Goal: Task Accomplishment & Management: Manage account settings

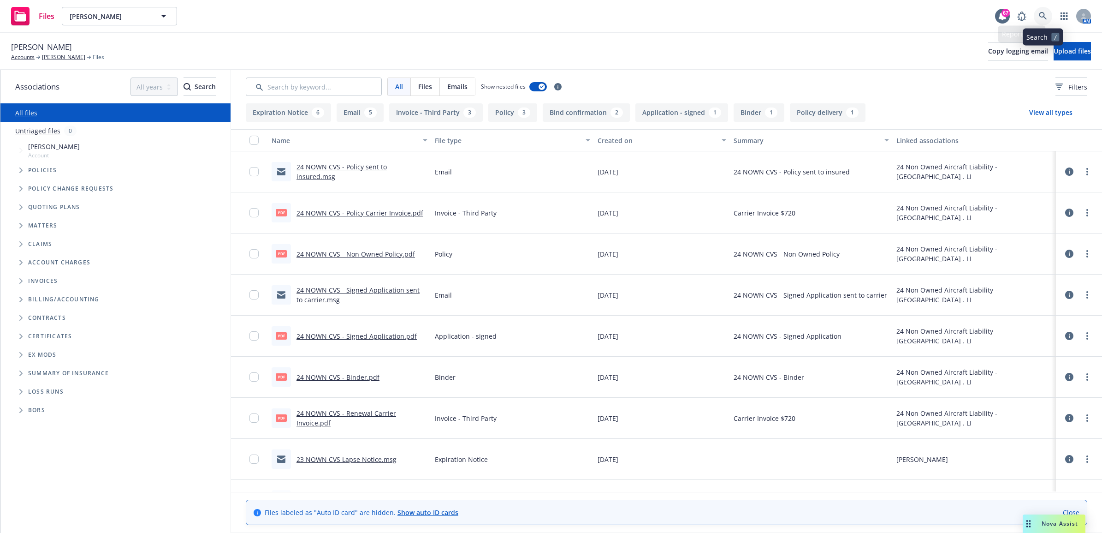
click at [1045, 19] on icon at bounding box center [1043, 16] width 8 height 8
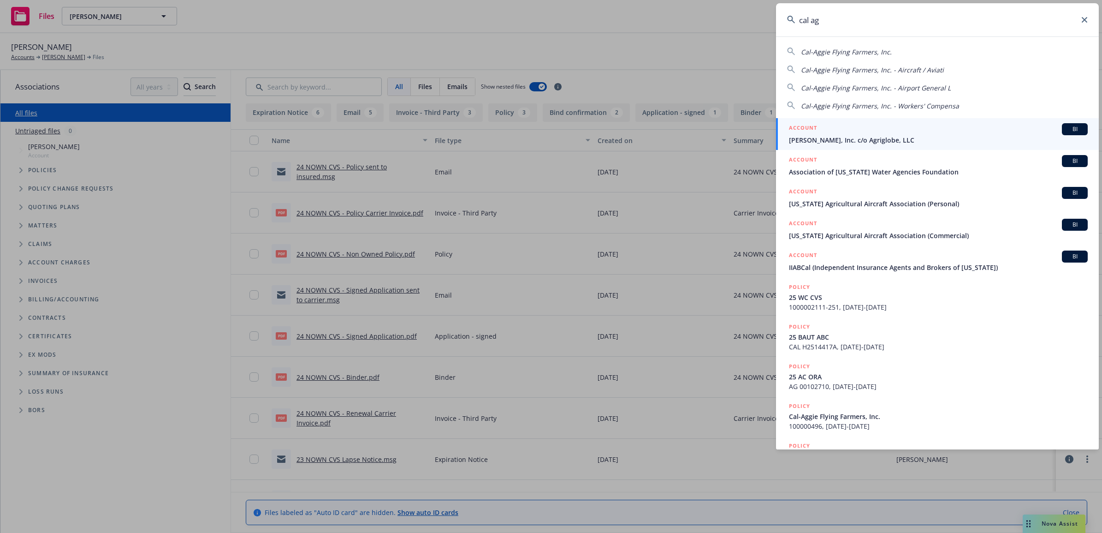
click at [852, 49] on span "Cal-Aggie Flying Farmers, Inc." at bounding box center [846, 51] width 91 height 9
type input "Cal-Aggie Flying Farmers, Inc."
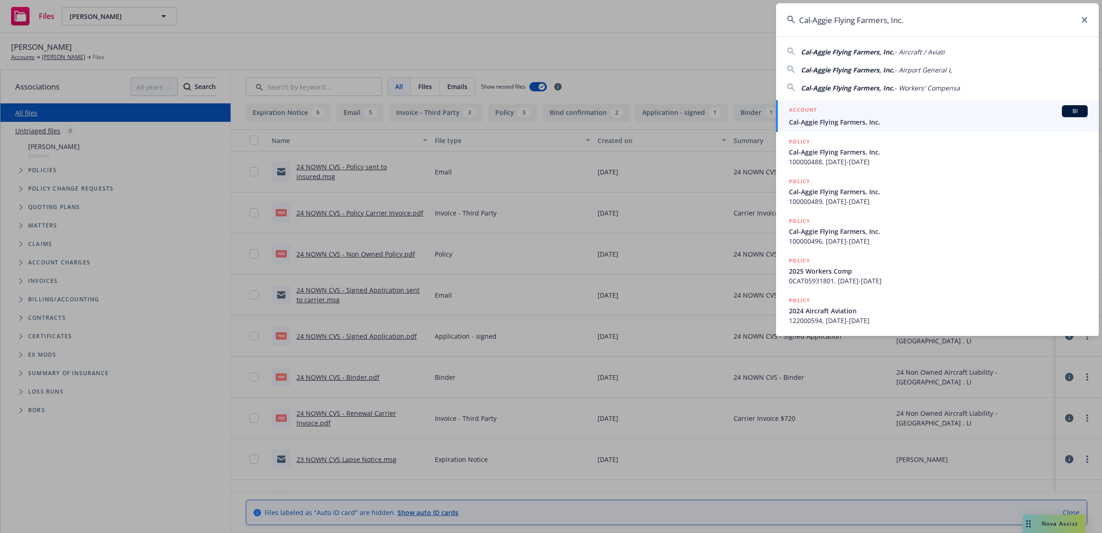
drag, startPoint x: 872, startPoint y: 115, endPoint x: 771, endPoint y: 145, distance: 105.3
click at [872, 115] on div "ACCOUNT BI" at bounding box center [938, 111] width 299 height 12
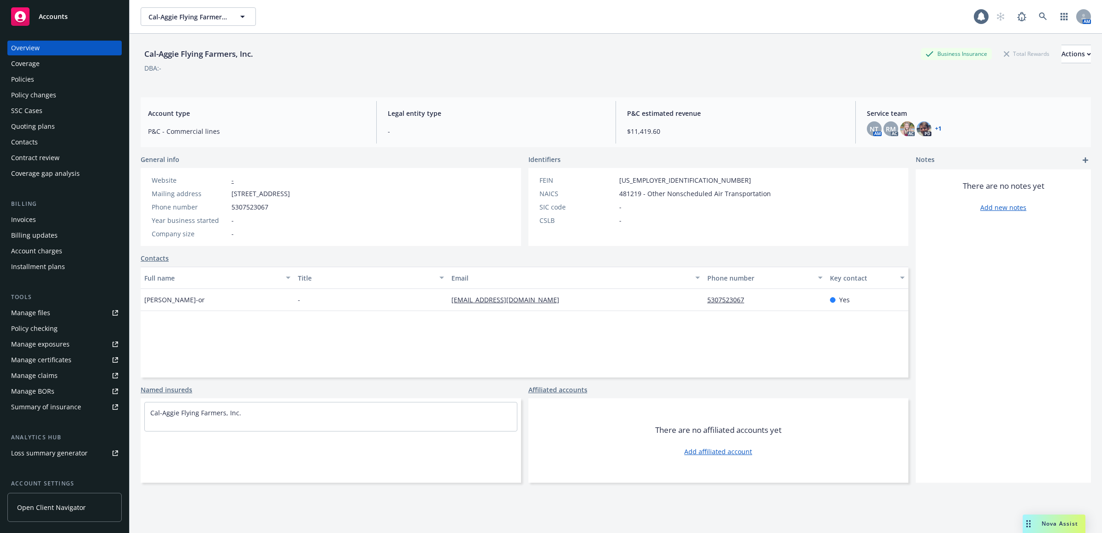
click at [36, 83] on div "Policies" at bounding box center [64, 79] width 107 height 15
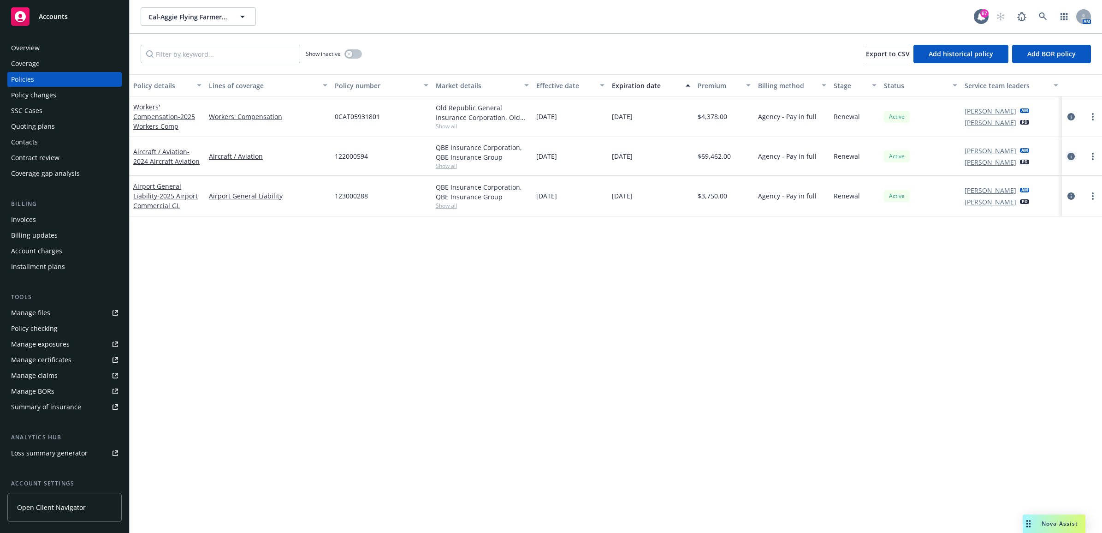
click at [1070, 154] on icon "circleInformation" at bounding box center [1071, 156] width 7 height 7
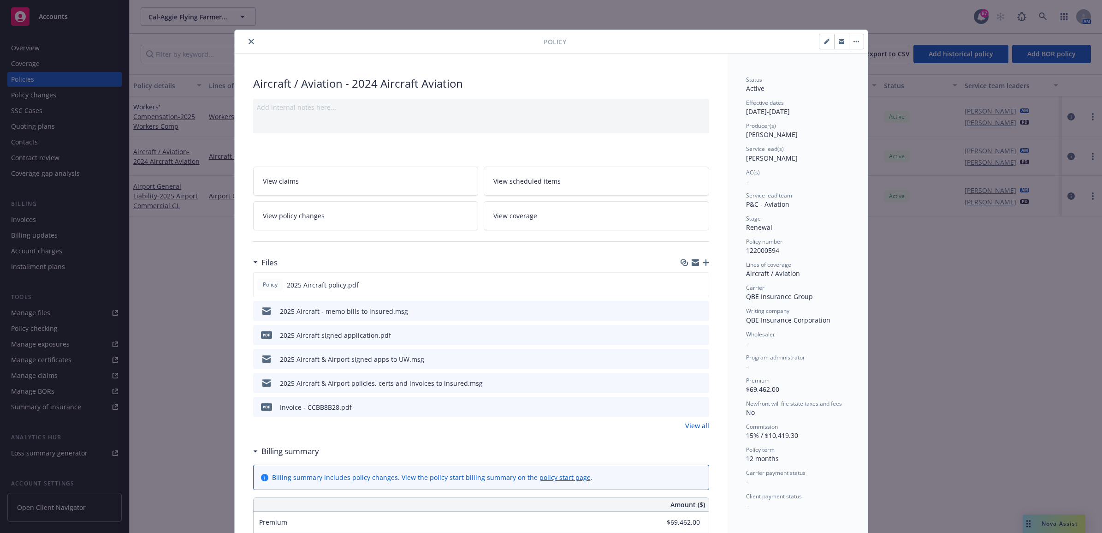
click at [703, 263] on icon "button" at bounding box center [706, 262] width 6 height 6
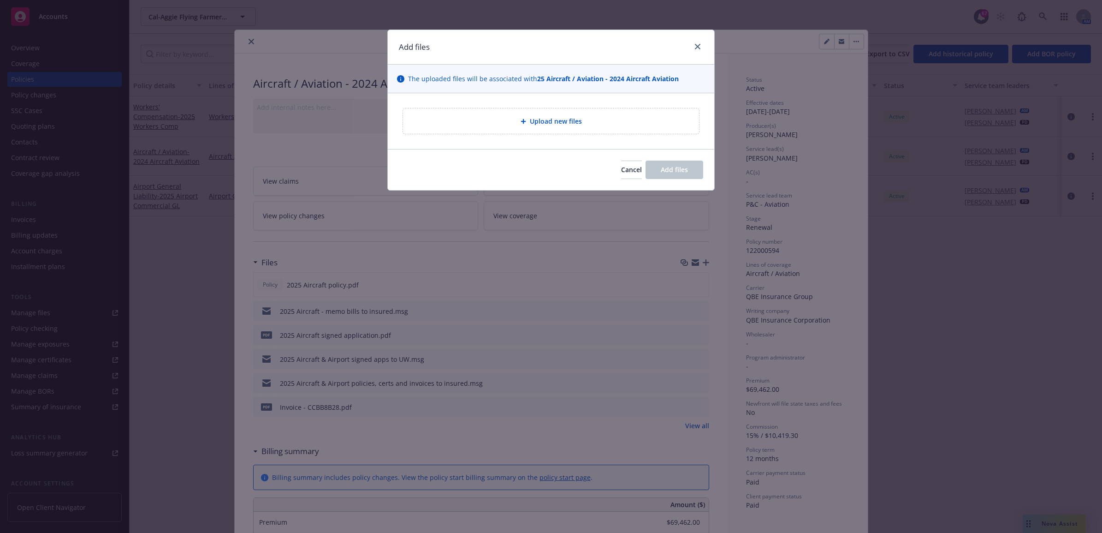
click at [583, 116] on div "Upload new files" at bounding box center [550, 121] width 281 height 11
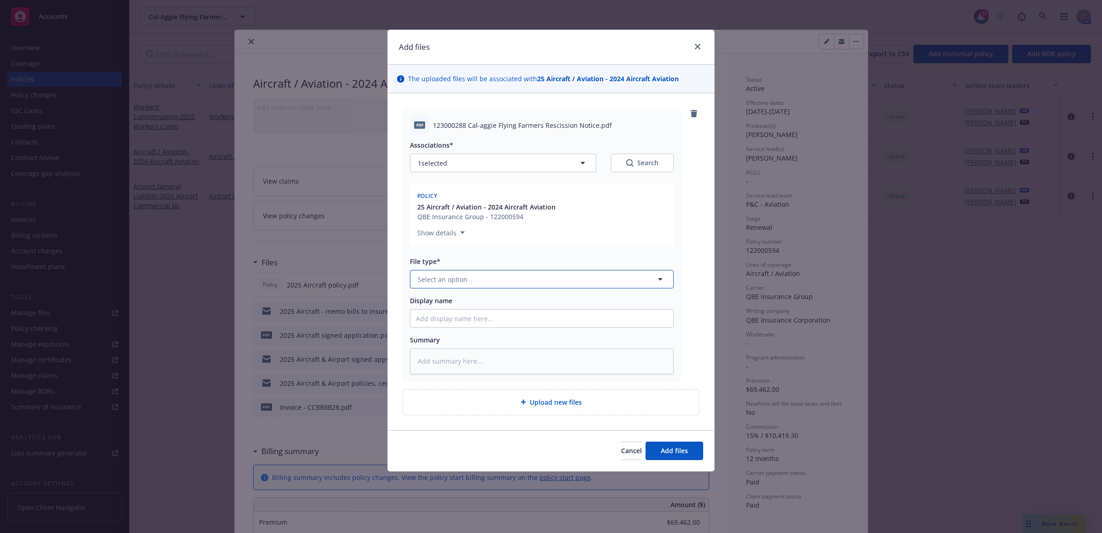
click at [485, 279] on button "Select an option" at bounding box center [542, 279] width 264 height 18
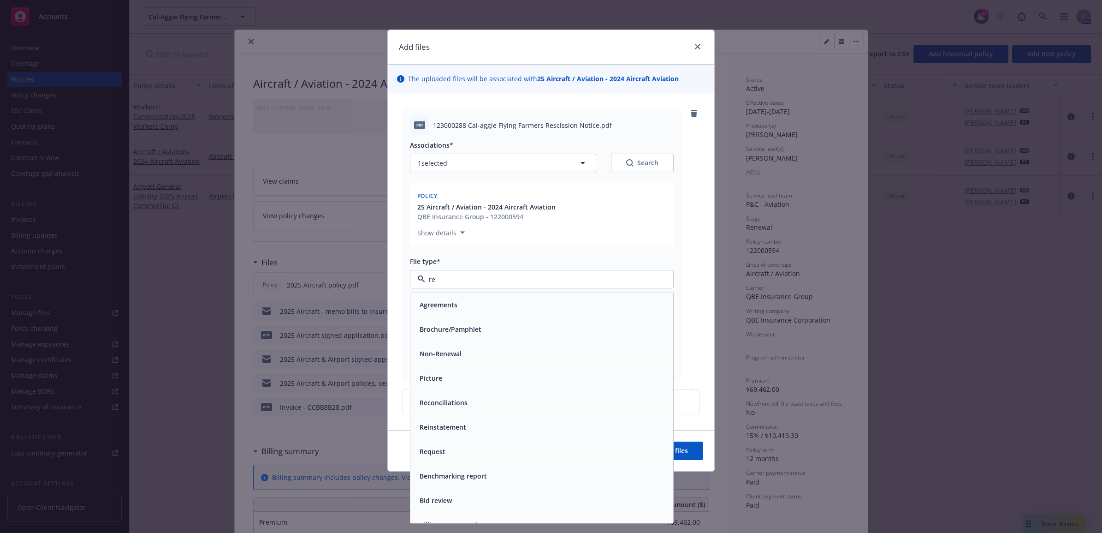
type input "r"
type input "other"
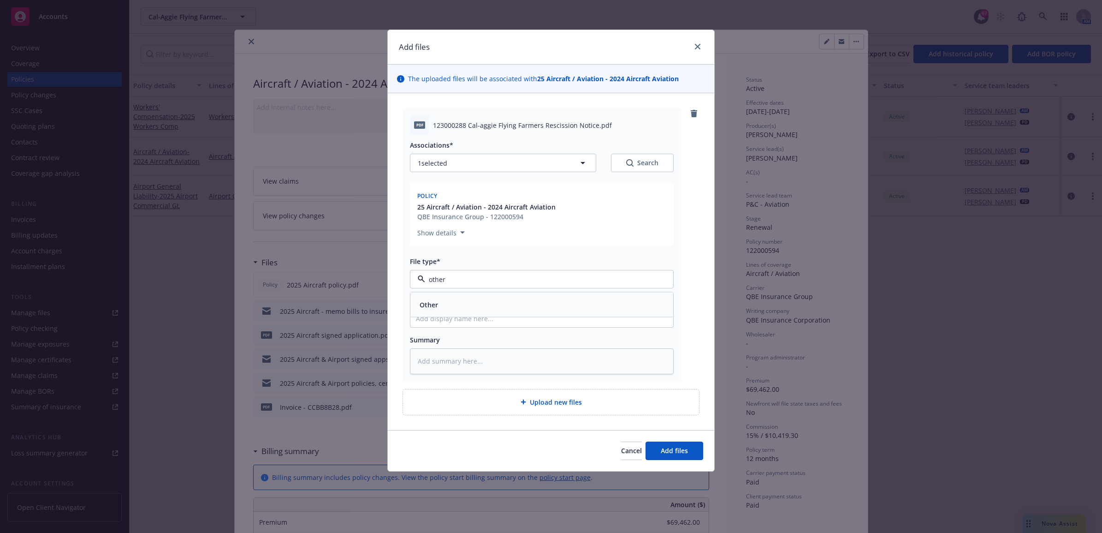
click at [485, 296] on div "Other" at bounding box center [541, 304] width 263 height 24
click at [460, 315] on input "Display name" at bounding box center [541, 318] width 263 height 18
type textarea "x"
type input "2"
type textarea "x"
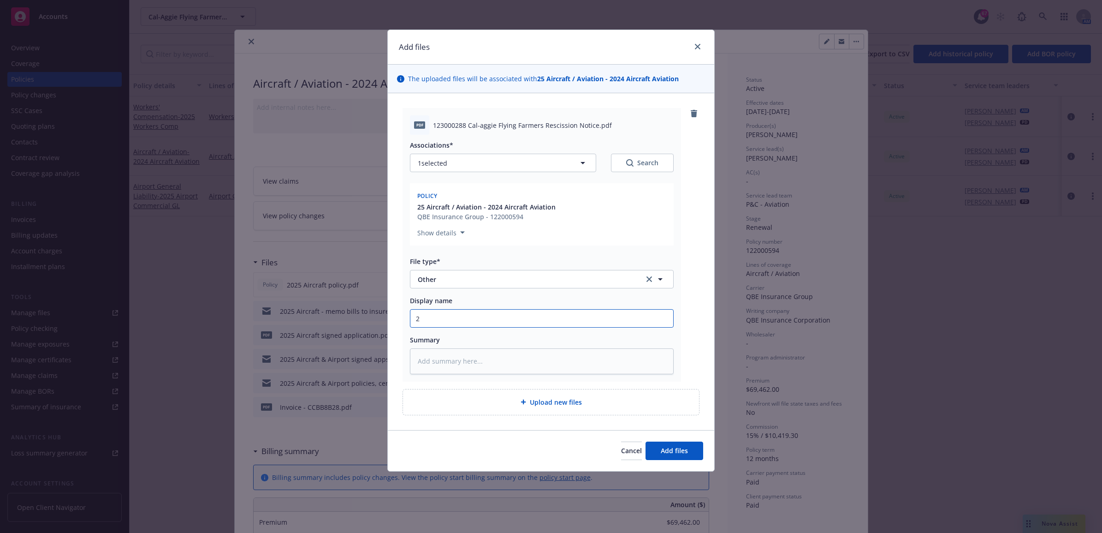
type input "25"
type textarea "x"
type input "25"
type textarea "x"
type input "25 A"
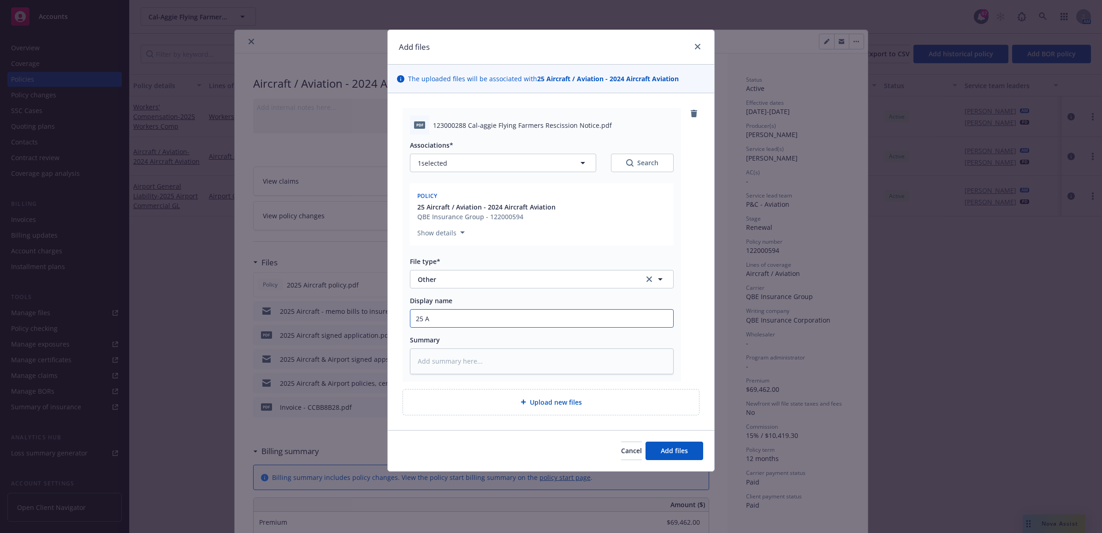
type textarea "x"
type input "25 AC"
type textarea "x"
type input "25 AC"
type textarea "x"
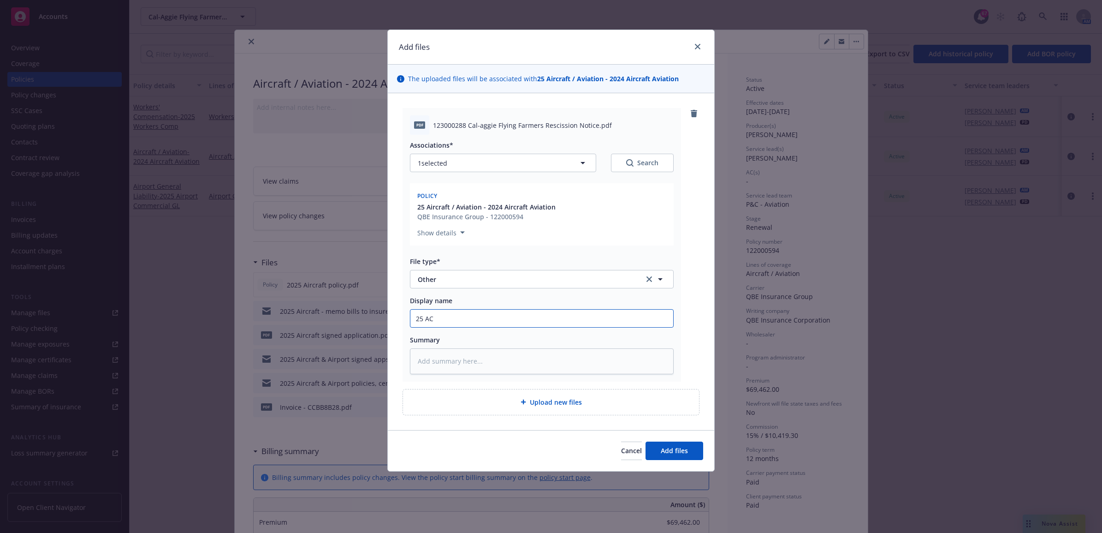
type input "25 AC Q"
type textarea "x"
type input "25 AC QB"
type textarea "x"
type input "25 AC QBE"
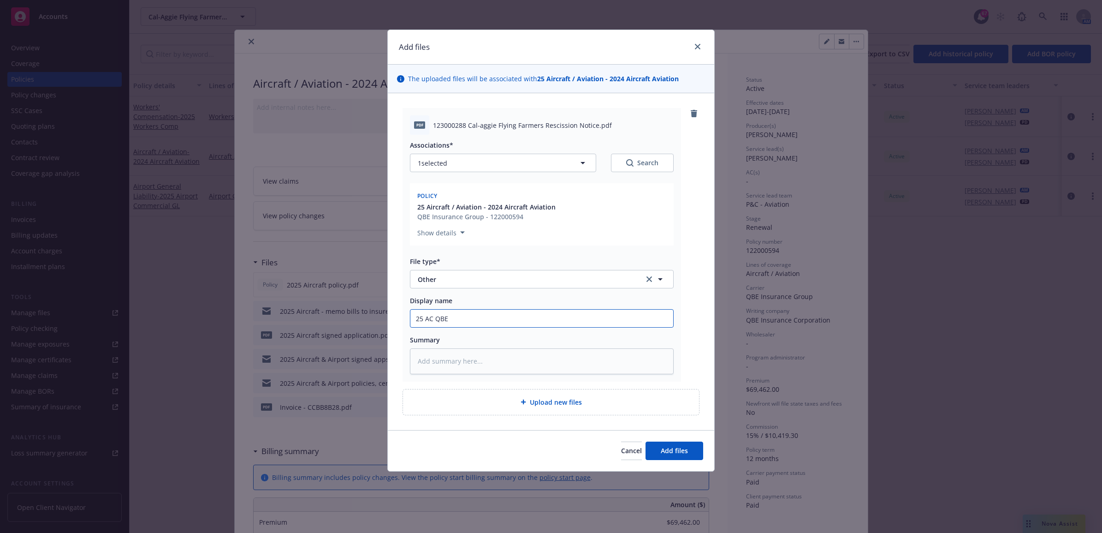
type textarea "x"
type input "25 AC QBE"
type textarea "x"
type input "25 AC QBE -"
type textarea "x"
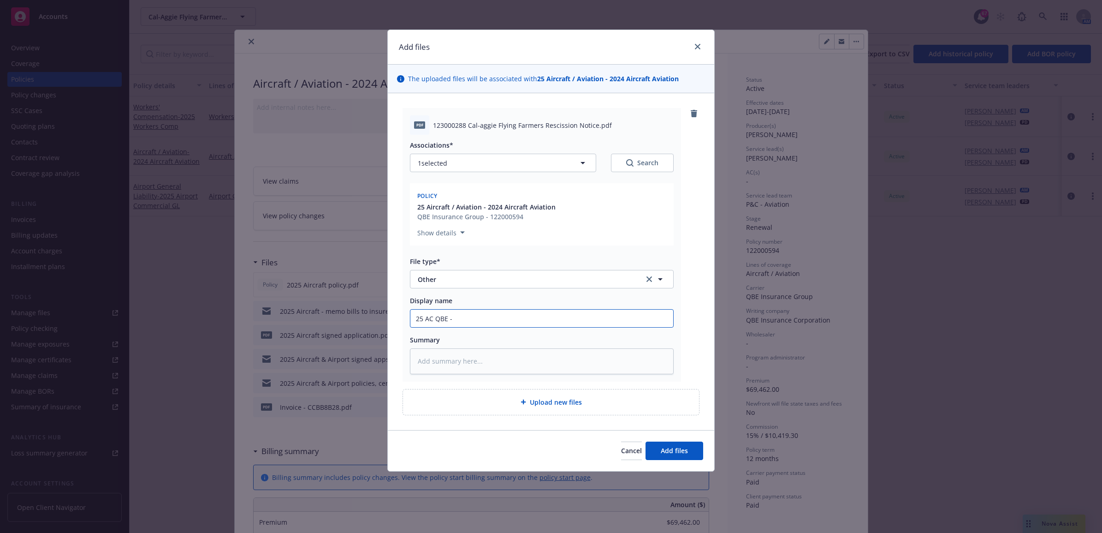
type input "25 AC QBE -"
type textarea "x"
type input "25 AC QBE - R"
type textarea "x"
type input "25 AC QBE - Re"
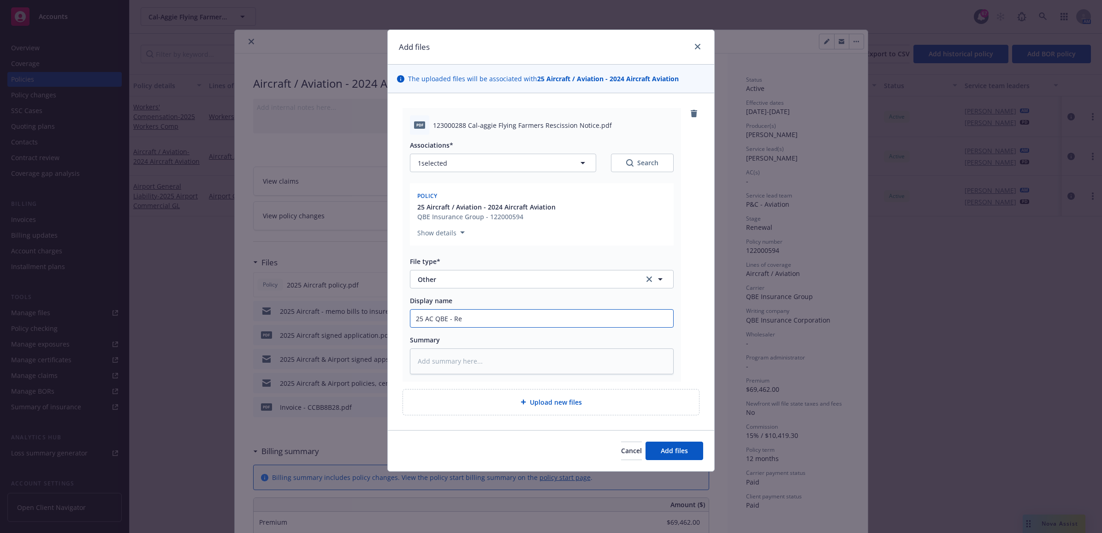
type textarea "x"
type input "25 AC QBE - R"
type textarea "x"
type input "25 AC QBE -"
type textarea "x"
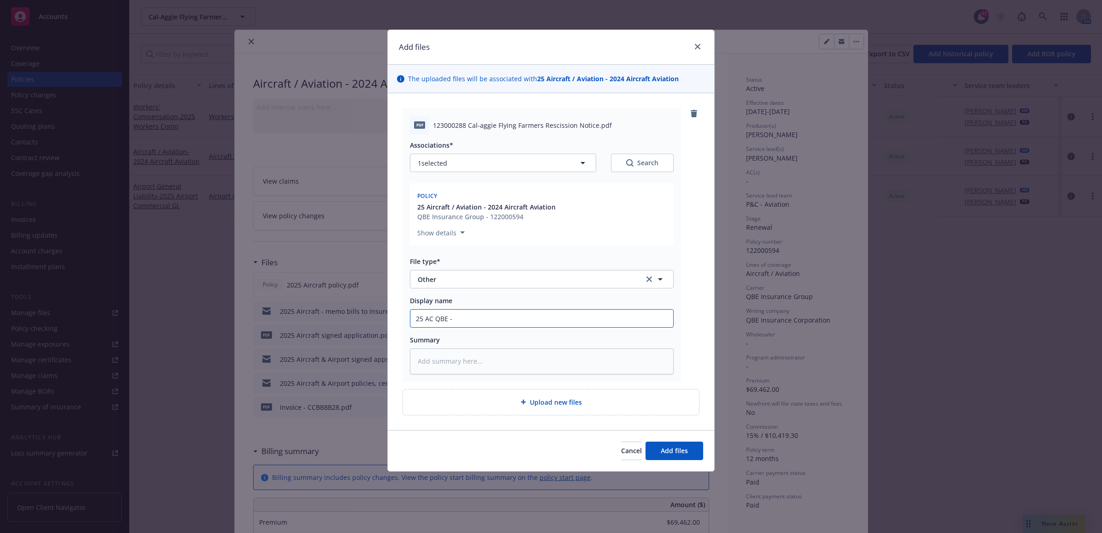
type input "25 AC QBE - C"
type textarea "x"
type input "25 AC QBE - Ca"
type textarea "x"
type input "25 AC QBE - Can"
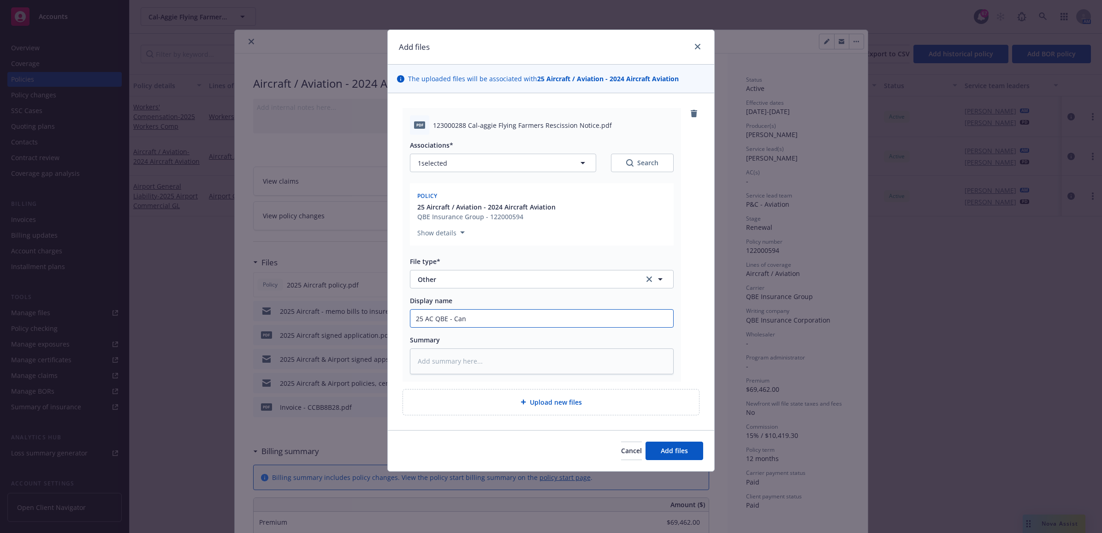
type textarea "x"
type input "25 AC QBE - Canc"
type textarea "x"
type input "25 AC QBE - Cance"
type textarea "x"
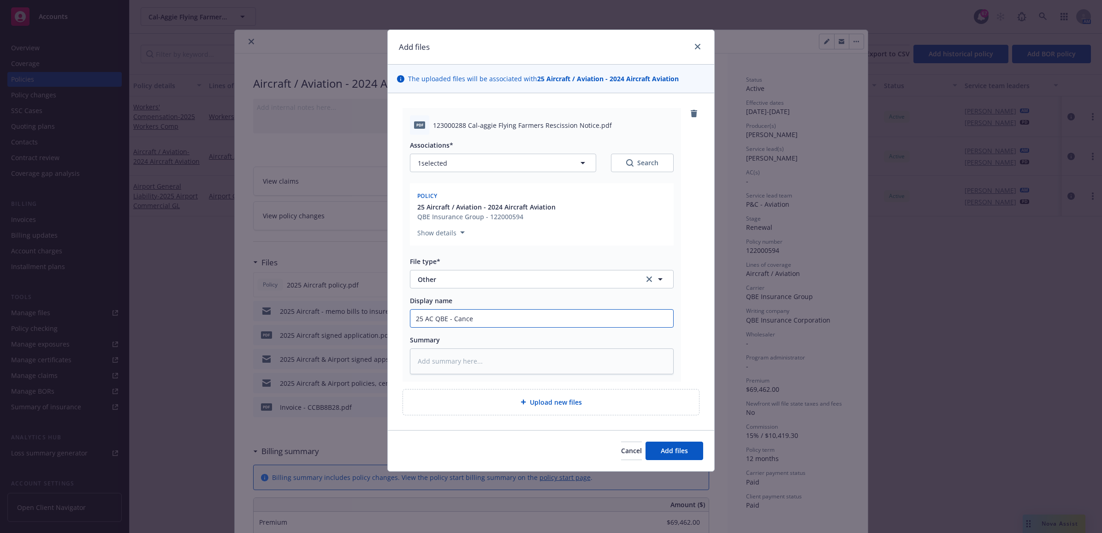
type input "25 AC QBE - Cancel"
type textarea "x"
type input "25 AC QBE - Cancell"
type textarea "x"
type input "25 AC QBE - Cancella"
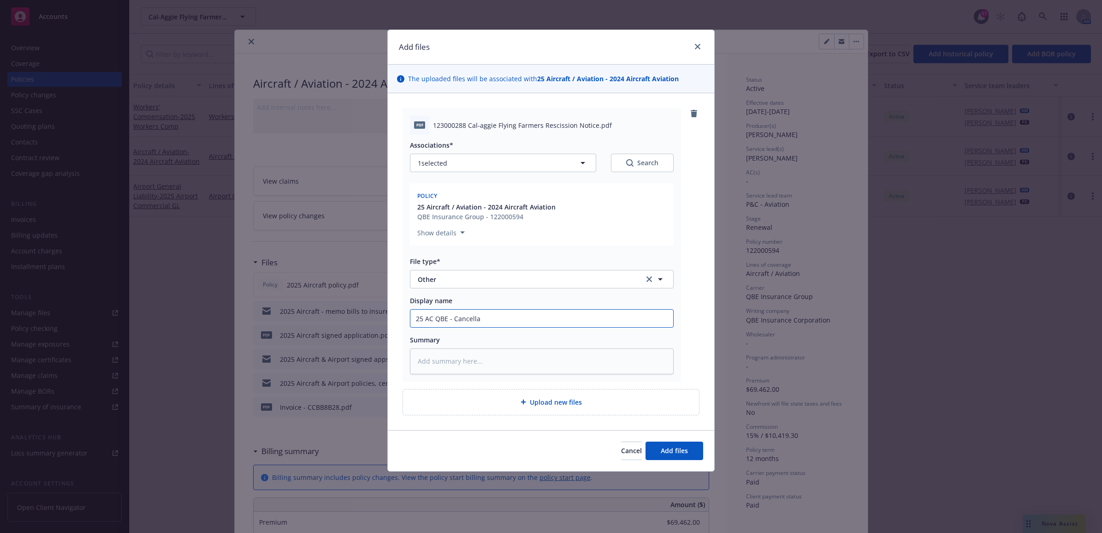
type textarea "x"
type input "25 AC QBE - Cancellat"
type textarea "x"
type input "25 AC QBE - Cancellati"
type textarea "x"
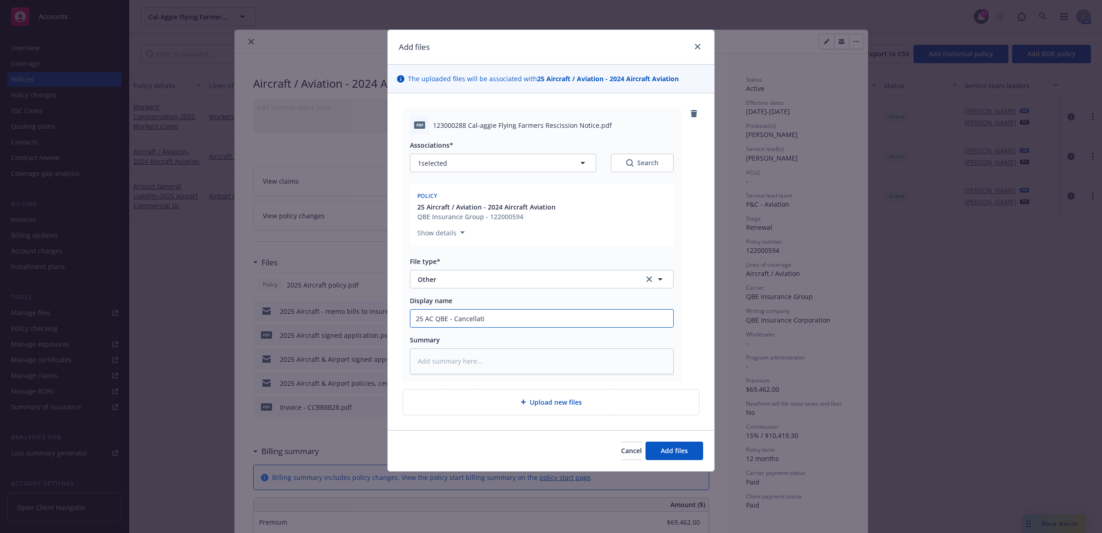
type input "25 AC QBE - Cancellatio"
type textarea "x"
type input "25 AC QBE - Cancellation"
type textarea "x"
type input "25 AC QBE - Cancellation"
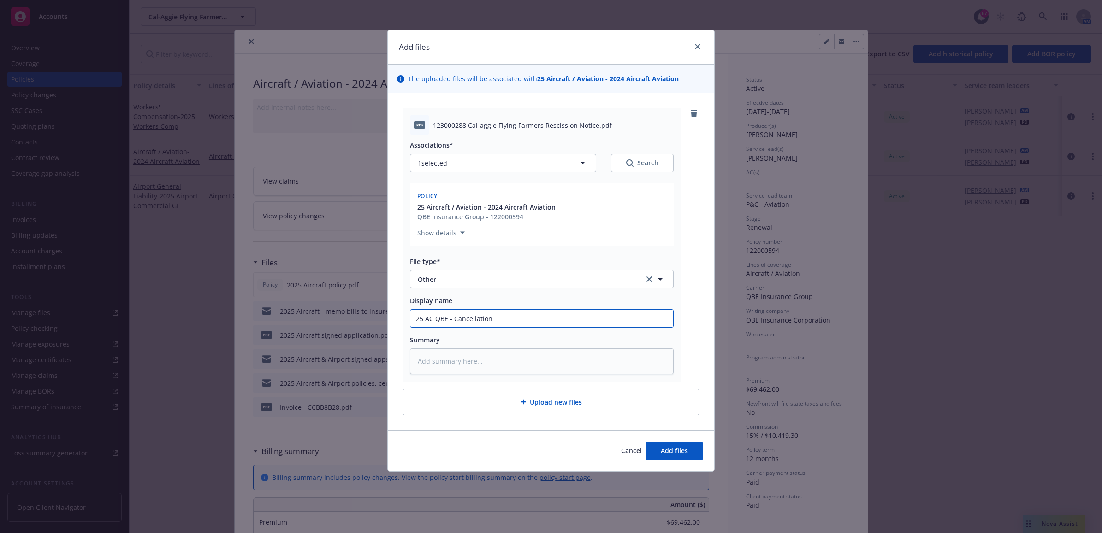
type textarea "x"
type input "25 AC QBE - Cancellation R"
type textarea "x"
type input "25 AC QBE - Cancellation Re"
type textarea "x"
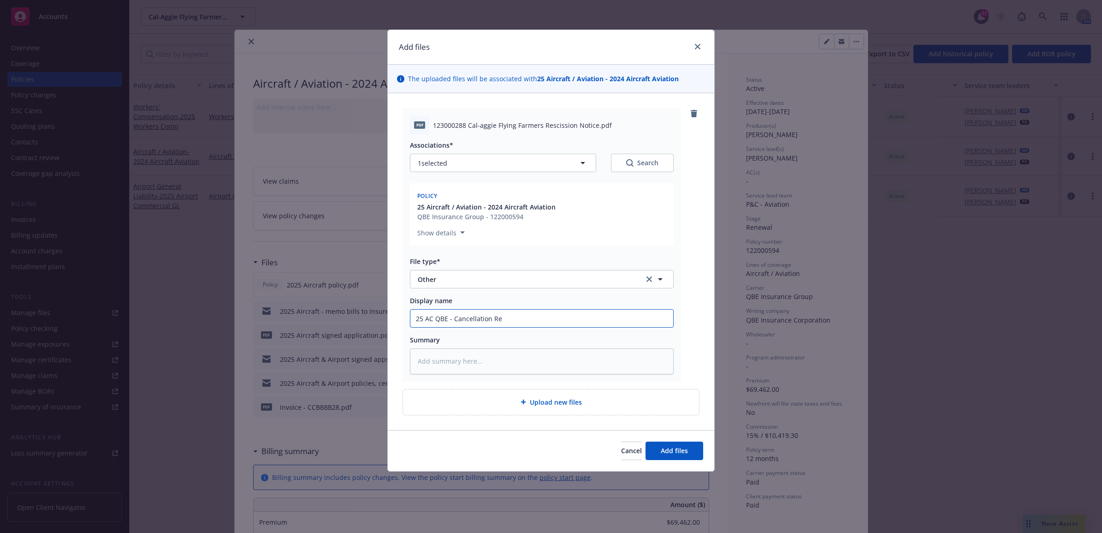
type input "25 AC QBE - Cancellation Rec"
type textarea "x"
type input "25 AC QBE - Cancellation Rece"
type textarea "x"
type input "25 AC QBE - Cancellation Recei"
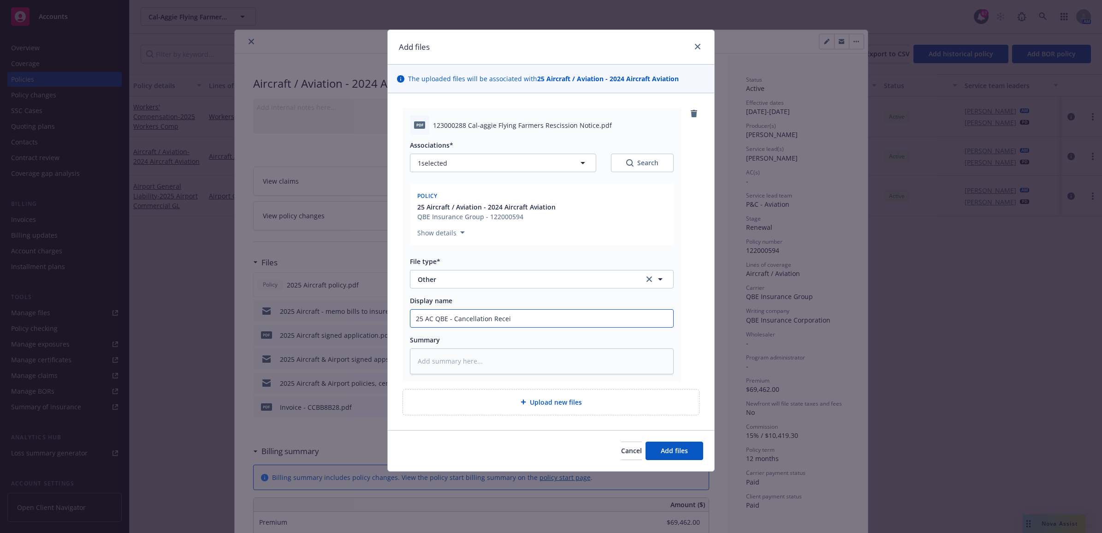
type textarea "x"
type input "25 AC QBE - Cancellation Rece"
type textarea "x"
type input "25 AC QBE - Cancellation Reces"
type textarea "x"
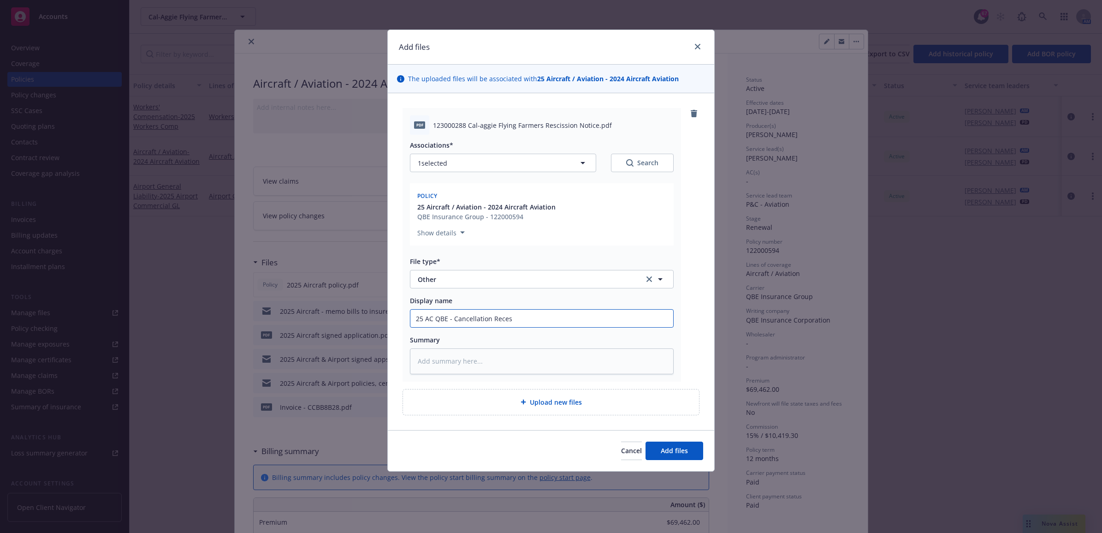
type input "25 AC QBE - Cancellation Recess"
type textarea "x"
type input "25 AC QBE - Cancellation Recessi"
type textarea "x"
type input "25 AC QBE - Cancellation Recessio"
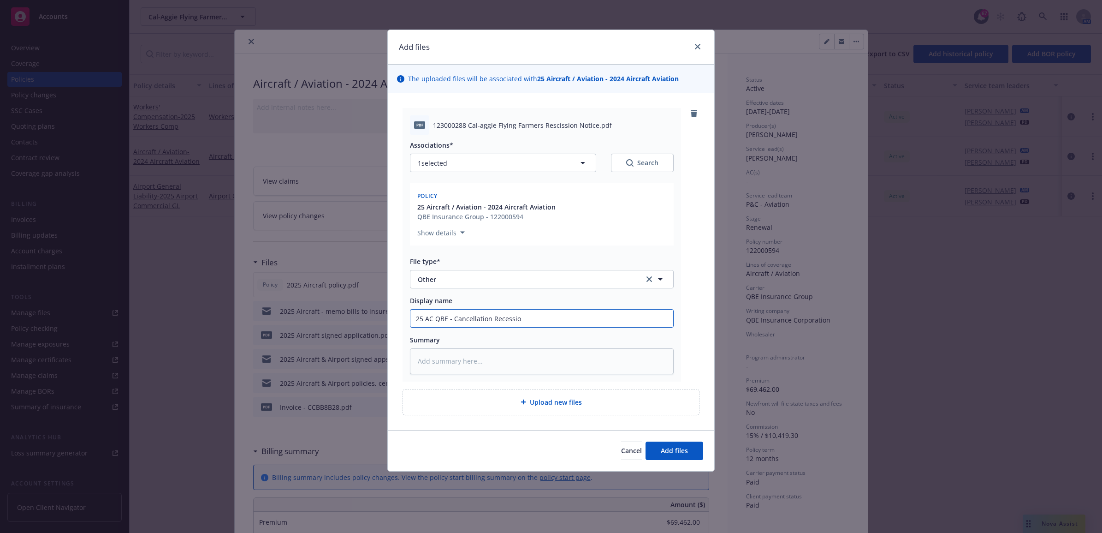
type textarea "x"
type input "25 AC QBE - Cancellation Recession"
type textarea "x"
type input "25 AC QBE - Cancellation Recession"
type textarea "x"
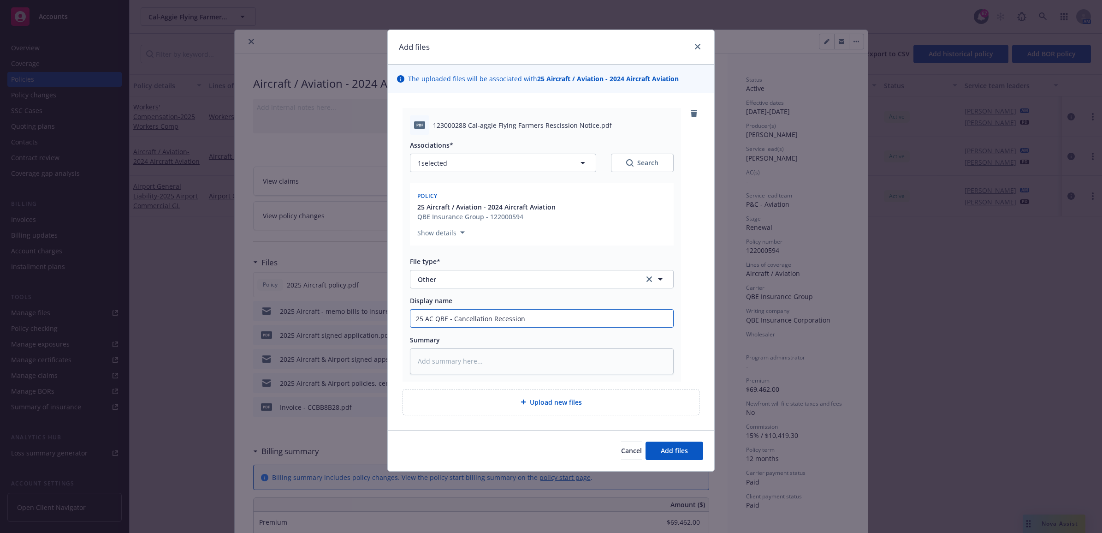
type input "25 AC QBE - Cancellation Recession N"
type textarea "x"
type input "25 AC QBE - Cancellation Recession No"
type textarea "x"
type input "25 AC QBE - Cancellation Recession Not"
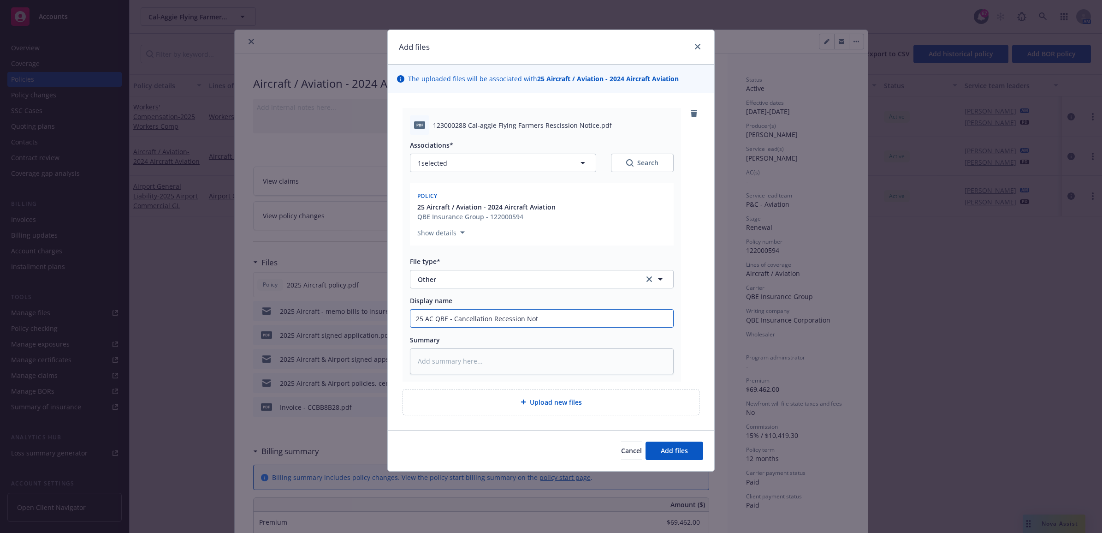
type textarea "x"
type input "25 AC QBE - Cancellation Recession Noti"
type textarea "x"
type input "25 AC QBE - Cancellation Recession Notic"
type textarea "x"
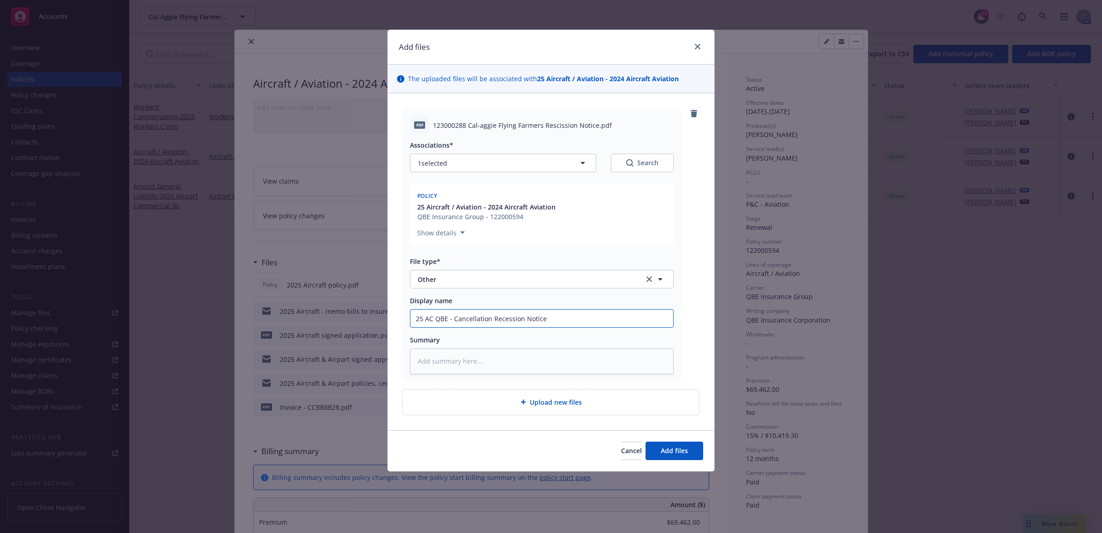
drag, startPoint x: 616, startPoint y: 316, endPoint x: 344, endPoint y: 326, distance: 272.3
click at [344, 326] on div "Add files The uploaded files will be associated with 25 Aircraft / Aviation - 2…" at bounding box center [551, 266] width 1102 height 533
type input "25 AC QBE - Cancellation Recession Notice"
paste textarea "25 AC QBE - Cancellation Recession Notice"
type textarea "x"
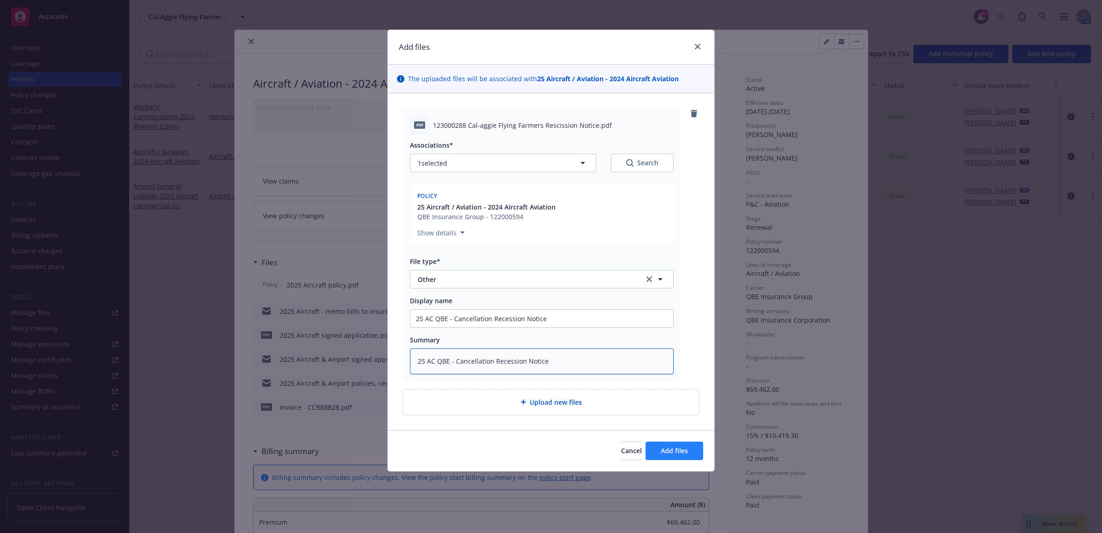
type textarea "25 AC QBE - Cancellation Recession Notice"
click at [669, 453] on span "Add files" at bounding box center [674, 450] width 27 height 9
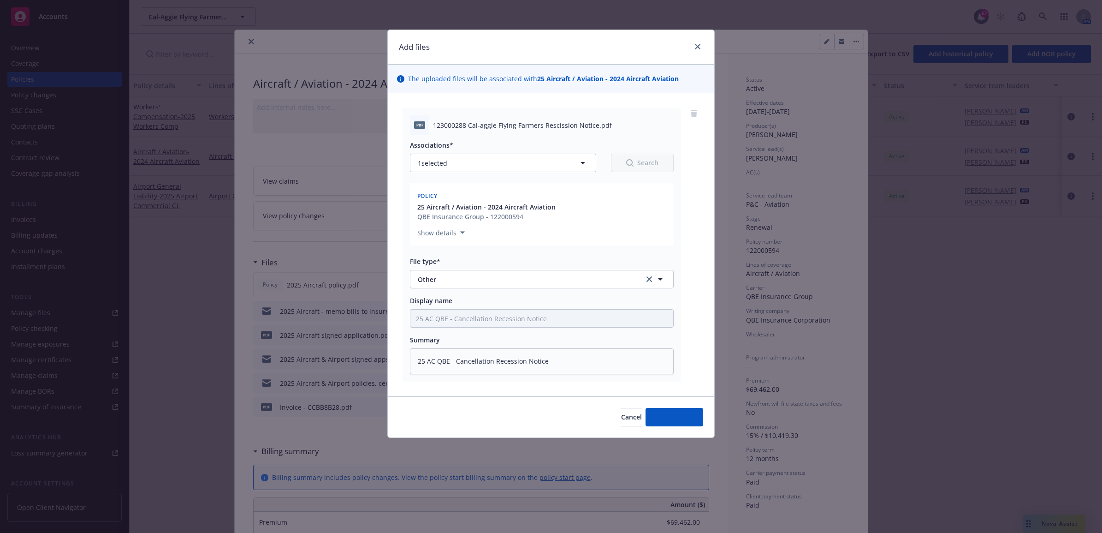
type textarea "x"
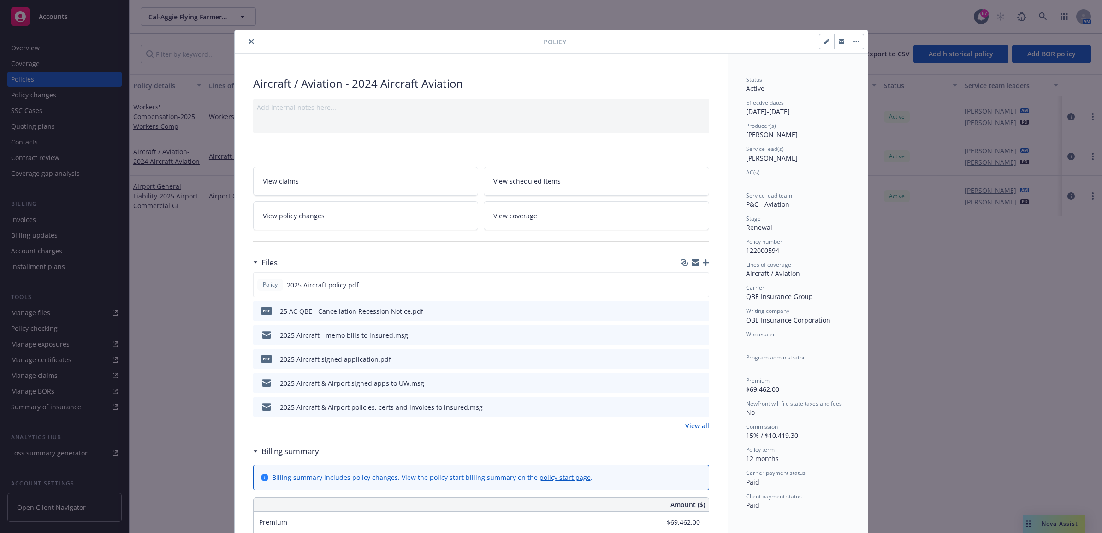
click at [249, 40] on icon "close" at bounding box center [252, 42] width 6 height 6
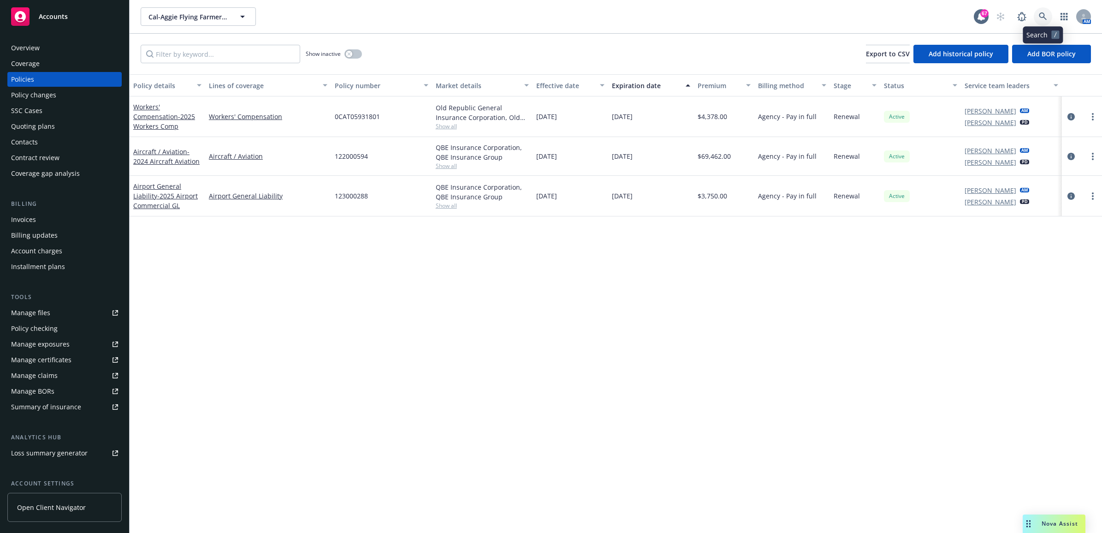
click at [1043, 17] on icon at bounding box center [1043, 16] width 8 height 8
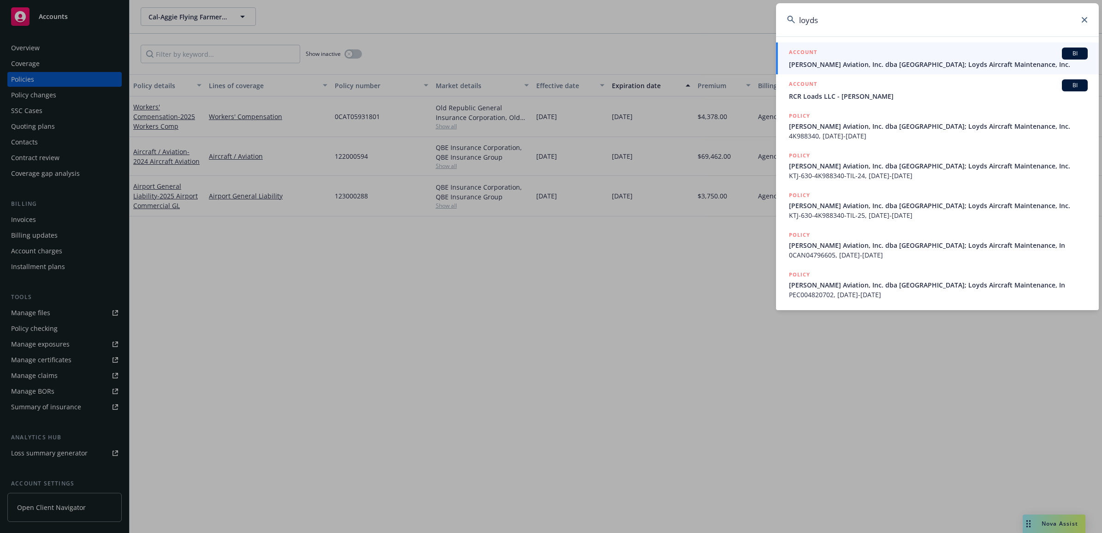
type input "loyds"
drag, startPoint x: 831, startPoint y: 54, endPoint x: 831, endPoint y: 70, distance: 16.1
click at [831, 54] on div "ACCOUNT BI" at bounding box center [938, 53] width 299 height 12
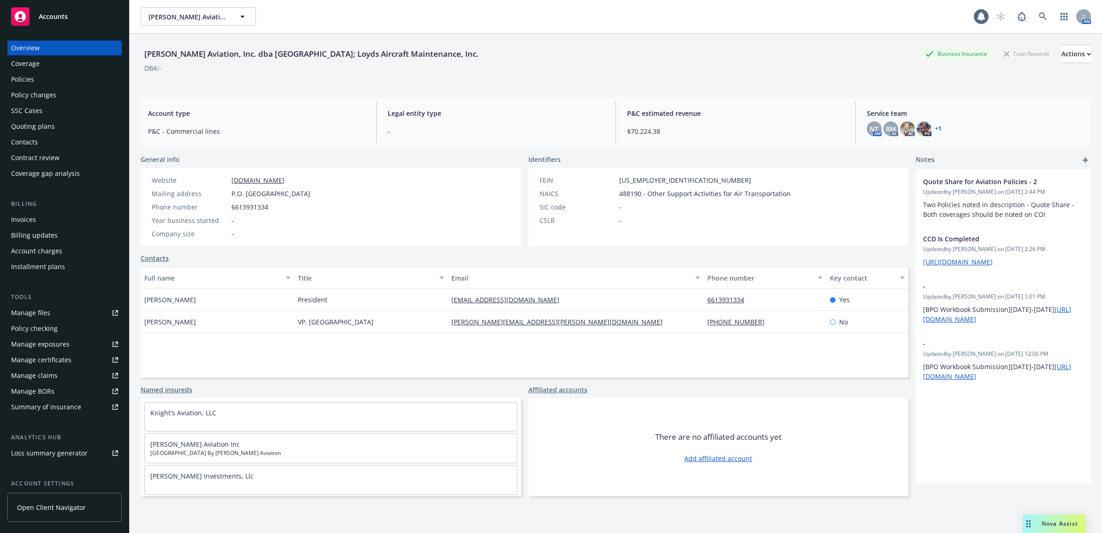
click at [47, 72] on div "Policies" at bounding box center [64, 79] width 107 height 15
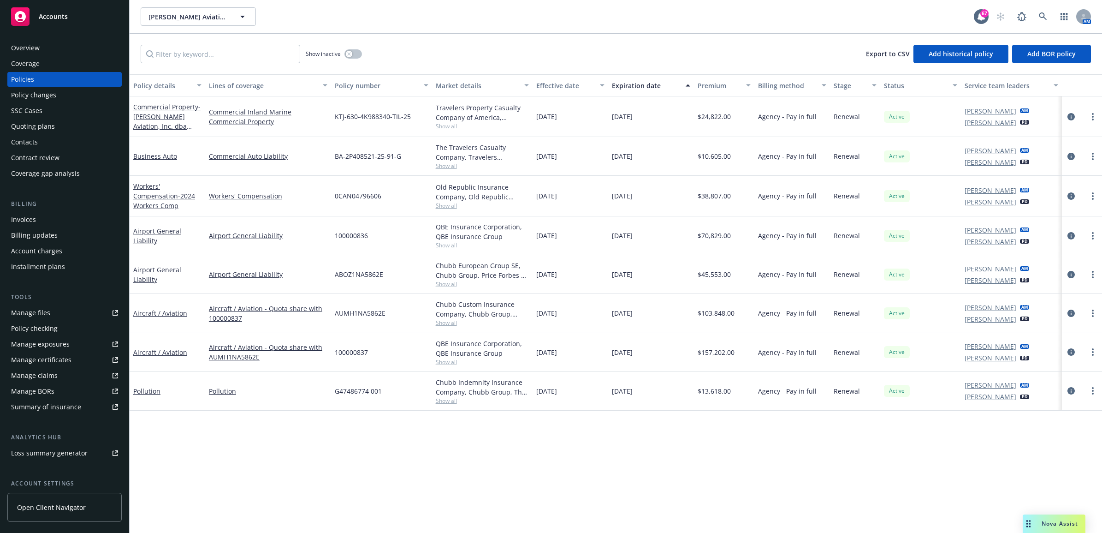
click at [81, 93] on div "Policy changes" at bounding box center [64, 95] width 107 height 15
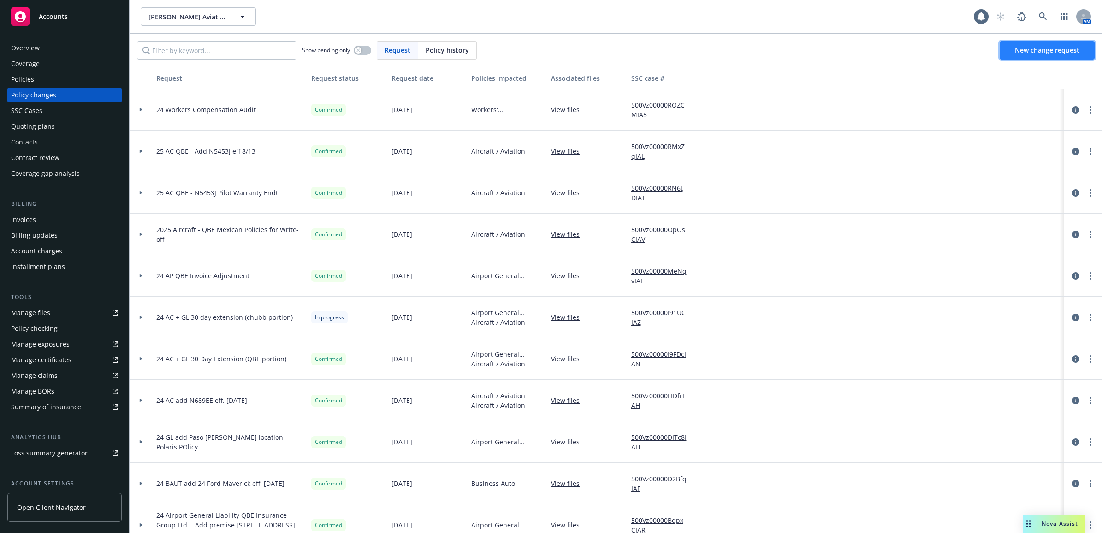
click at [1046, 49] on span "New change request" at bounding box center [1047, 50] width 65 height 9
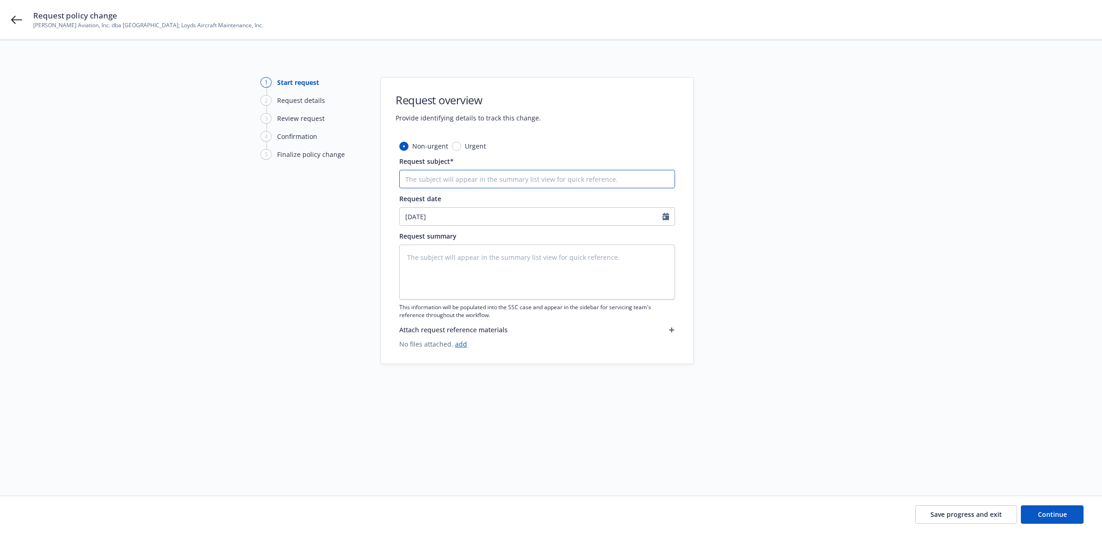
click at [497, 175] on input "Request subject*" at bounding box center [537, 179] width 276 height 18
type textarea "x"
type input "2"
type textarea "x"
type input "25"
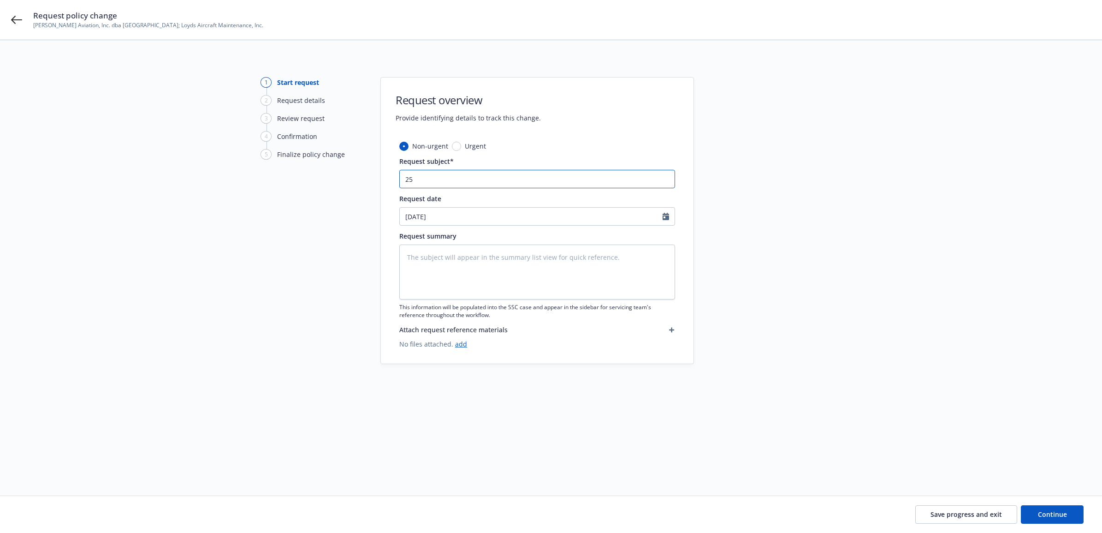
type textarea "x"
type input "25"
type textarea "x"
type input "25 A"
type textarea "x"
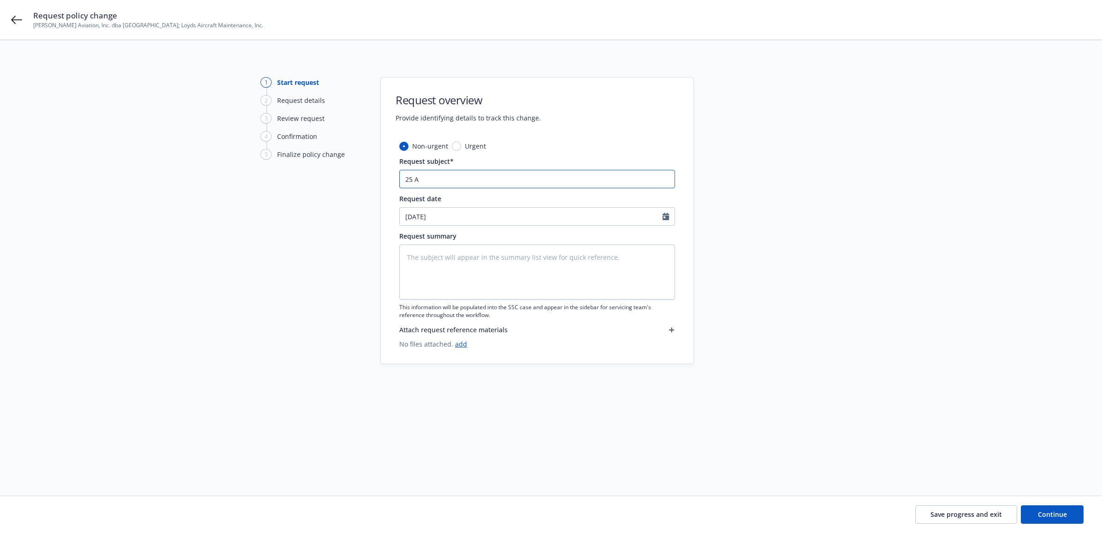
type input "25 AC"
type textarea "x"
type input "25 AC"
type textarea "x"
type input "25 AC Q"
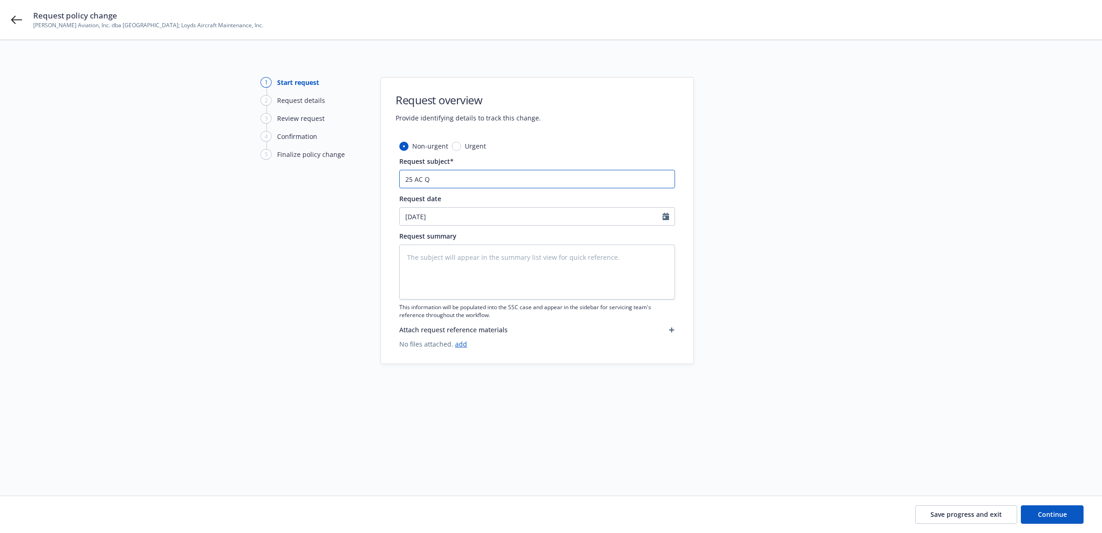
type textarea "x"
type input "25 AC QB"
type textarea "x"
type input "25 AC QBE"
type textarea "x"
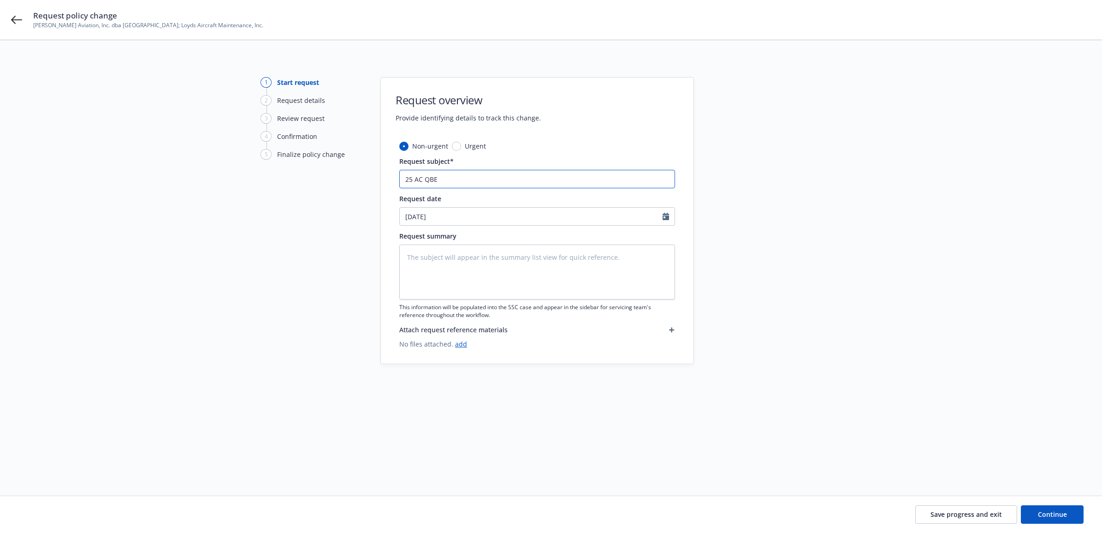
type input "25 AC QBE"
type textarea "x"
type input "25 AC QBE -"
type textarea "x"
type input "25 AC QBE -"
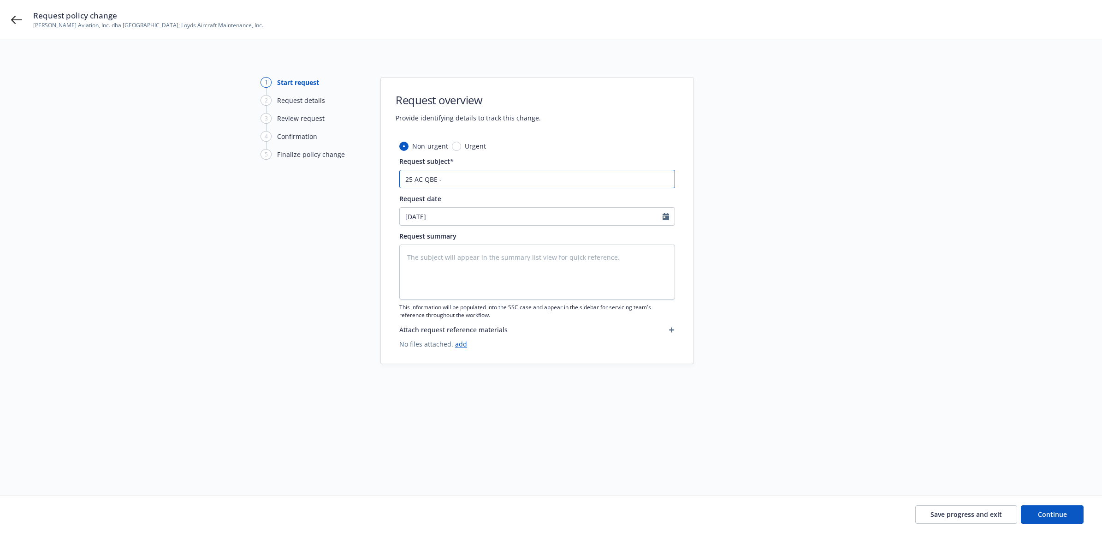
type textarea "x"
type input "25 AC QBE - D"
type textarea "x"
type input "25 AC QBE - De"
type textarea "x"
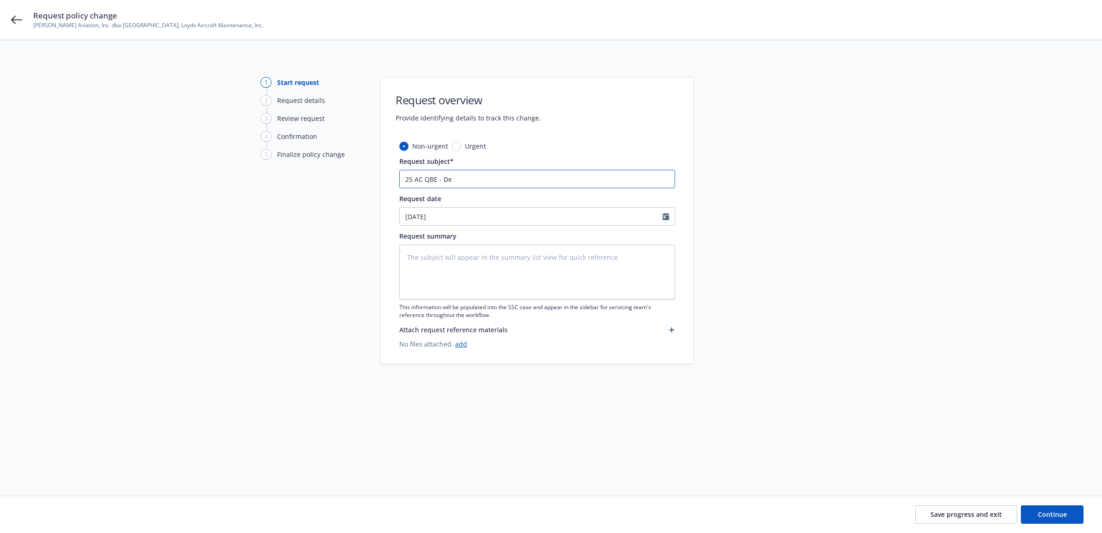
type input "25 AC QBE - Del"
type textarea "x"
type input "25 AC QBE - Dele"
type textarea "x"
type input "25 AC QBE - Delet"
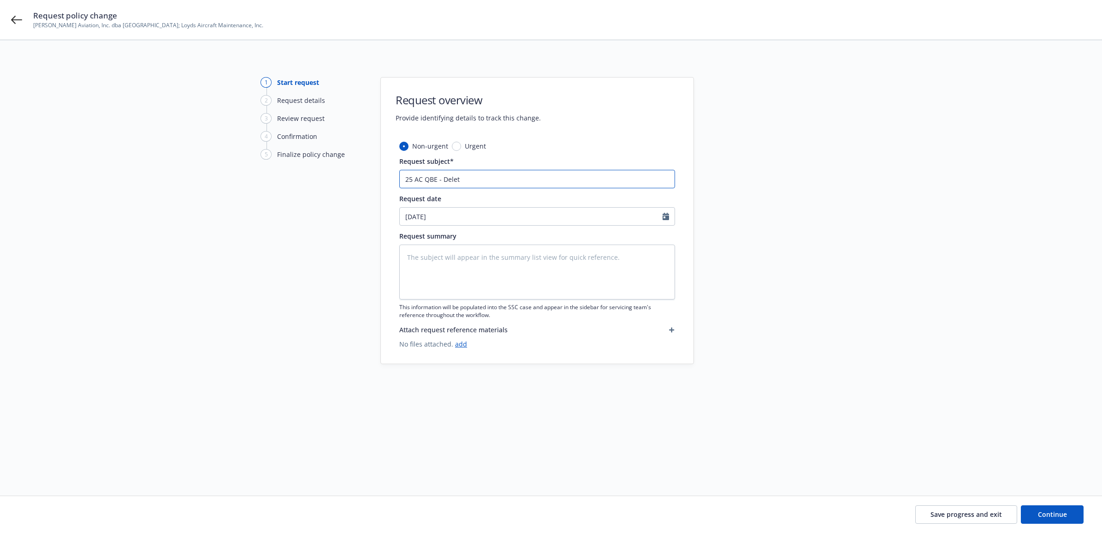
type textarea "x"
type input "25 AC QBE - Delete"
type textarea "x"
type input "25 AC QBE - Delete"
type textarea "x"
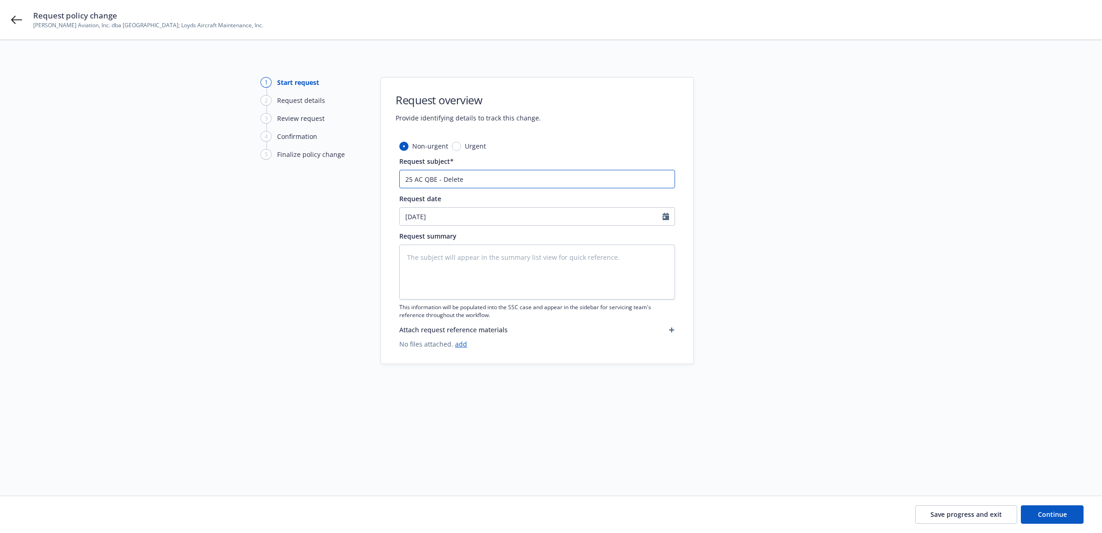
type input "25 AC QBE - Delete N"
type textarea "x"
type input "25 AC QBE - Delete N6"
type textarea "x"
type input "25 AC QBE - Delete N68"
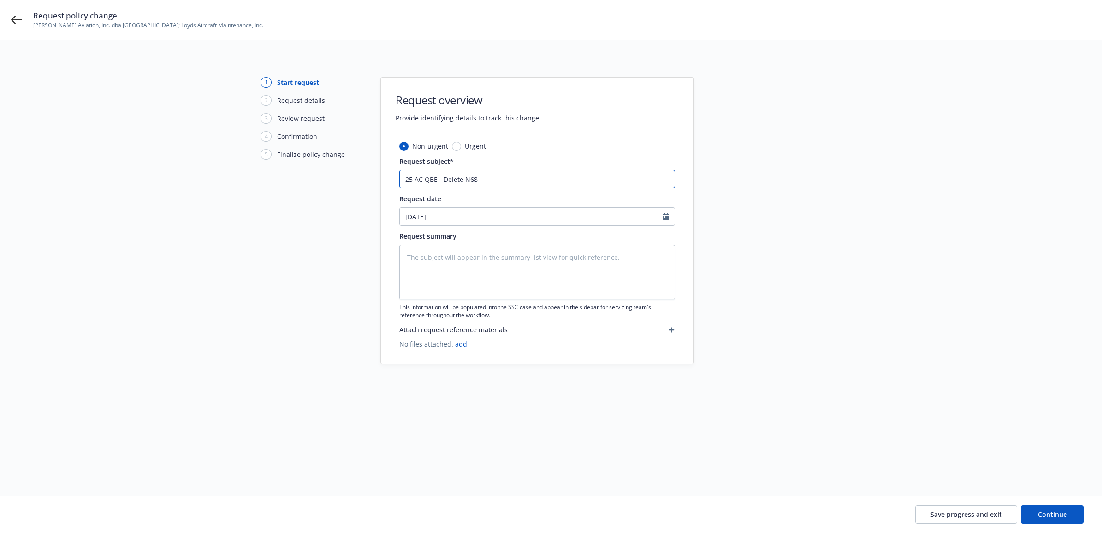
type textarea "x"
type input "25 AC QBE - Delete N689"
type textarea "x"
type input "25 AC QBE - Delete N689E"
type textarea "x"
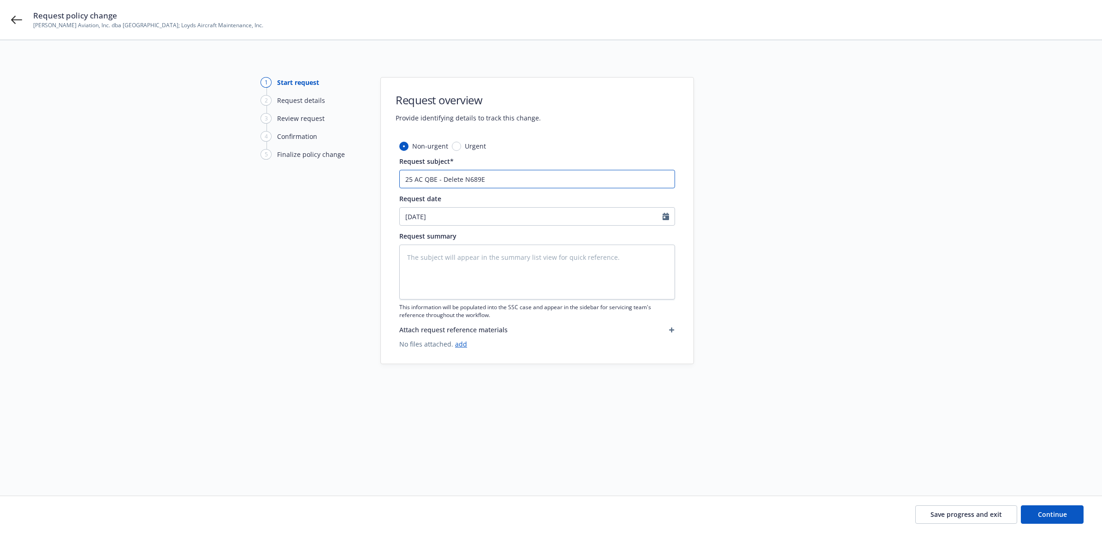
type input "25 AC QBE - Delete N689EE"
type textarea "x"
type input "25 AC QBE - Delete N689EE"
type textarea "x"
type input "25 AC QBE - Delete N689EE e"
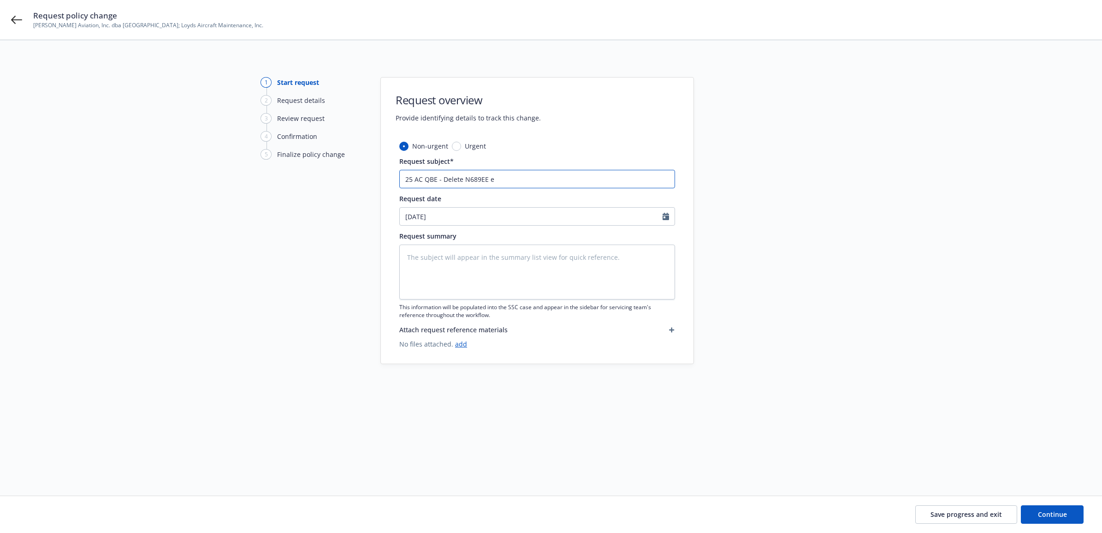
type textarea "x"
type input "25 AC QBE - Delete N689EE ef"
type textarea "x"
type input "25 AC QBE - Delete N689EE eff"
type textarea "x"
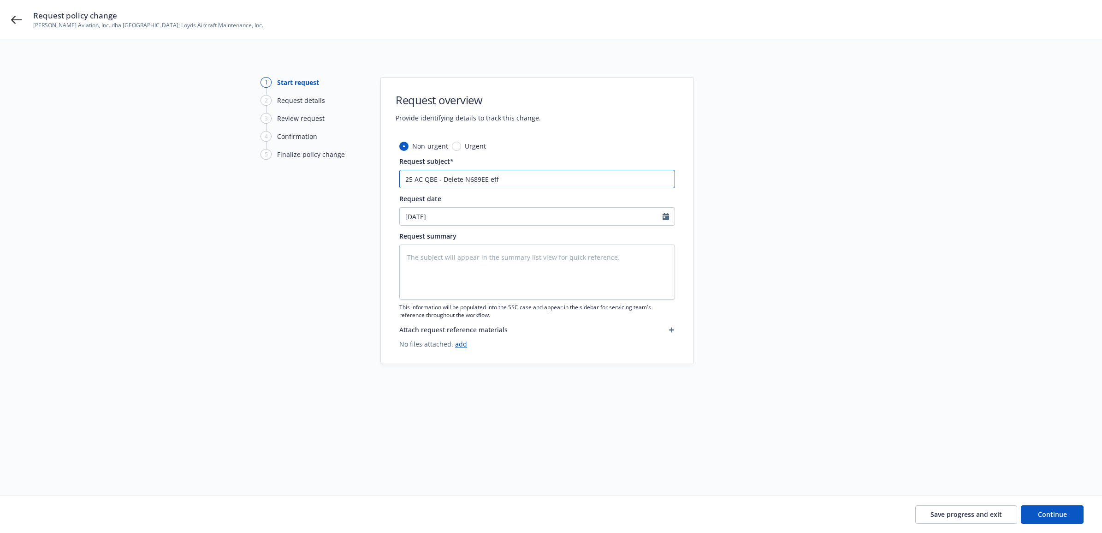
type input "25 AC QBE - Delete N689EE eff"
type textarea "x"
type input "25 AC QBE - Delete N689EE eff 9"
type textarea "x"
type input "25 AC QBE - Delete N689EE eff 9/"
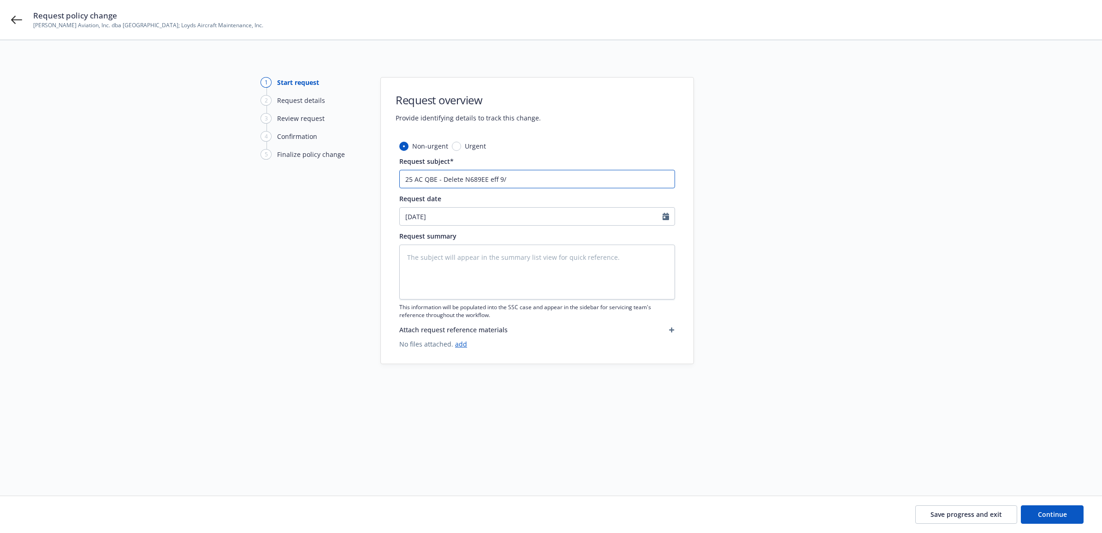
type textarea "x"
drag, startPoint x: 510, startPoint y: 183, endPoint x: 341, endPoint y: 183, distance: 168.8
click at [341, 183] on div "1 Start request 2 Request details 3 Review request 4 Confirmation 5 Finalize po…" at bounding box center [551, 256] width 1080 height 359
type input "25 AC QBE - Delete N689EE eff 9/4"
paste textarea "25 AC QBE - Delete N689EE eff 9/4"
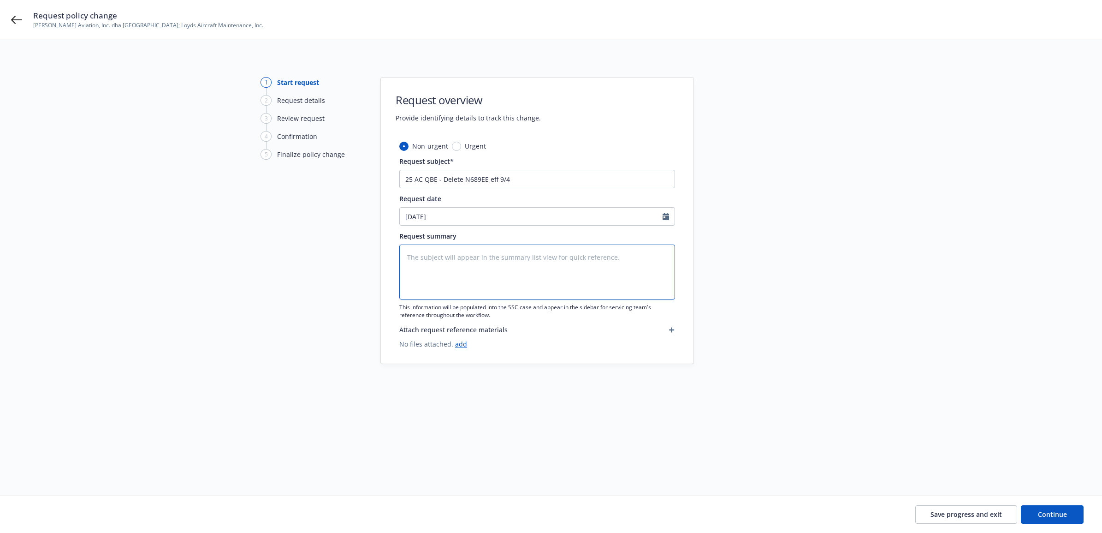
type textarea "x"
type textarea "25 AC QBE - Delete N689EE eff 9/4"
click at [561, 360] on div "Non-urgent Urgent Request subject* 25 AC QBE - Delete N689EE eff 9/4 Request da…" at bounding box center [537, 252] width 276 height 222
click at [1083, 504] on div "Save progress and exit Continue" at bounding box center [551, 514] width 1102 height 37
drag, startPoint x: 1070, startPoint y: 508, endPoint x: 1075, endPoint y: 506, distance: 5.4
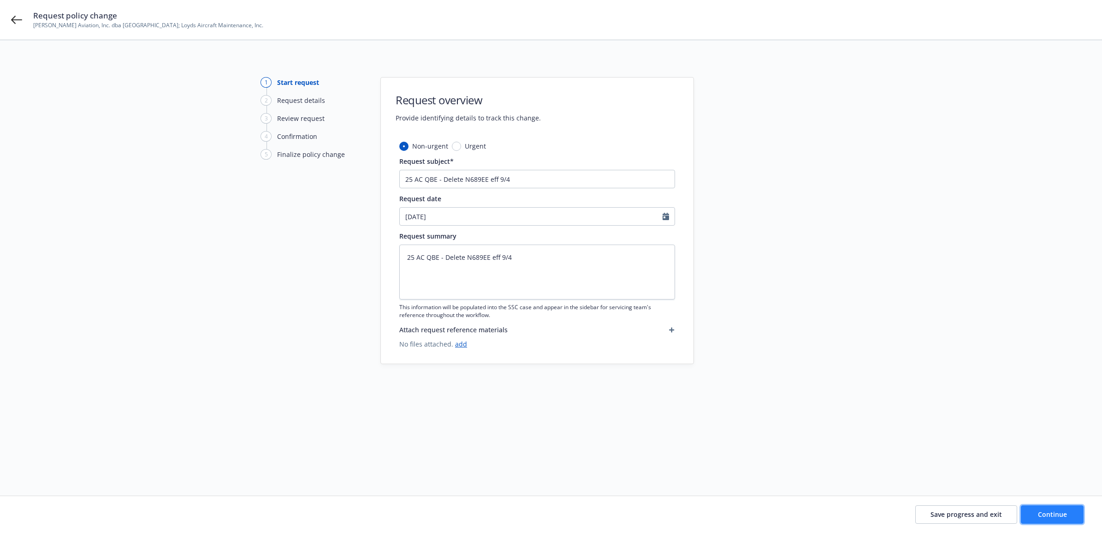
click at [1068, 508] on button "Continue" at bounding box center [1052, 514] width 63 height 18
type textarea "x"
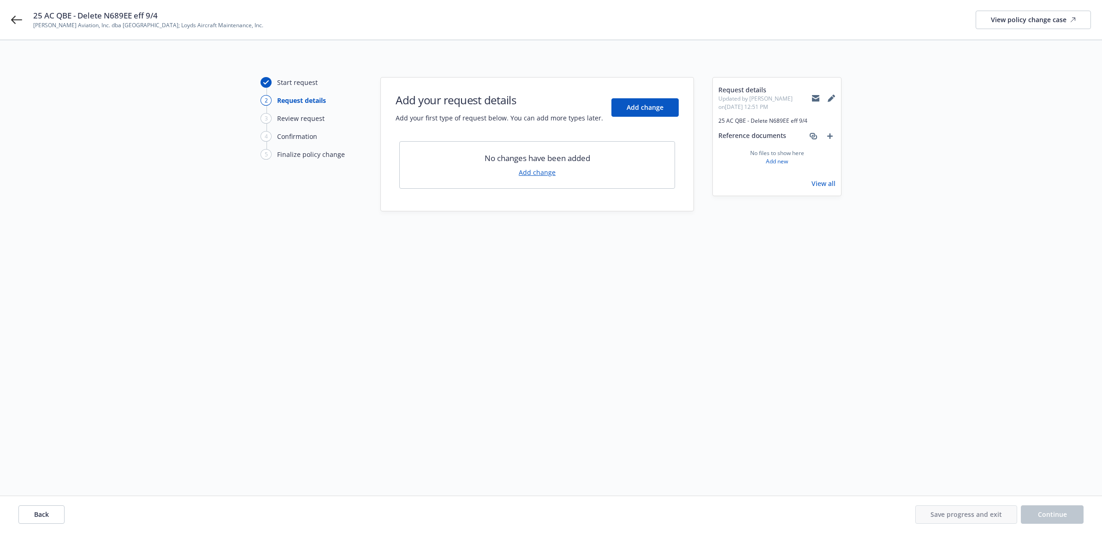
click at [528, 171] on link "Add change" at bounding box center [537, 172] width 37 height 10
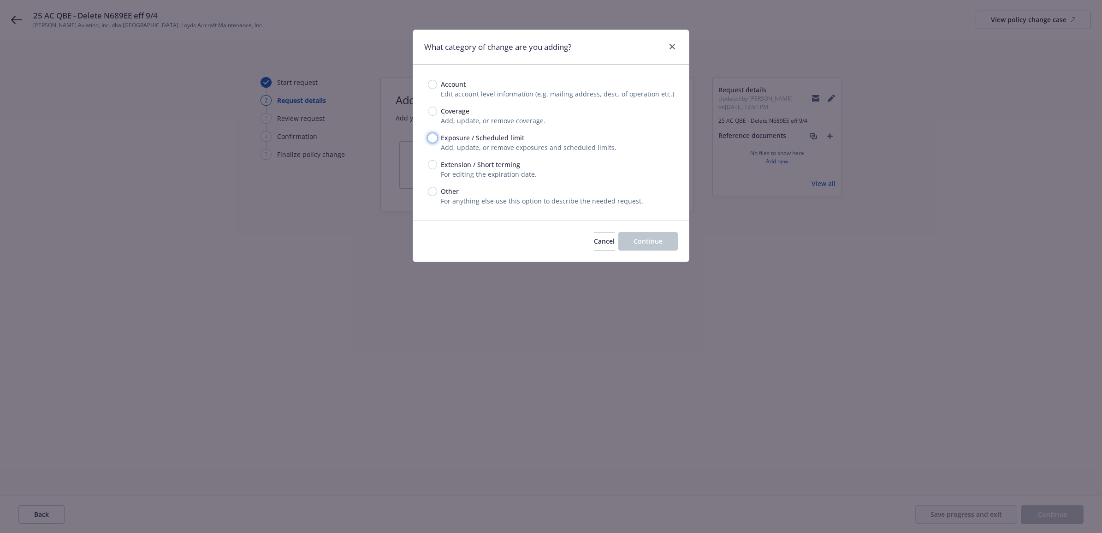
click at [434, 139] on input "Exposure / Scheduled limit" at bounding box center [432, 137] width 9 height 9
radio input "true"
click at [637, 231] on div "Cancel Continue" at bounding box center [551, 240] width 276 height 41
click at [638, 236] on button "Continue" at bounding box center [647, 241] width 59 height 18
type textarea "x"
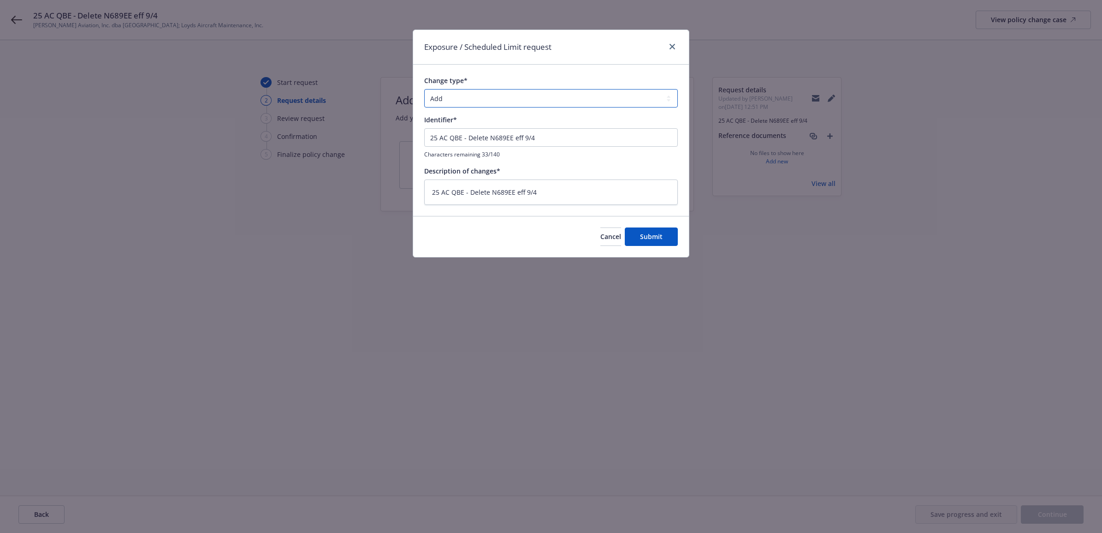
drag, startPoint x: 453, startPoint y: 95, endPoint x: 452, endPoint y: 101, distance: 6.1
click at [453, 95] on select "Add Audit Change Remove" at bounding box center [551, 98] width 254 height 18
select select "REMOVE"
click at [424, 89] on select "Add Audit Change Remove" at bounding box center [551, 98] width 254 height 18
click at [641, 232] on span "Submit" at bounding box center [651, 236] width 23 height 9
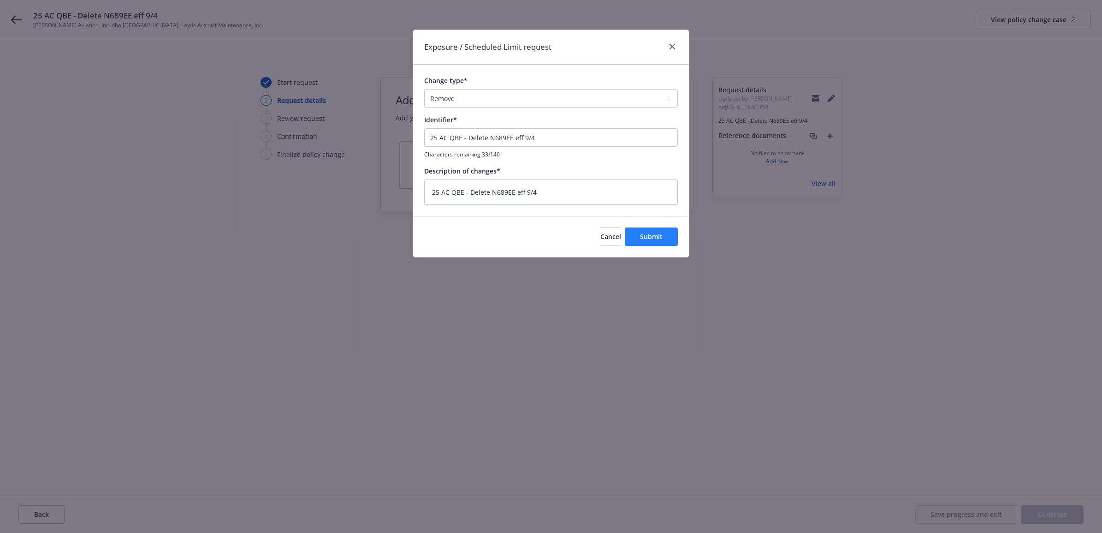
type textarea "x"
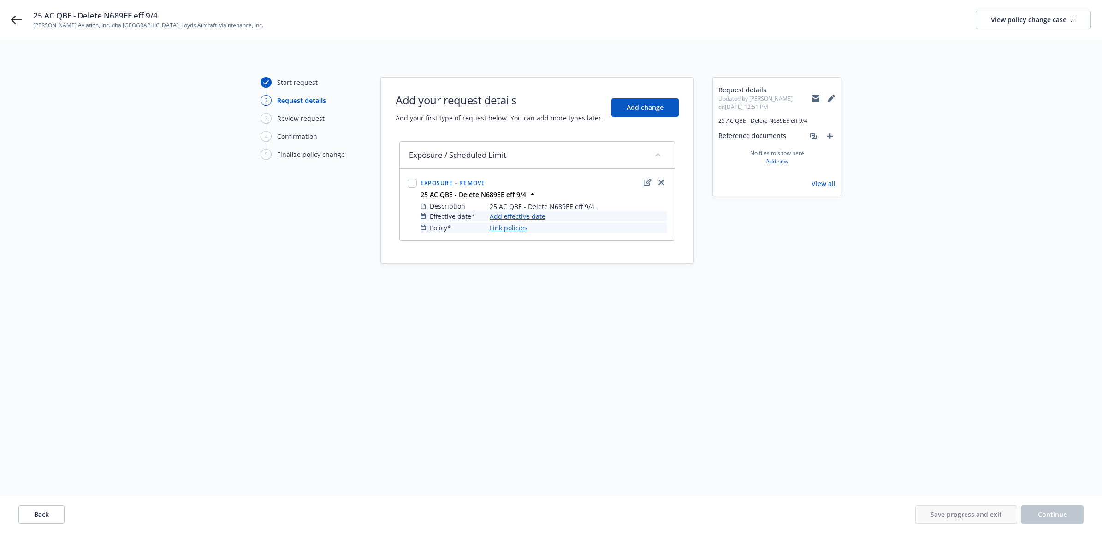
click at [529, 214] on link "Add effective date" at bounding box center [518, 216] width 56 height 10
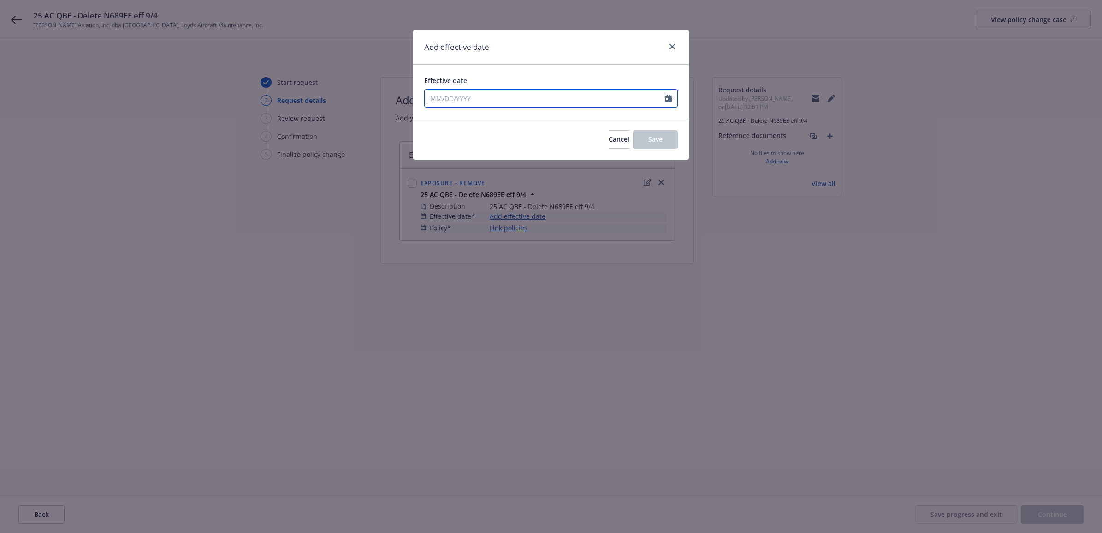
select select "9"
click at [522, 102] on input "Effective date" at bounding box center [545, 98] width 241 height 18
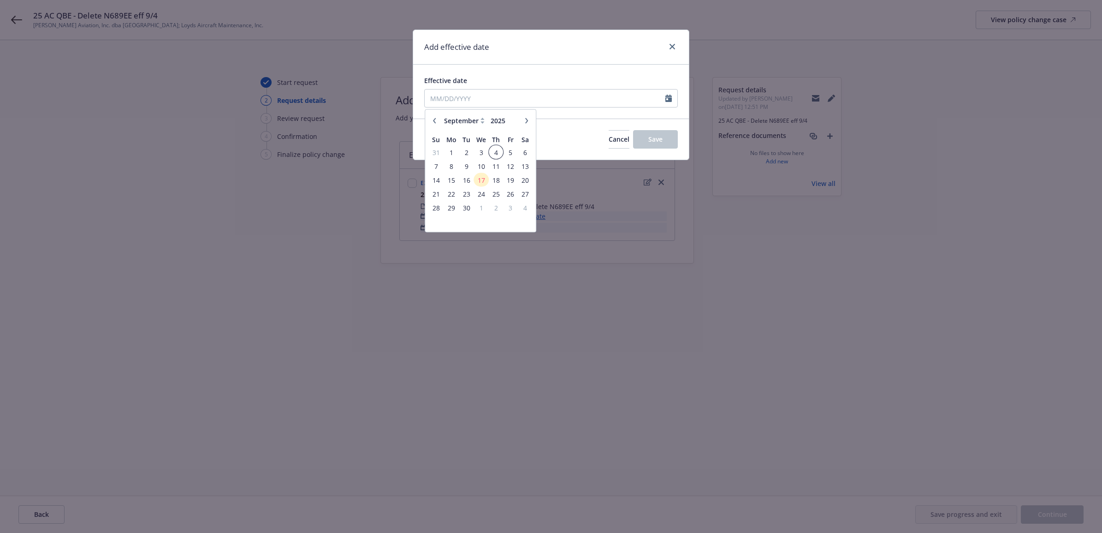
click at [499, 149] on span "4" at bounding box center [496, 152] width 12 height 12
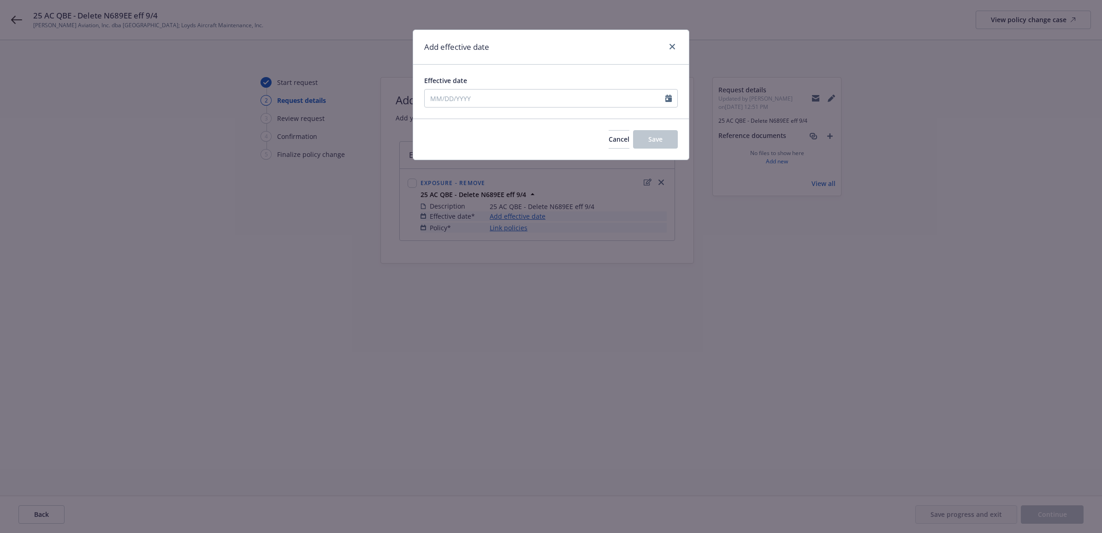
type input "09/04/2025"
click at [658, 142] on span "Save" at bounding box center [655, 139] width 14 height 9
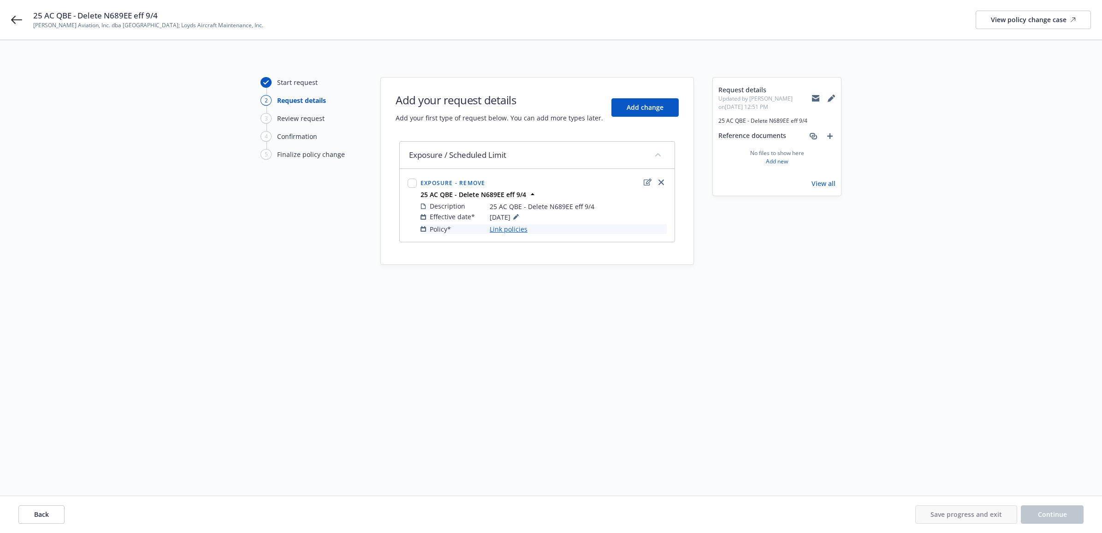
click at [519, 231] on link "Link policies" at bounding box center [509, 229] width 38 height 10
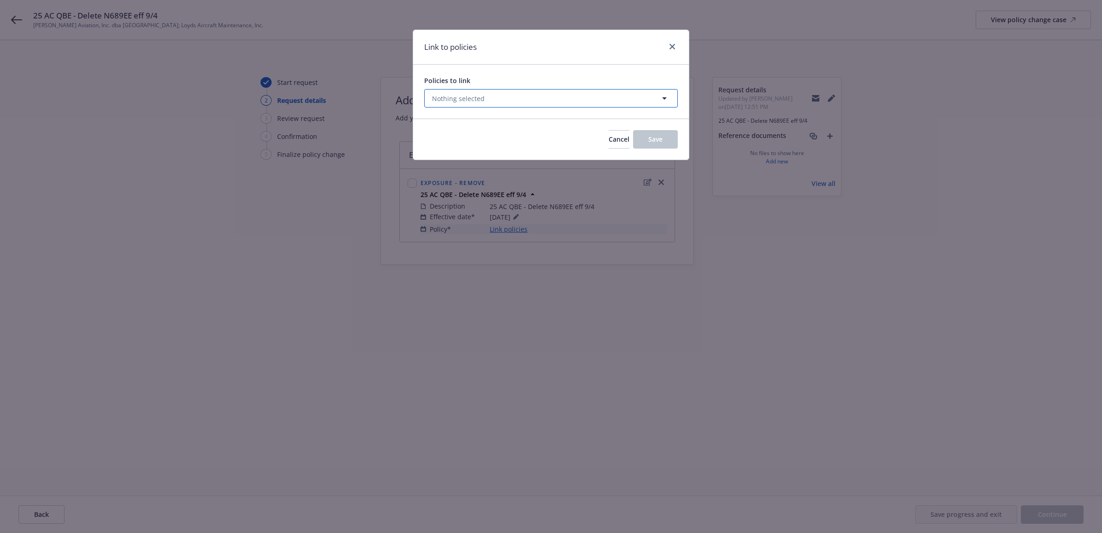
click at [559, 91] on button "Nothing selected" at bounding box center [551, 98] width 254 height 18
select select "ACTIVE"
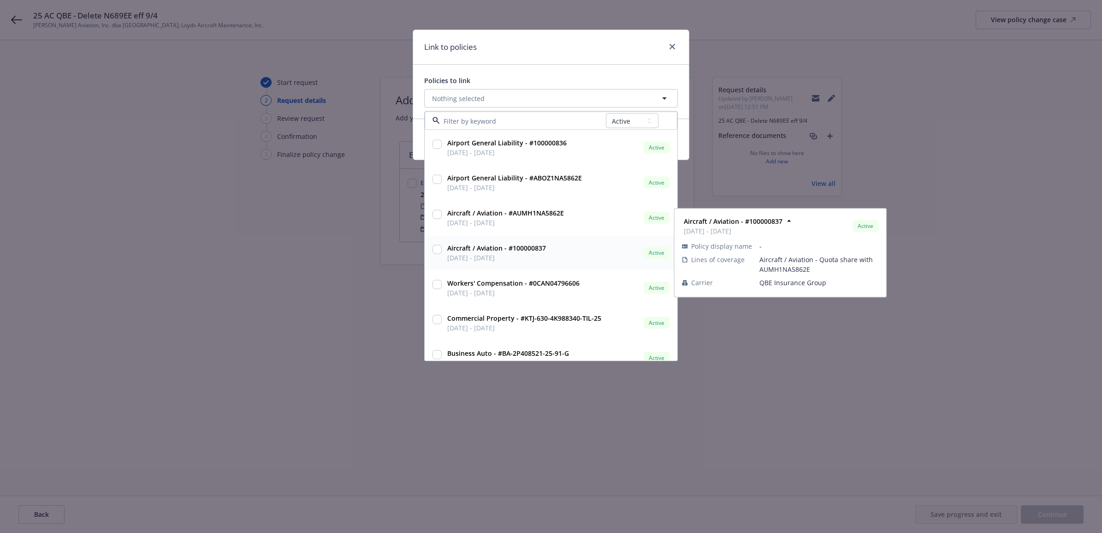
click at [533, 247] on strong "Aircraft / Aviation - #100000837" at bounding box center [496, 247] width 99 height 9
checkbox input "true"
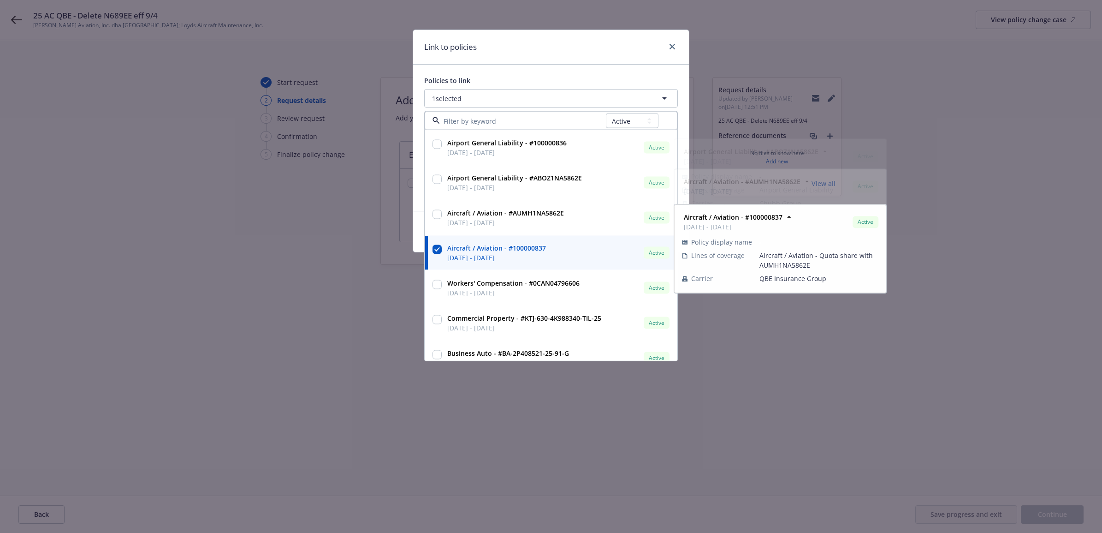
click at [559, 71] on div "Policies to link 1 selected All Active Upcoming Expired Cancelled Airport Gener…" at bounding box center [551, 138] width 276 height 146
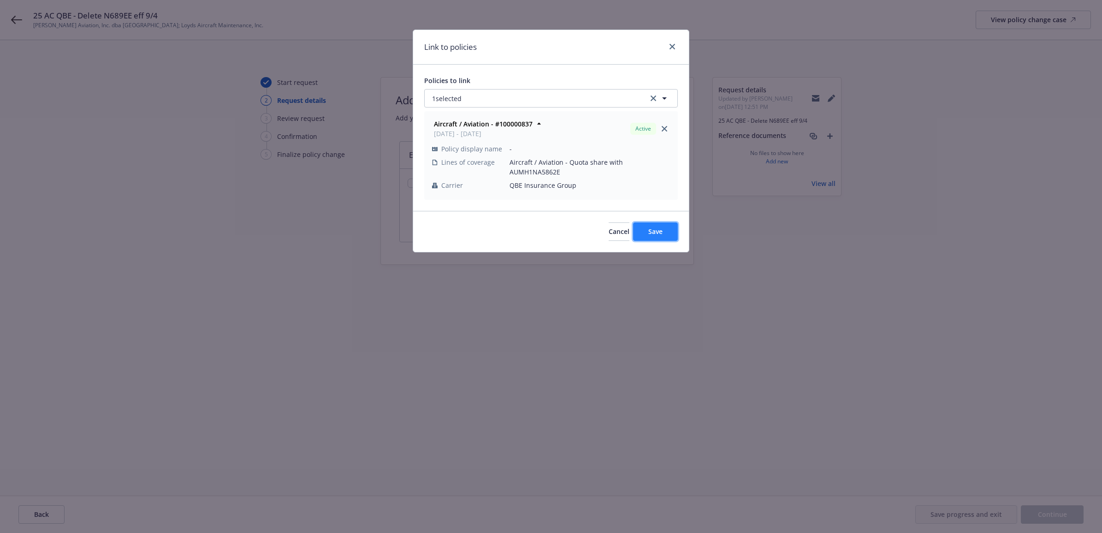
click at [655, 227] on span "Save" at bounding box center [655, 231] width 14 height 9
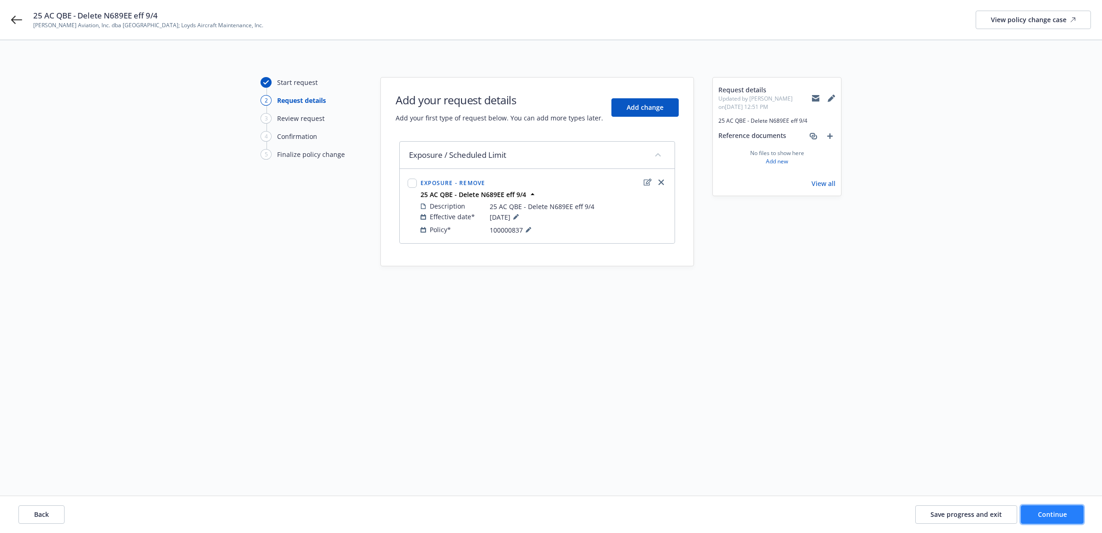
click at [1052, 517] on span "Continue" at bounding box center [1052, 514] width 29 height 9
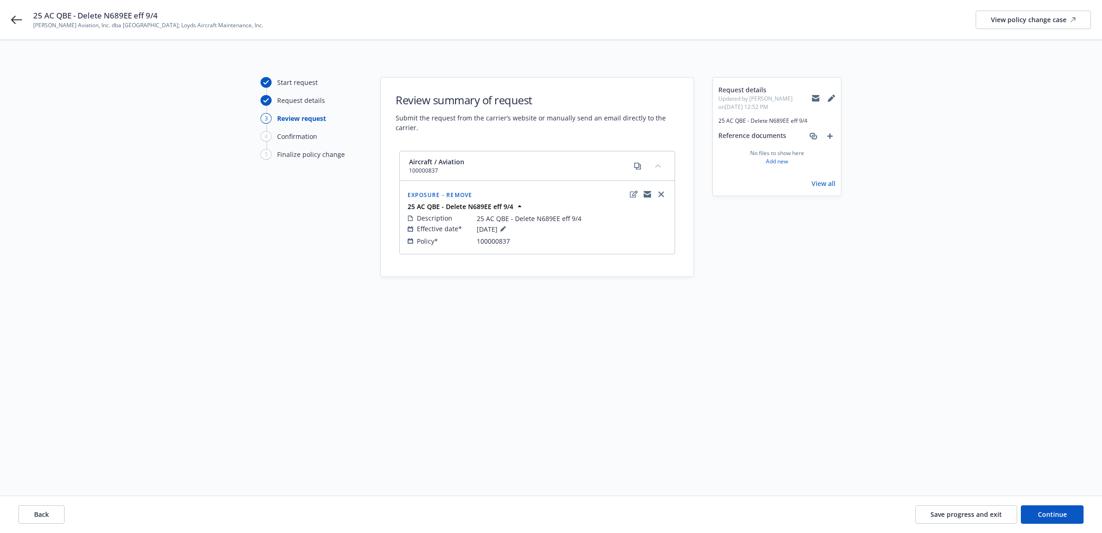
click at [1087, 529] on div "Back Save progress and exit Continue" at bounding box center [551, 514] width 1102 height 37
click at [1074, 519] on button "Continue" at bounding box center [1052, 514] width 63 height 18
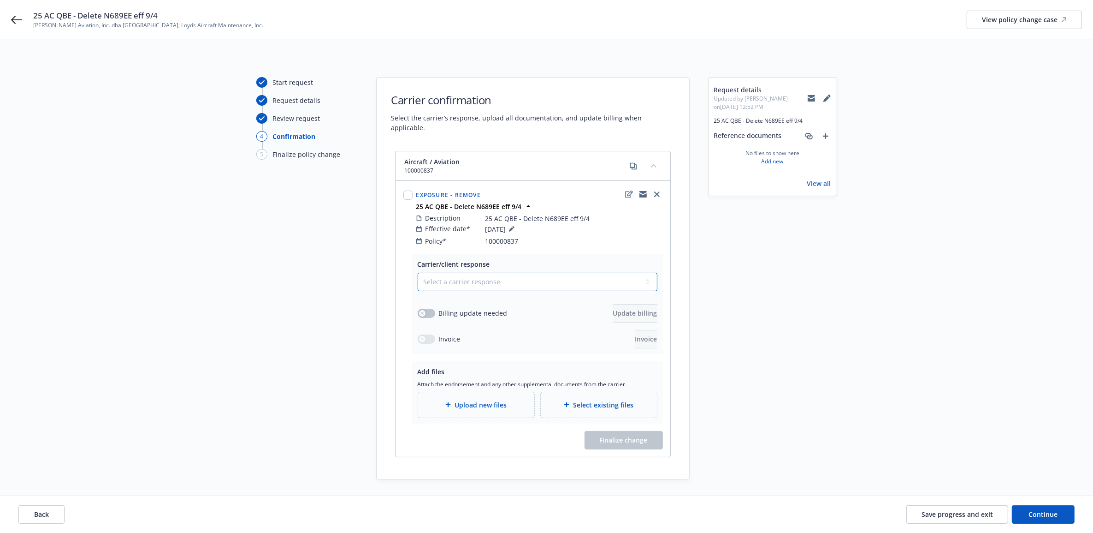
drag, startPoint x: 520, startPoint y: 274, endPoint x: 513, endPoint y: 283, distance: 10.5
click at [520, 273] on select "Select a carrier response Accepted Accepted with revision No endorsement needed…" at bounding box center [538, 282] width 240 height 18
select select "ACCEPTED"
click at [418, 273] on select "Select a carrier response Accepted Accepted with revision No endorsement needed…" at bounding box center [538, 282] width 240 height 18
click at [432, 309] on button "button" at bounding box center [427, 313] width 18 height 9
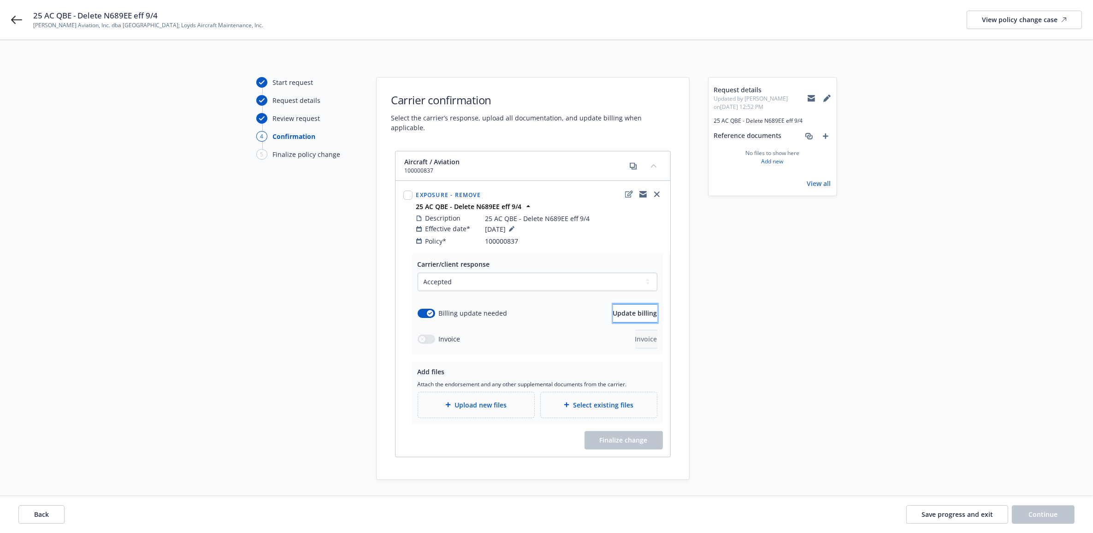
click at [616, 309] on span "Update billing" at bounding box center [635, 313] width 44 height 9
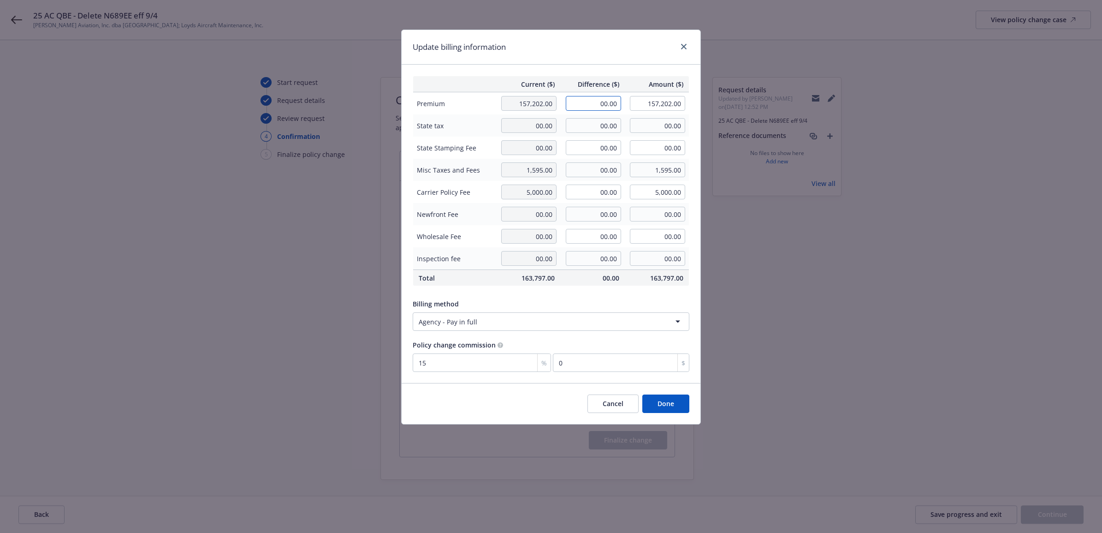
drag, startPoint x: 582, startPoint y: 98, endPoint x: 651, endPoint y: 110, distance: 69.7
click at [612, 102] on input "00.00" at bounding box center [593, 103] width 55 height 15
type input "-13,095.00"
type input "144,107.00"
type input "-1964.25"
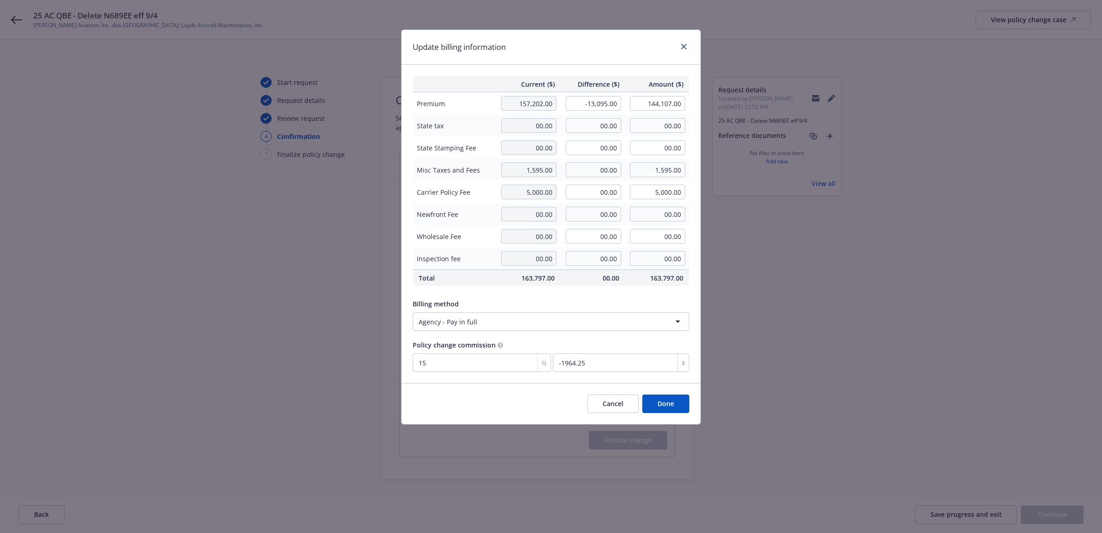
click at [592, 60] on div "Update billing information" at bounding box center [551, 47] width 299 height 35
click at [661, 409] on button "Done" at bounding box center [665, 403] width 47 height 18
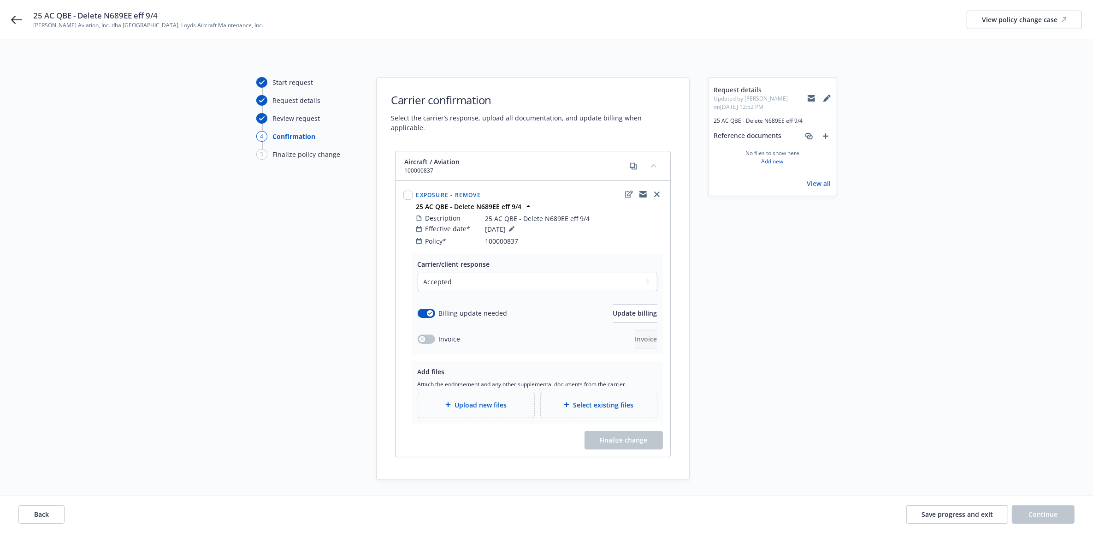
click at [504, 400] on span "Upload new files" at bounding box center [481, 405] width 52 height 10
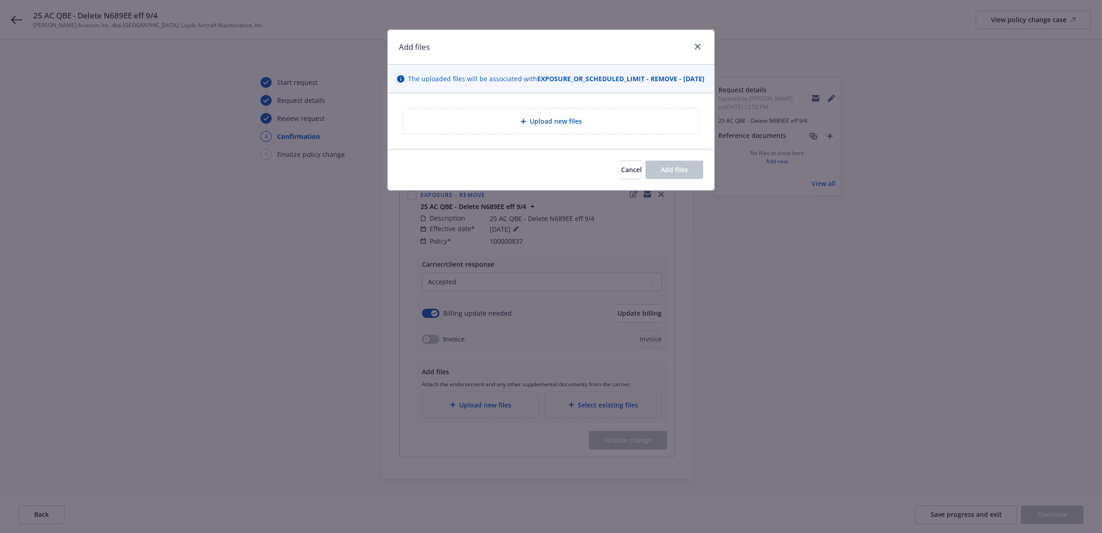
click at [522, 125] on div "Upload new files" at bounding box center [551, 120] width 296 height 25
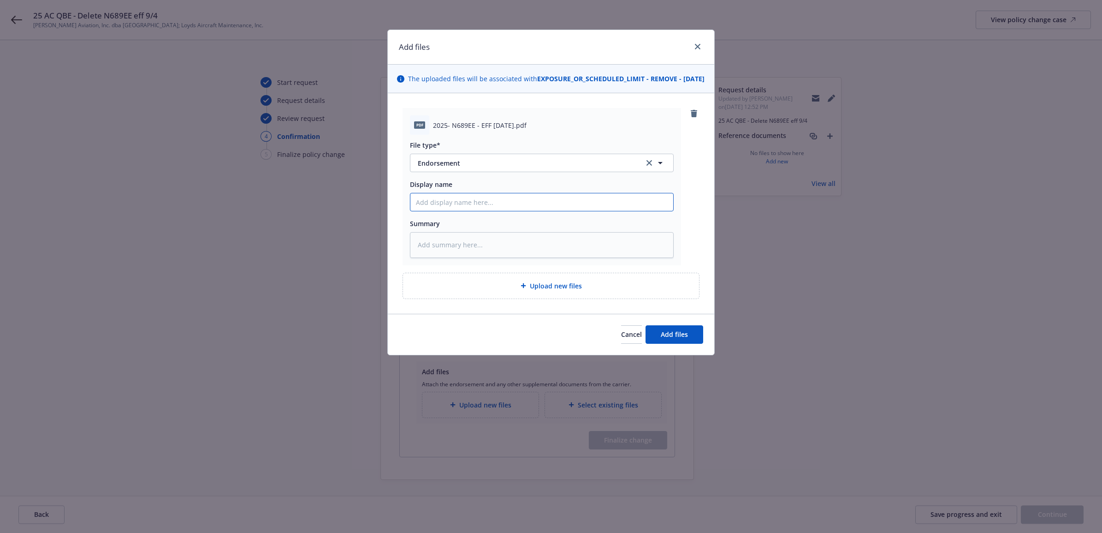
click at [473, 211] on input "Display name" at bounding box center [541, 202] width 263 height 18
paste input "25 AC QBE - Delete N689EE eff 9/4"
type textarea "x"
type input "25 AC QBE - Delete N689EE eff 9/4"
type textarea "x"
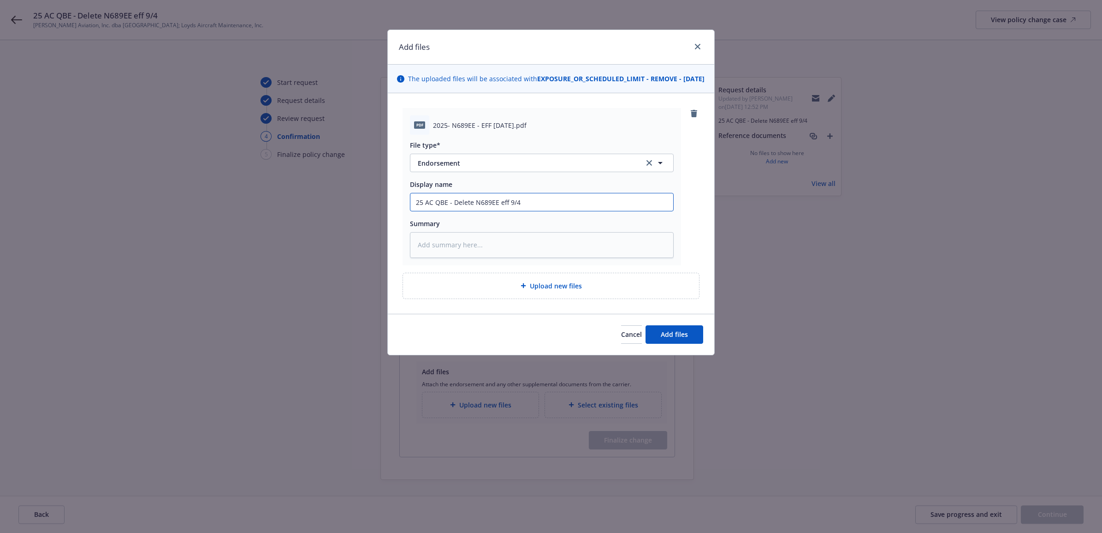
type input "25 AC QBE - Delete N689EE eff 9/4"
type textarea "x"
type input "25 AC QBE - Delete N689EE eff 9/4 e"
type textarea "x"
type input "25 AC QBE - Delete N689EE eff 9/4 en"
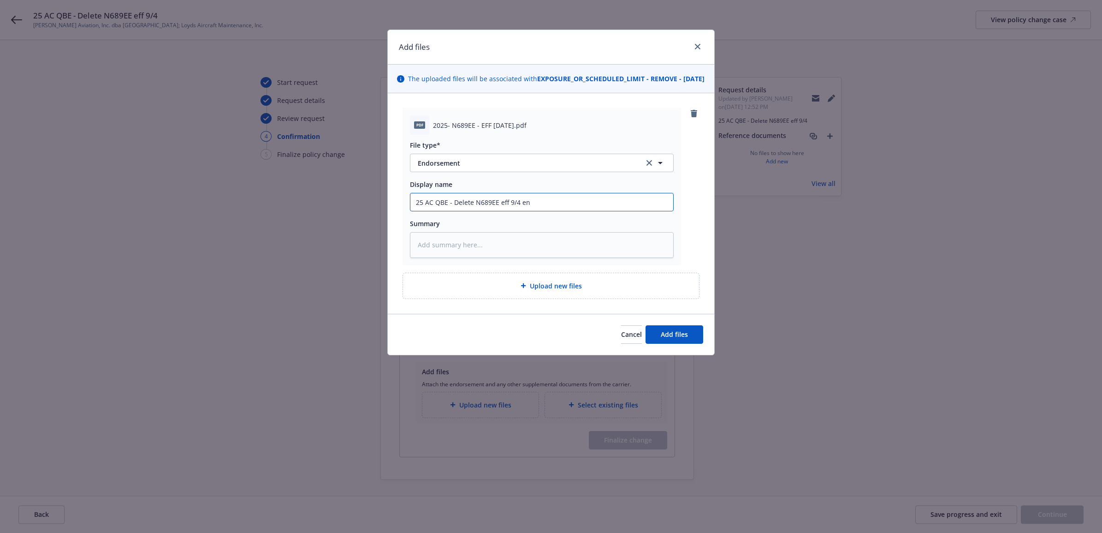
type textarea "x"
type input "25 AC QBE - Delete N689EE eff 9/4 end"
type textarea "x"
drag, startPoint x: 600, startPoint y: 218, endPoint x: 355, endPoint y: 217, distance: 245.3
click at [355, 217] on div "Add files The uploaded files will be associated with EXPOSURE_OR_SCHEDULED_LIMI…" at bounding box center [551, 266] width 1102 height 533
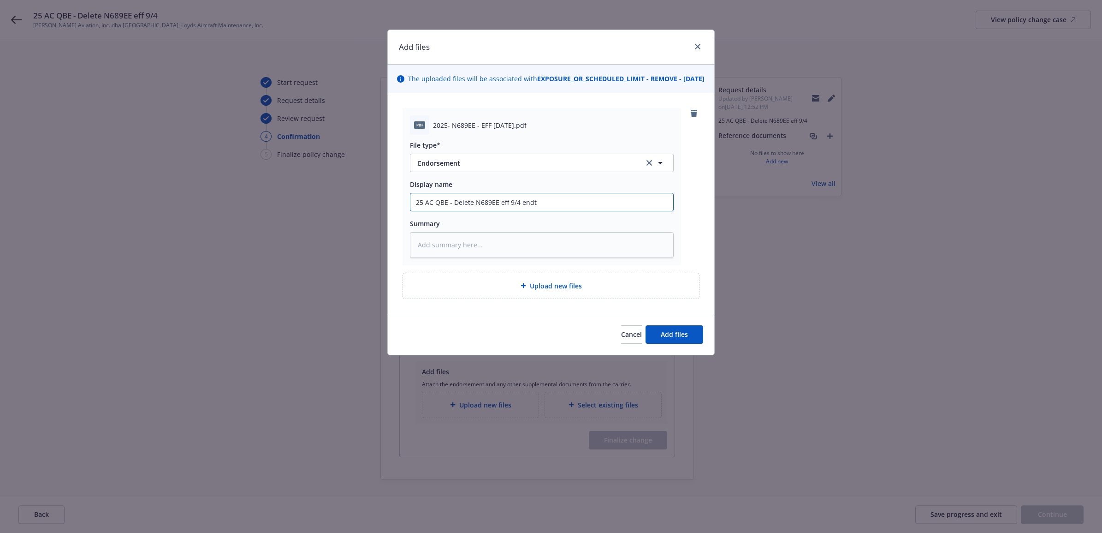
type input "25 AC QBE - Delete N689EE eff 9/4 endt"
paste textarea "25 AC QBE - Delete N689EE eff 9/4 endt"
type textarea "x"
type textarea "25 AC QBE - Delete N689EE eff 9/4 endt"
click at [547, 291] on span "Upload new files" at bounding box center [556, 286] width 52 height 10
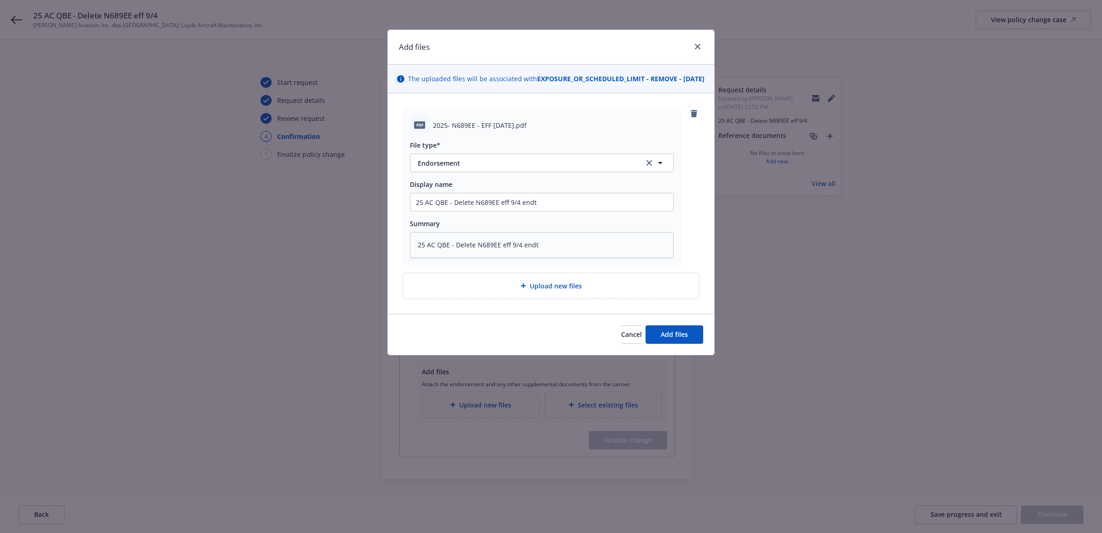
type textarea "x"
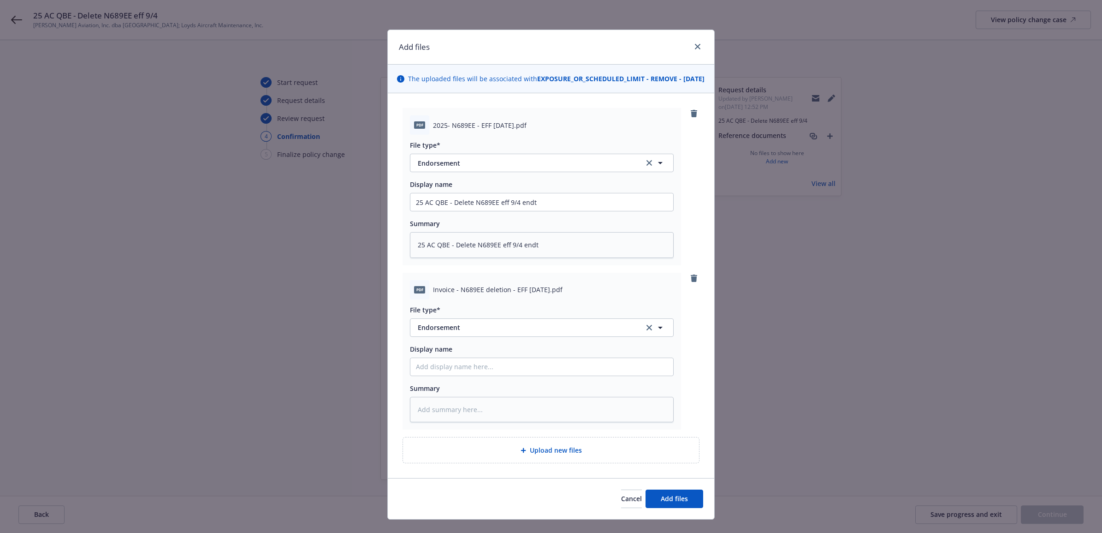
scroll to position [26, 0]
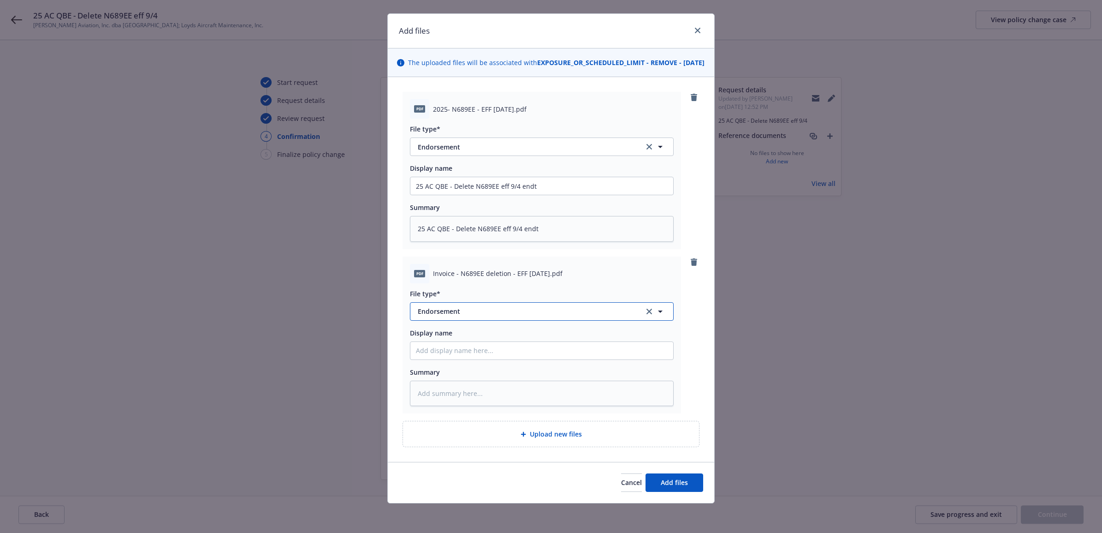
click at [441, 310] on span "Endorsement" at bounding box center [525, 311] width 214 height 10
type input "inv"
click at [513, 282] on div "Invoice - Third Party" at bounding box center [542, 285] width 252 height 13
click at [476, 392] on textarea at bounding box center [542, 393] width 264 height 26
type textarea "x"
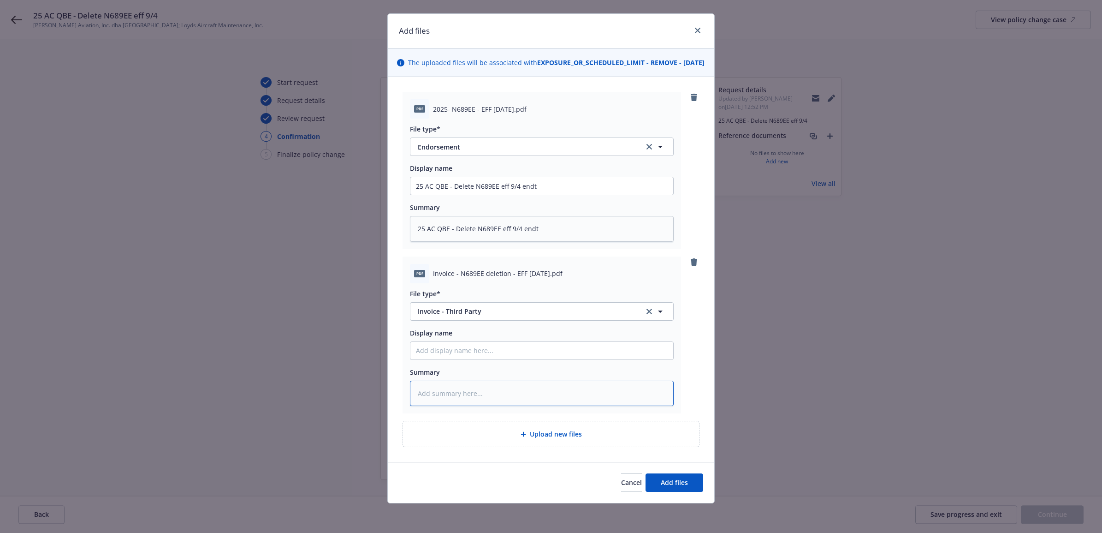
type textarea "C"
type textarea "x"
paste input "25 AC QBE - Delete N689EE eff 9/4 endt"
drag, startPoint x: 531, startPoint y: 347, endPoint x: 517, endPoint y: 347, distance: 14.3
click at [517, 347] on input "25 AC QBE - Delete N689EE eff 9/4 endt" at bounding box center [541, 351] width 263 height 18
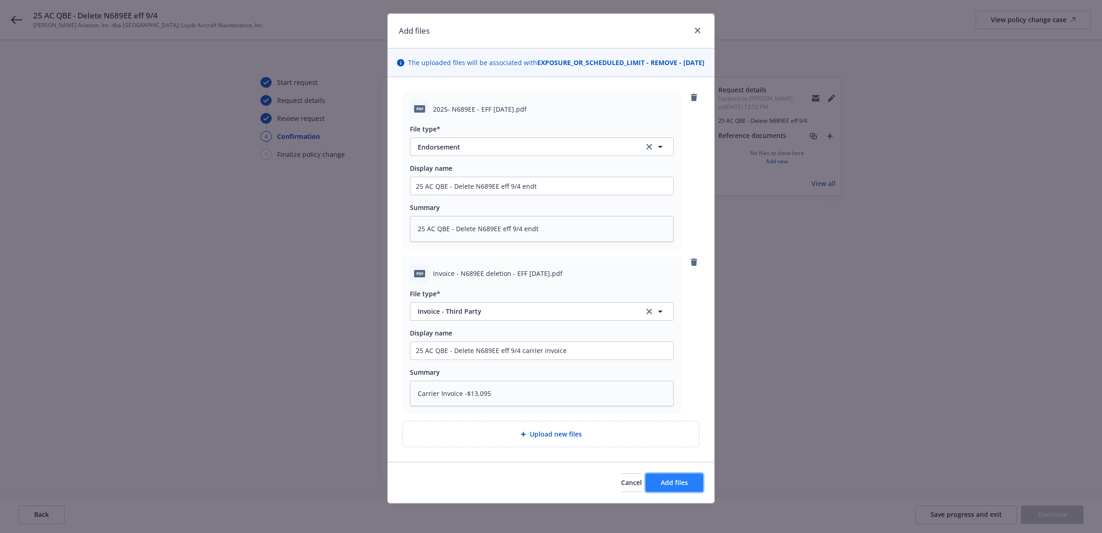
click at [666, 476] on button "Add files" at bounding box center [675, 482] width 58 height 18
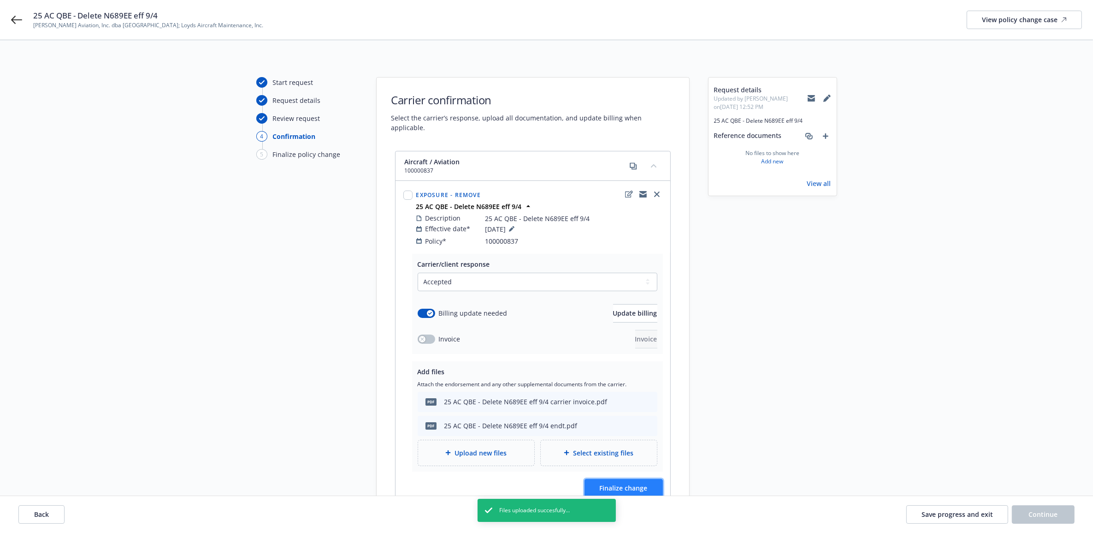
click at [629, 483] on span "Finalize change" at bounding box center [624, 487] width 48 height 9
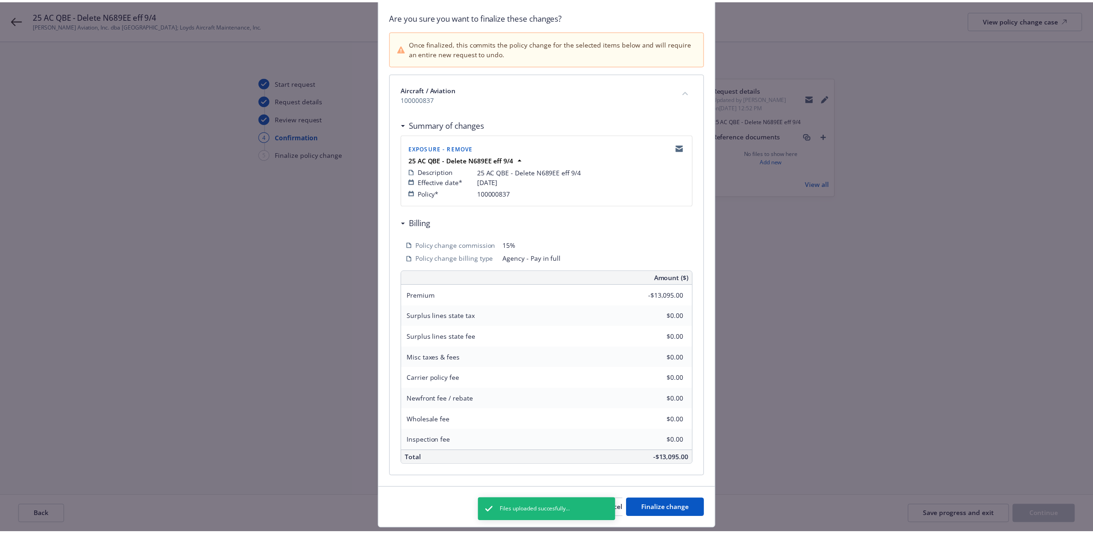
scroll to position [93, 0]
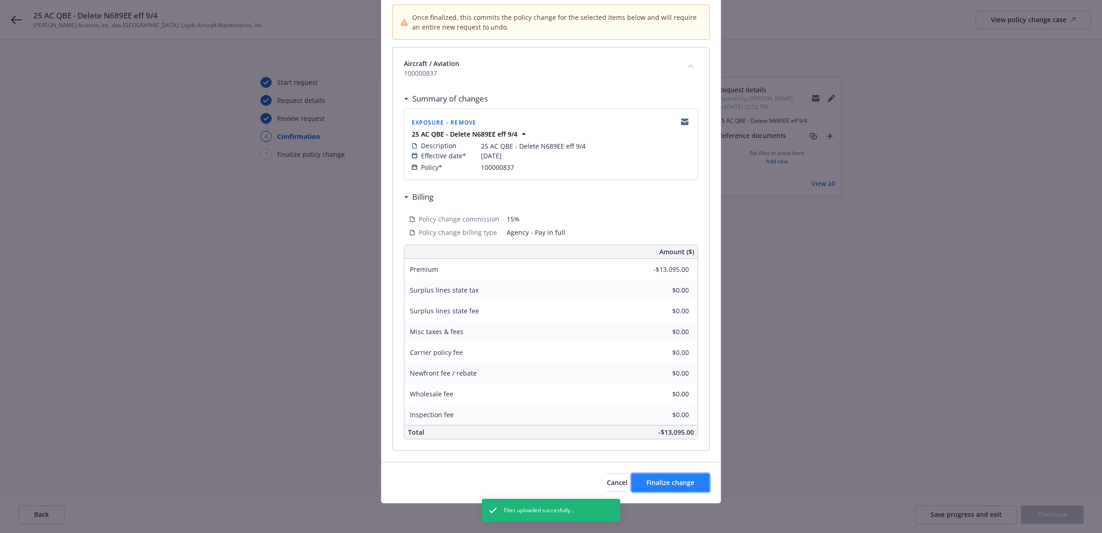
click at [692, 483] on button "Finalize change" at bounding box center [670, 482] width 78 height 18
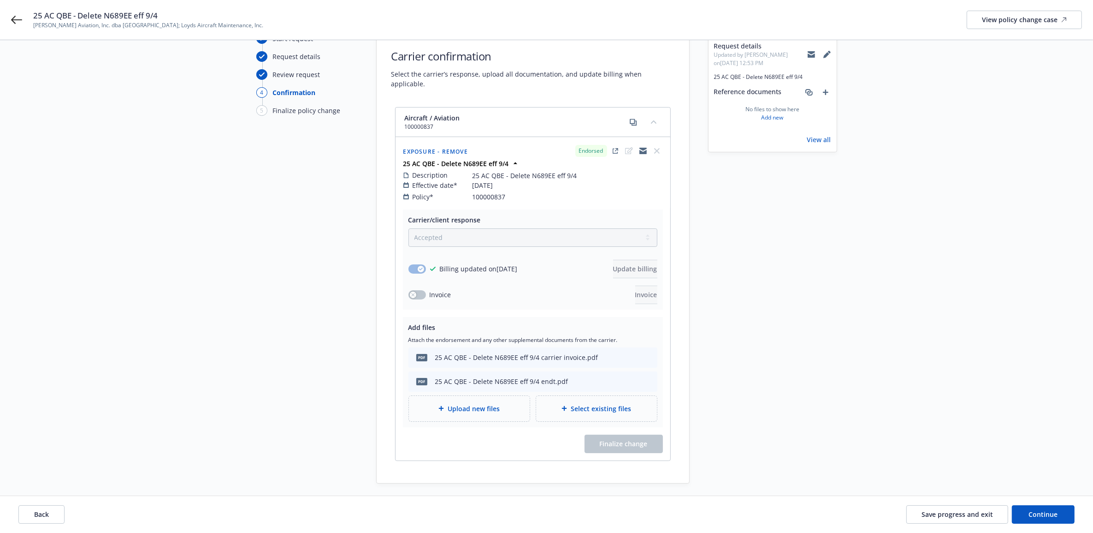
scroll to position [82, 0]
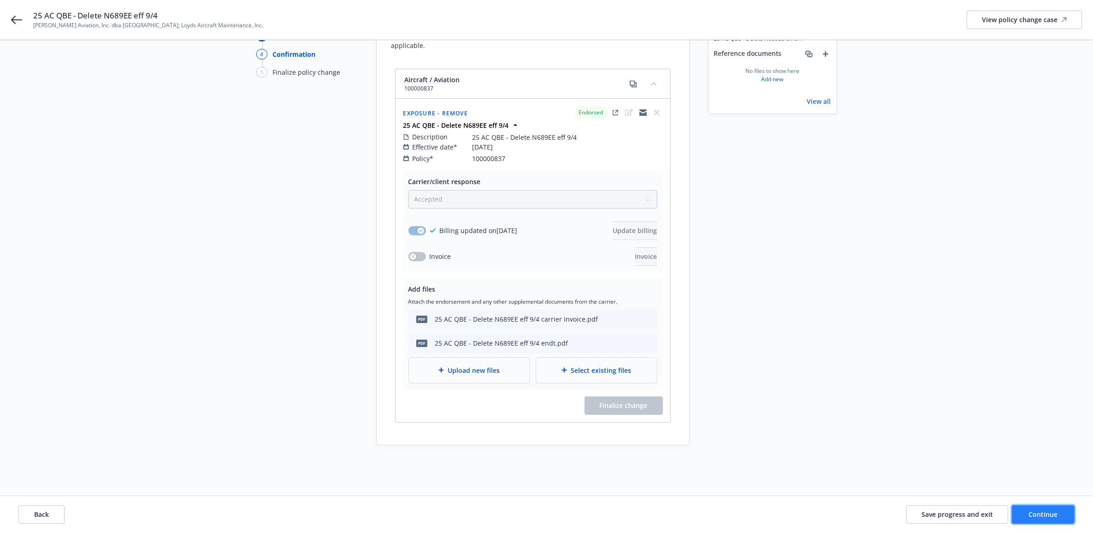
click at [1045, 506] on button "Continue" at bounding box center [1043, 514] width 63 height 18
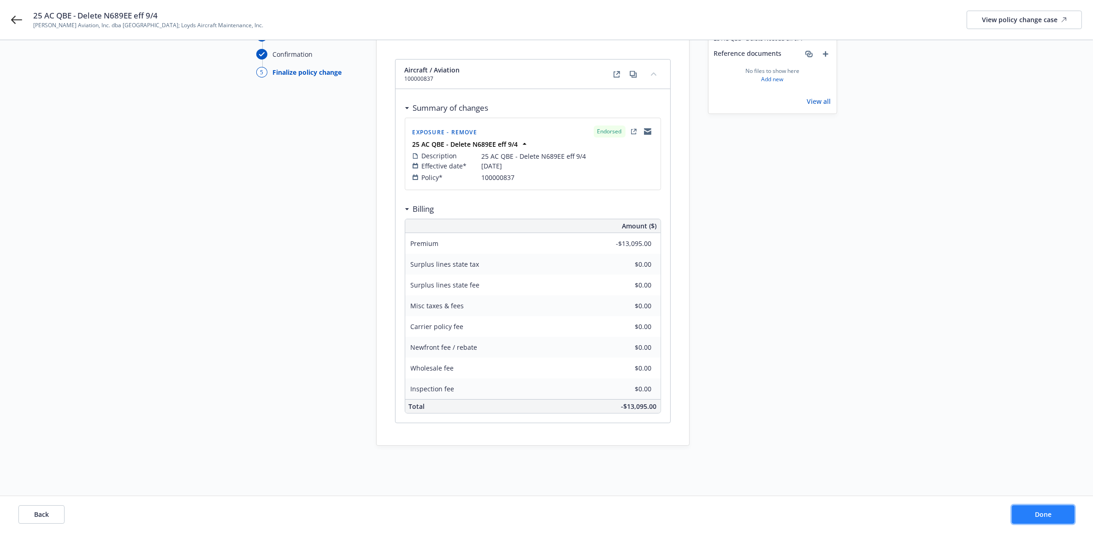
click at [1034, 515] on button "Done" at bounding box center [1043, 514] width 63 height 18
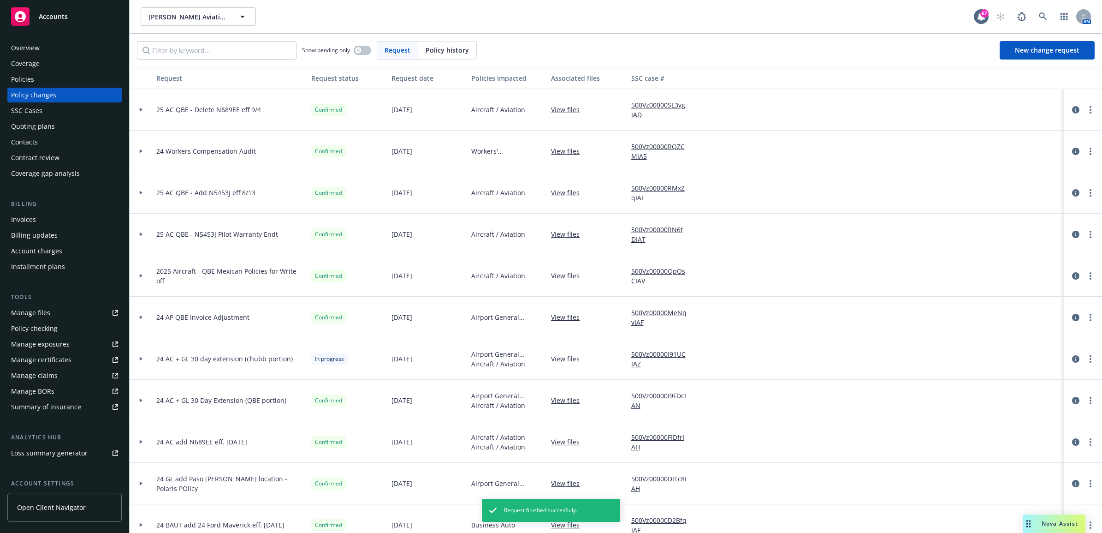
click at [22, 220] on div "Invoices" at bounding box center [23, 219] width 25 height 15
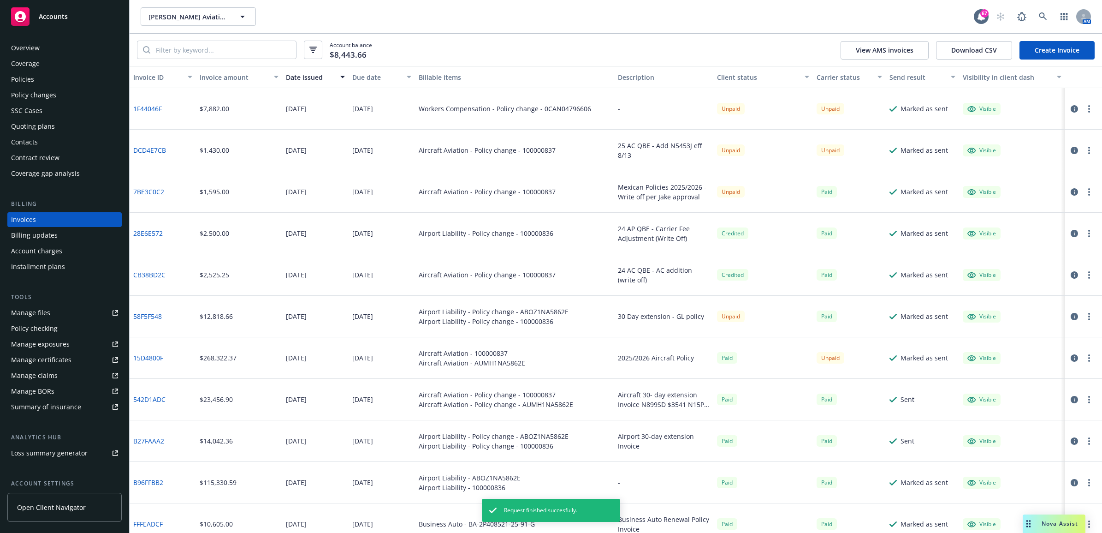
click at [1076, 47] on link "Create Invoice" at bounding box center [1057, 50] width 75 height 18
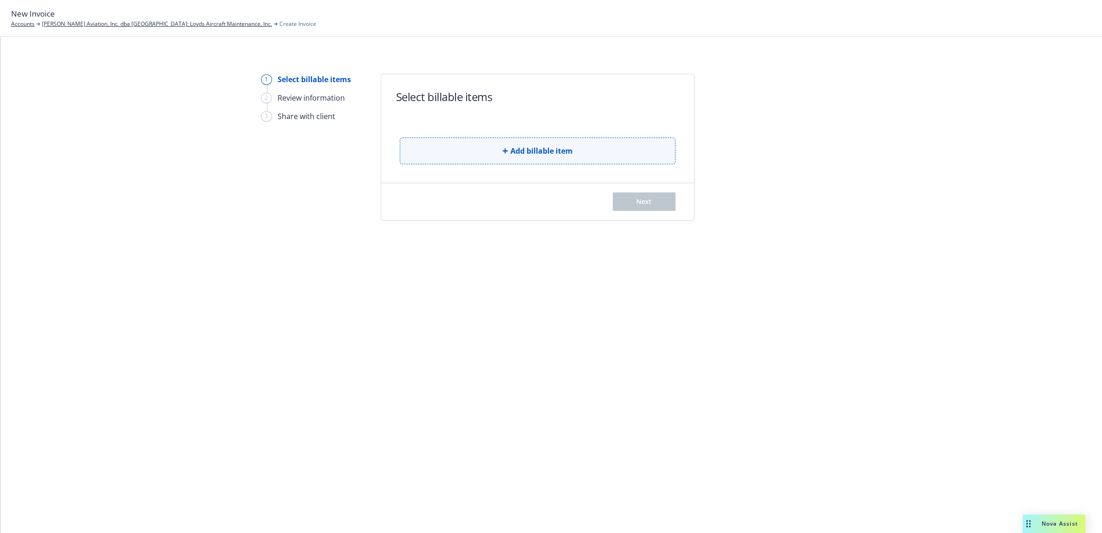
click at [504, 151] on icon "button" at bounding box center [506, 151] width 6 height 6
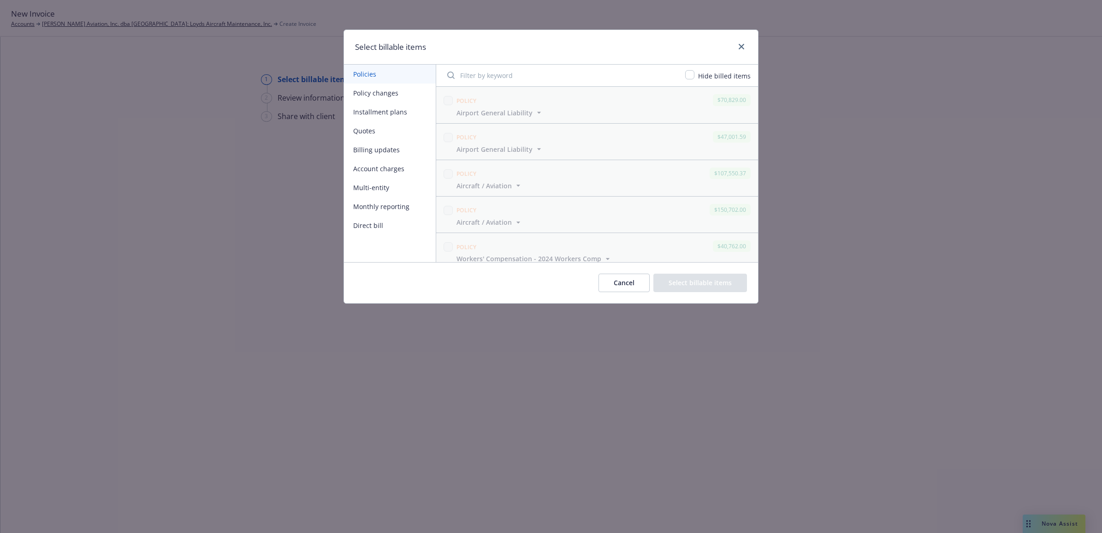
click at [373, 95] on button "Policy changes" at bounding box center [390, 92] width 92 height 19
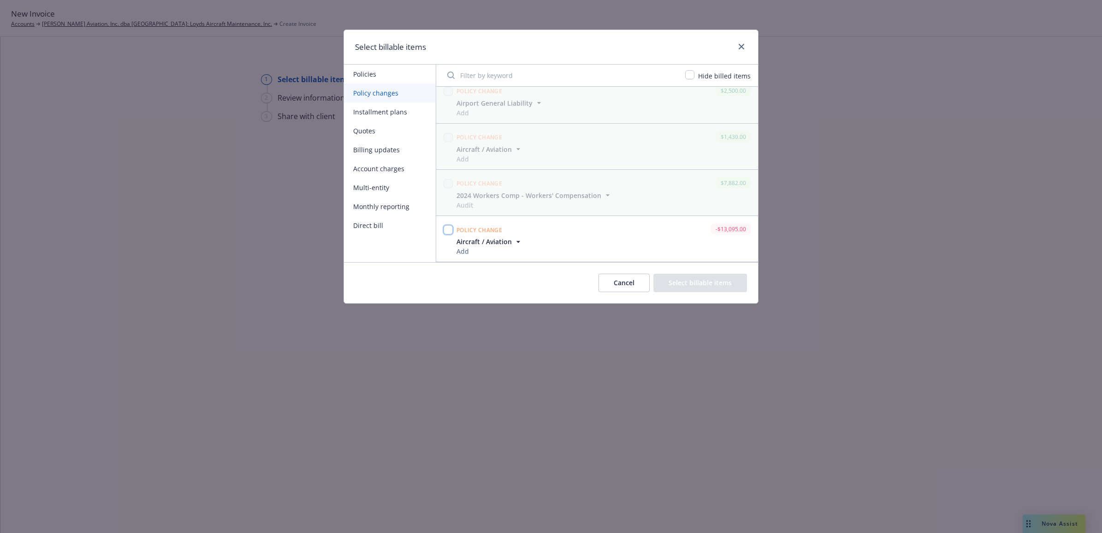
click at [451, 228] on input "checkbox" at bounding box center [448, 229] width 9 height 9
checkbox input "true"
click at [720, 295] on div "Cancel Select billable items" at bounding box center [551, 282] width 414 height 41
click at [716, 289] on button "Select billable items" at bounding box center [700, 282] width 94 height 18
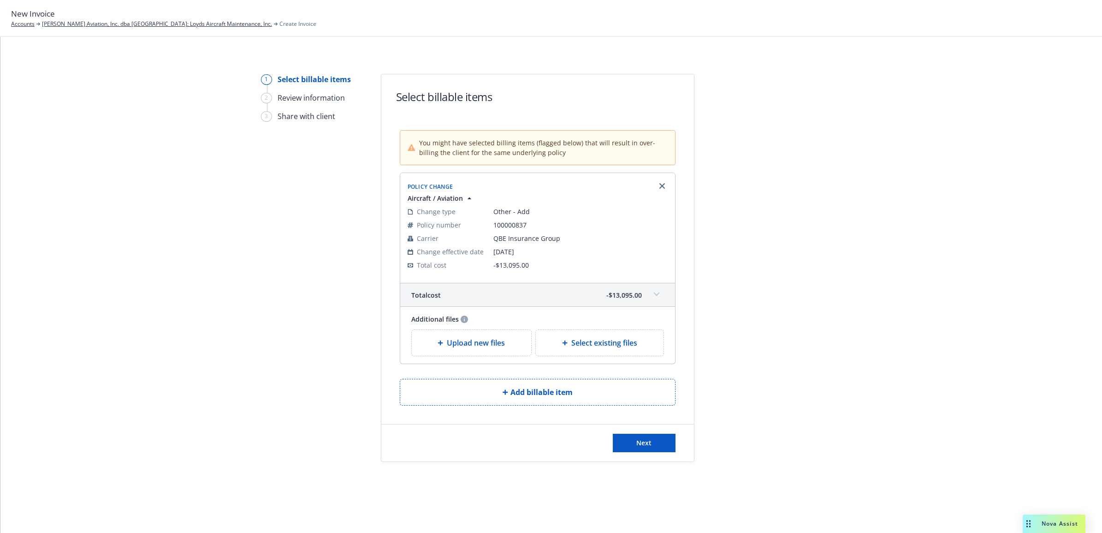
click at [647, 457] on div "Next" at bounding box center [537, 442] width 313 height 37
click at [645, 447] on span "Next" at bounding box center [643, 442] width 15 height 9
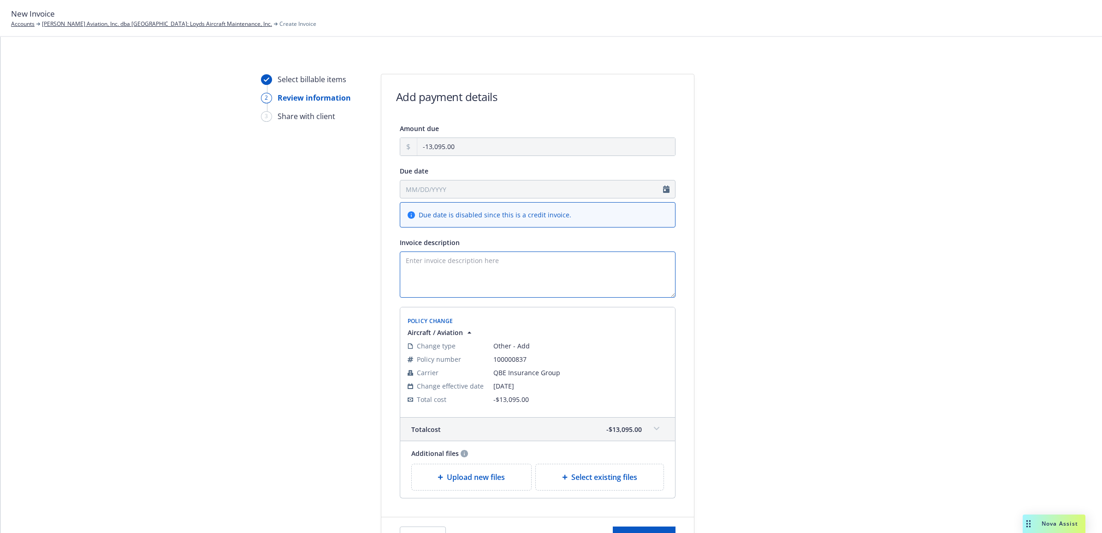
paste textarea "25 AC QBE - Delete N689EE eff 9/4 endt"
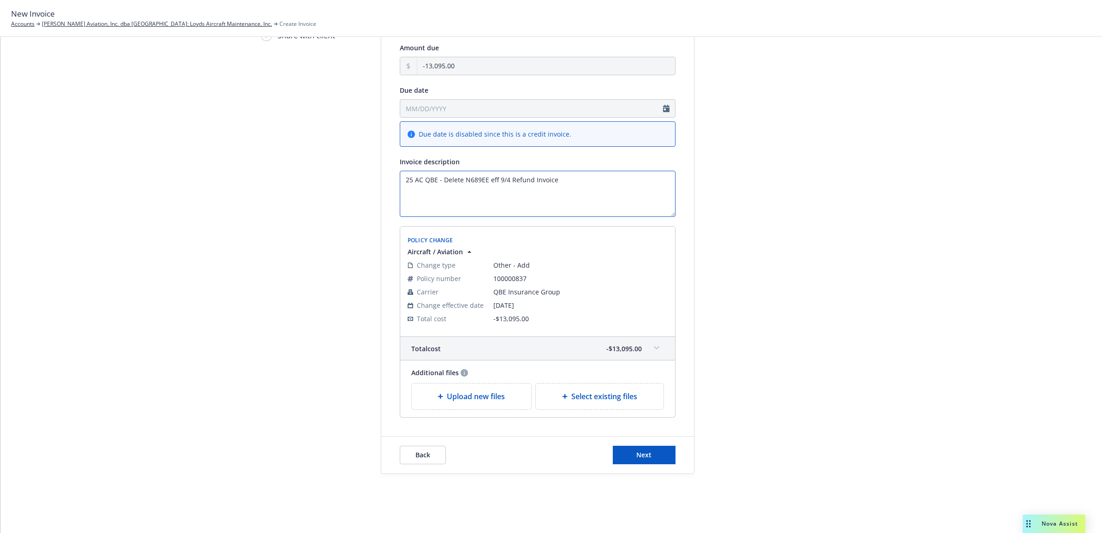
type textarea "25 AC QBE - Delete N689EE eff 9/4 Refund Invoice"
click at [655, 451] on button "Next" at bounding box center [644, 454] width 63 height 18
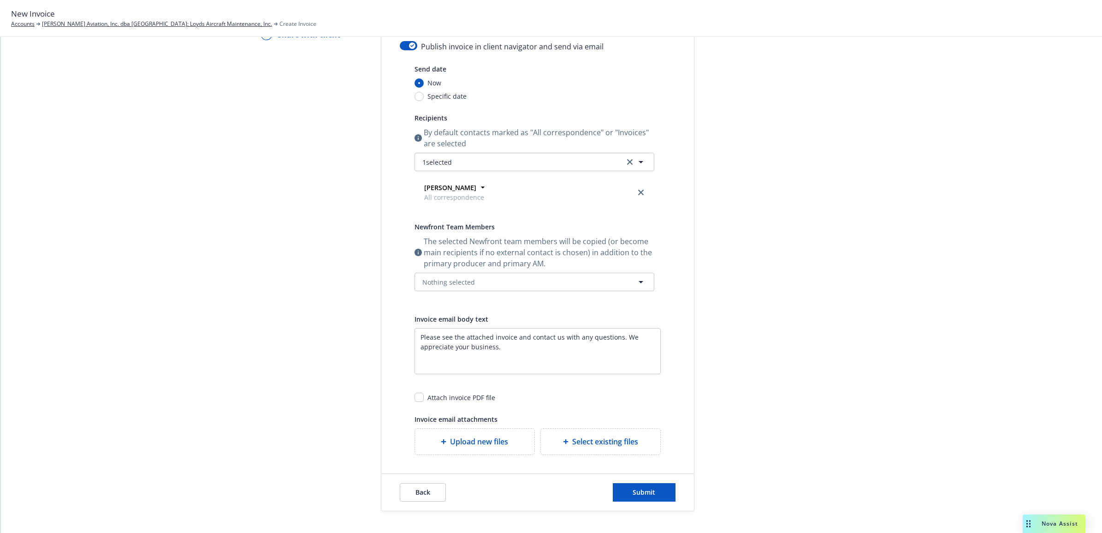
click at [409, 39] on form "Share with client Publish invoice in client navigator and send via email Send d…" at bounding box center [537, 252] width 313 height 518
click at [404, 49] on button "button" at bounding box center [409, 45] width 18 height 9
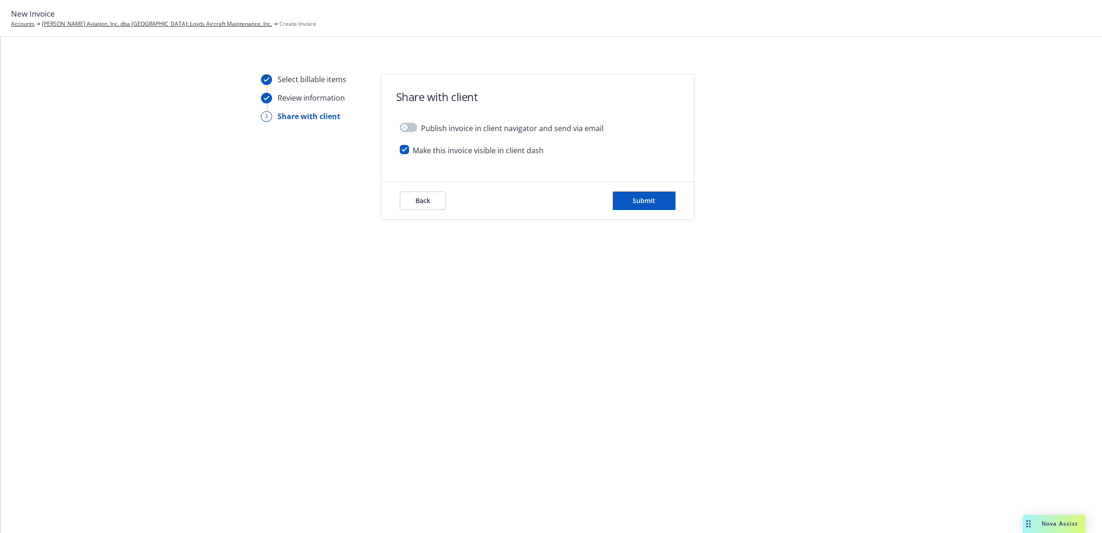
drag, startPoint x: 607, startPoint y: 202, endPoint x: 617, endPoint y: 202, distance: 9.7
click at [609, 202] on div "Back Submit" at bounding box center [538, 200] width 276 height 18
click at [638, 206] on button "Submit" at bounding box center [644, 200] width 63 height 18
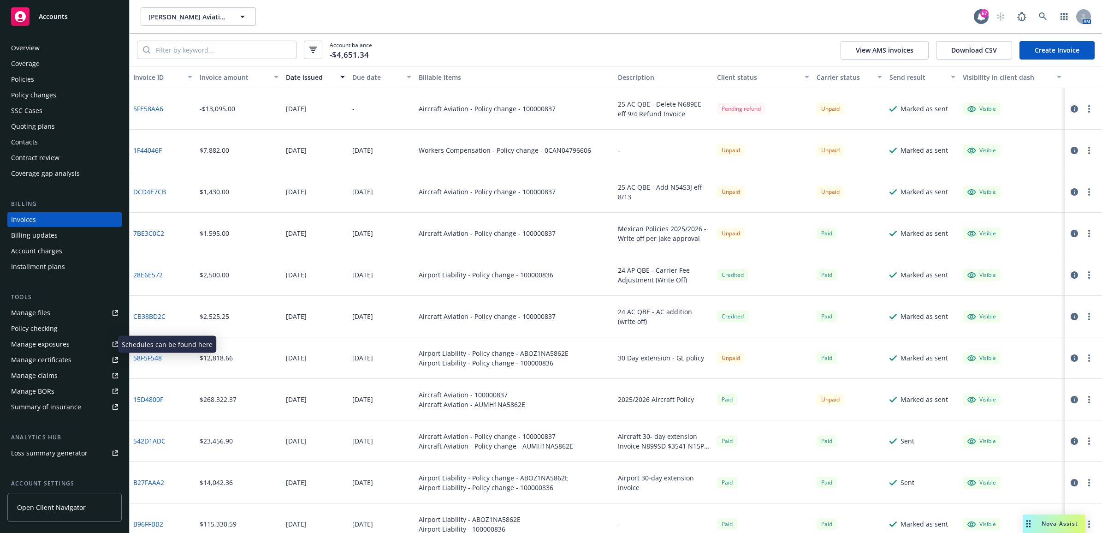
click at [61, 342] on div "Manage exposures" at bounding box center [40, 344] width 59 height 15
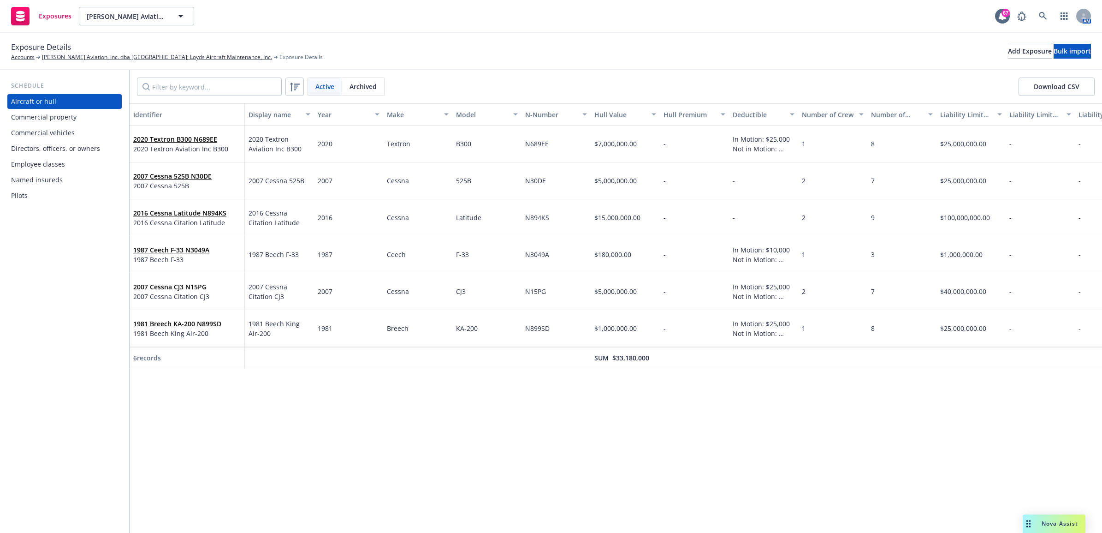
drag, startPoint x: 795, startPoint y: 43, endPoint x: 789, endPoint y: 53, distance: 11.8
click at [795, 43] on div "Exposure Details Accounts Loyd's Aviation, Inc. dba Bakersfield Jet Center; Loy…" at bounding box center [551, 51] width 1080 height 20
drag, startPoint x: 76, startPoint y: 59, endPoint x: 94, endPoint y: 61, distance: 17.7
click at [76, 59] on link "[PERSON_NAME] Aviation, Inc. dba [GEOGRAPHIC_DATA]; Loyds Aircraft Maintenance,…" at bounding box center [157, 57] width 230 height 8
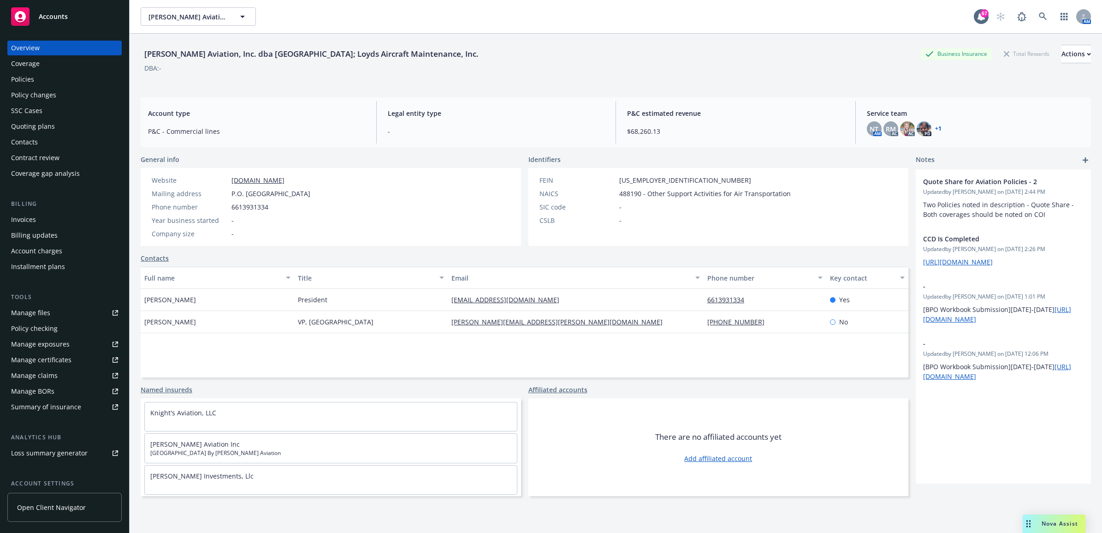
click at [56, 311] on link "Manage files" at bounding box center [64, 312] width 114 height 15
click at [1034, 10] on link at bounding box center [1043, 16] width 18 height 18
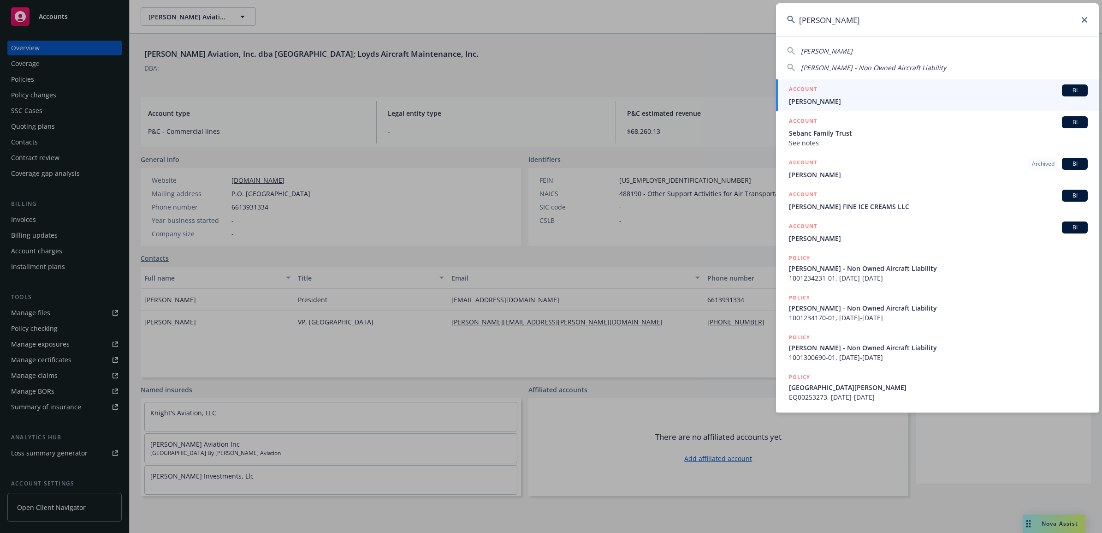
type input "sean mck"
click at [916, 95] on div "ACCOUNT BI" at bounding box center [938, 90] width 299 height 12
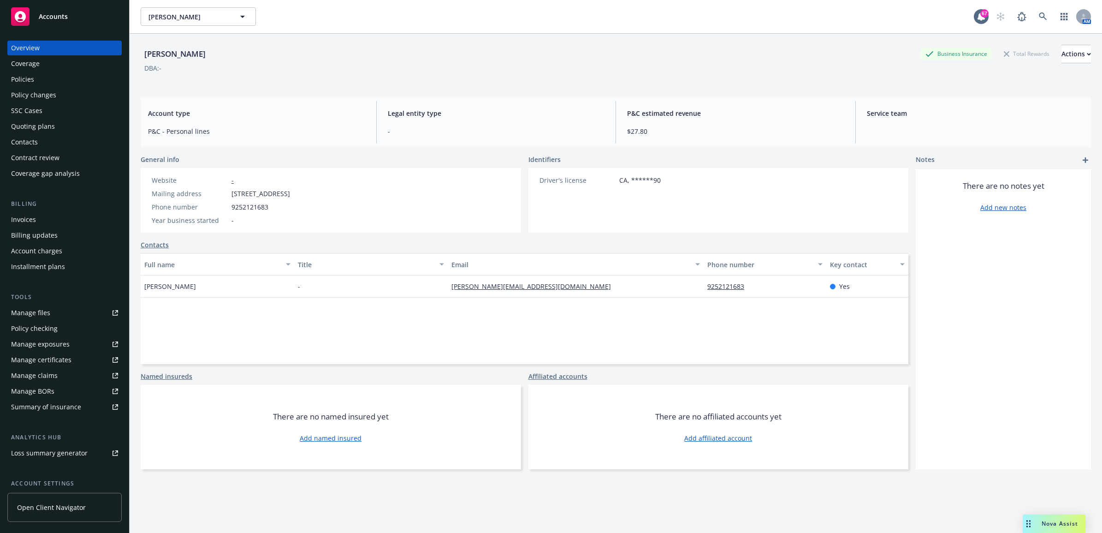
click at [65, 77] on div "Policies" at bounding box center [64, 79] width 107 height 15
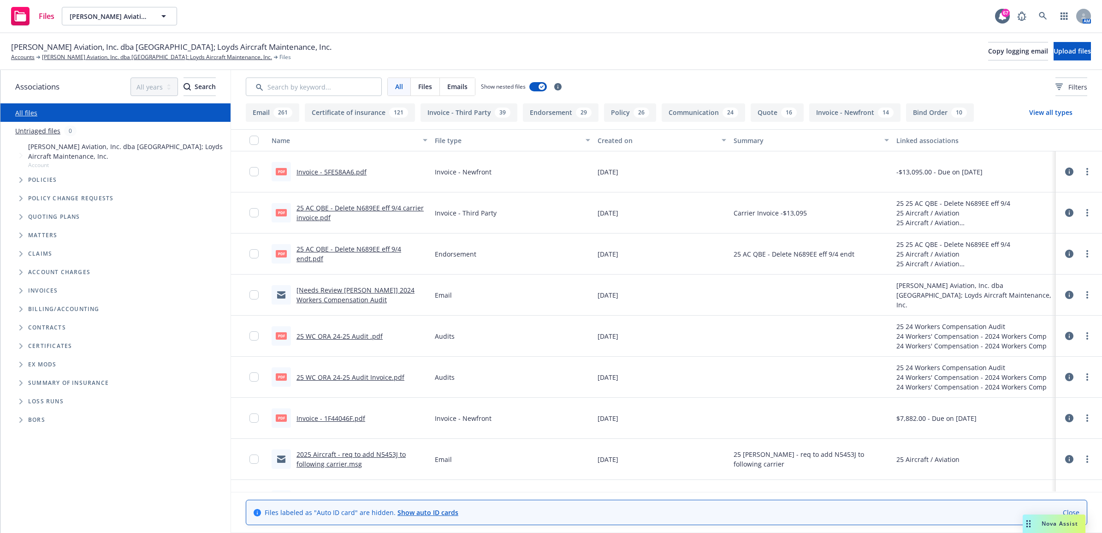
drag, startPoint x: 84, startPoint y: 55, endPoint x: 89, endPoint y: 63, distance: 8.7
click at [84, 55] on link "[PERSON_NAME] Aviation, Inc. dba [GEOGRAPHIC_DATA]; Loyds Aircraft Maintenance,…" at bounding box center [157, 57] width 230 height 8
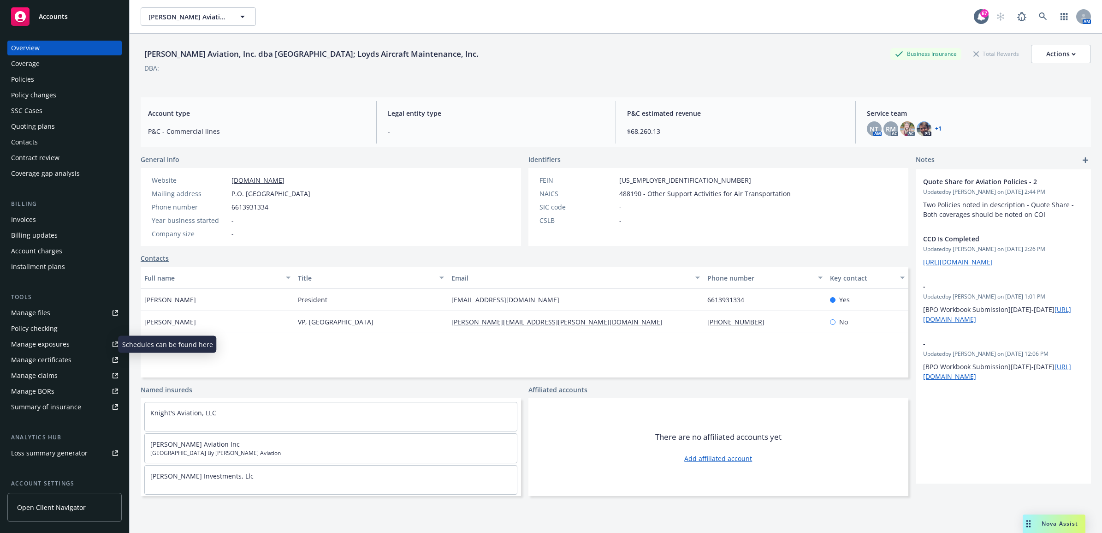
click at [58, 343] on div "Manage exposures" at bounding box center [40, 344] width 59 height 15
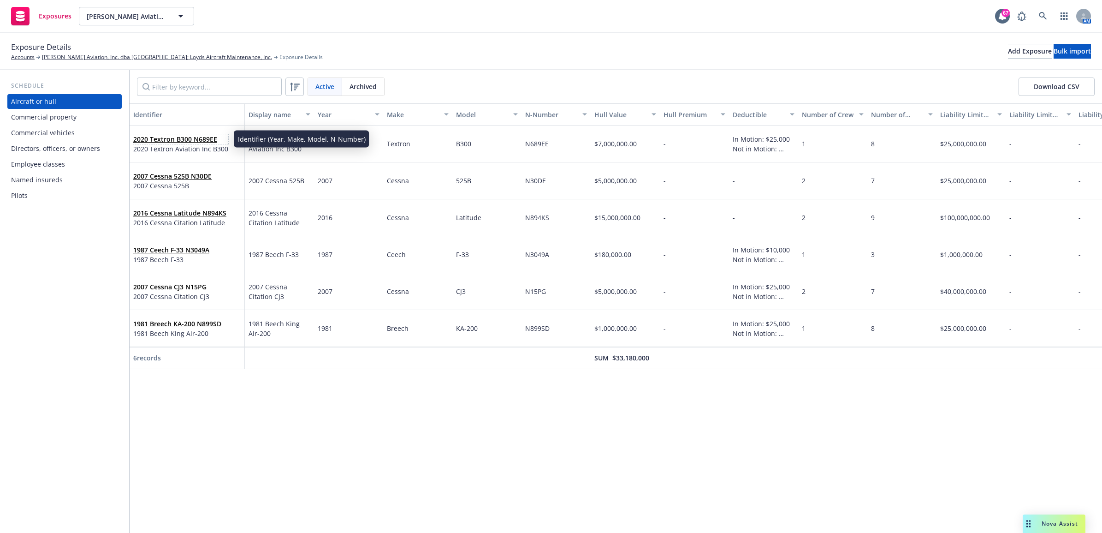
click at [203, 136] on link "2020 Textron B300 N689EE" at bounding box center [175, 139] width 84 height 9
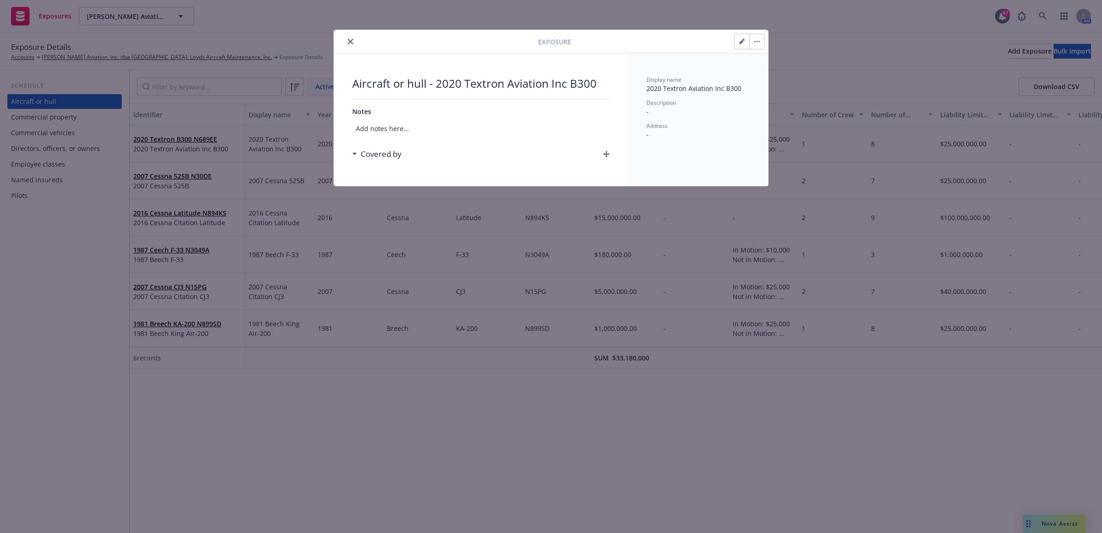
click at [759, 43] on button "button" at bounding box center [756, 41] width 15 height 15
click at [736, 42] on button "button" at bounding box center [742, 41] width 15 height 15
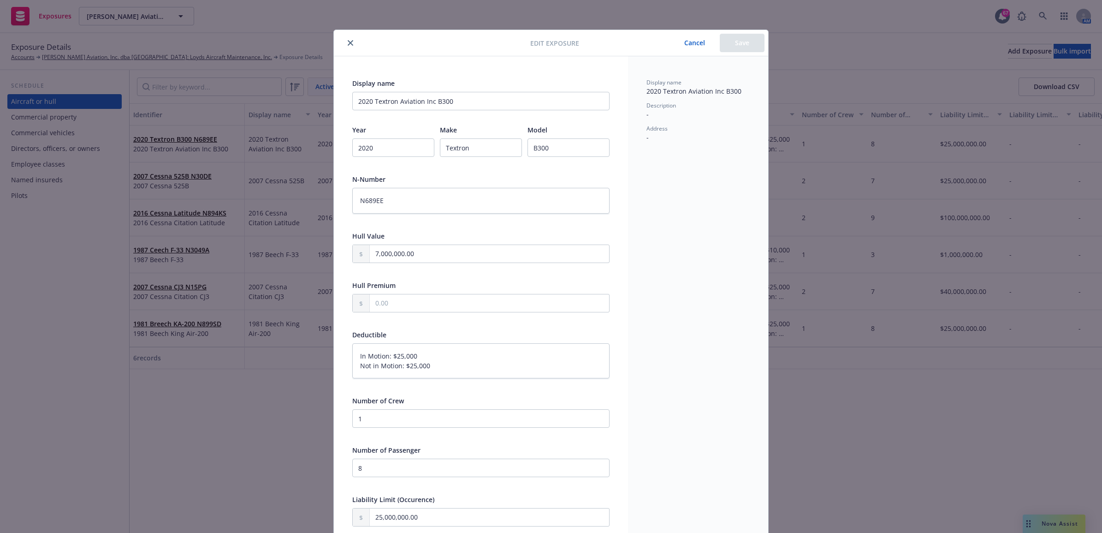
click at [338, 44] on div at bounding box center [434, 42] width 193 height 11
click at [345, 42] on button "close" at bounding box center [350, 42] width 11 height 11
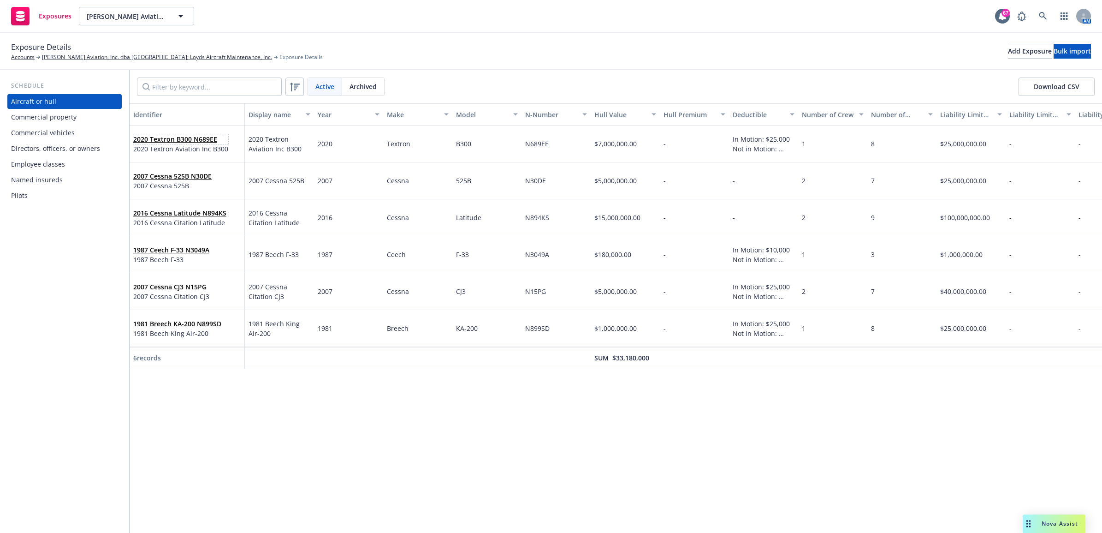
click at [183, 138] on link "2020 Textron B300 N689EE" at bounding box center [175, 139] width 84 height 9
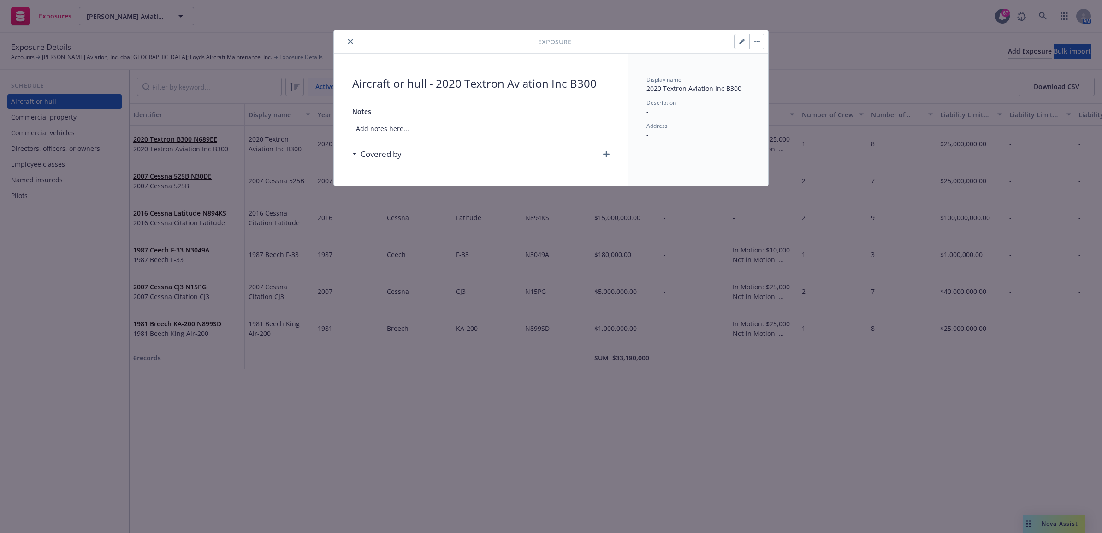
click at [758, 45] on button "button" at bounding box center [756, 41] width 15 height 15
click at [773, 70] on link "Archive" at bounding box center [776, 67] width 53 height 18
